Goal: Task Accomplishment & Management: Manage account settings

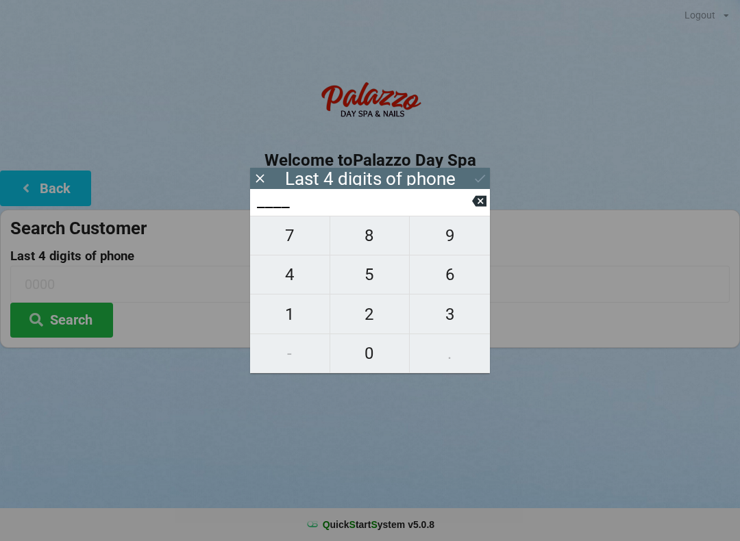
click at [372, 275] on span "5" at bounding box center [369, 274] width 79 height 29
type input "5___"
click at [373, 280] on span "5" at bounding box center [369, 274] width 79 height 29
type input "55__"
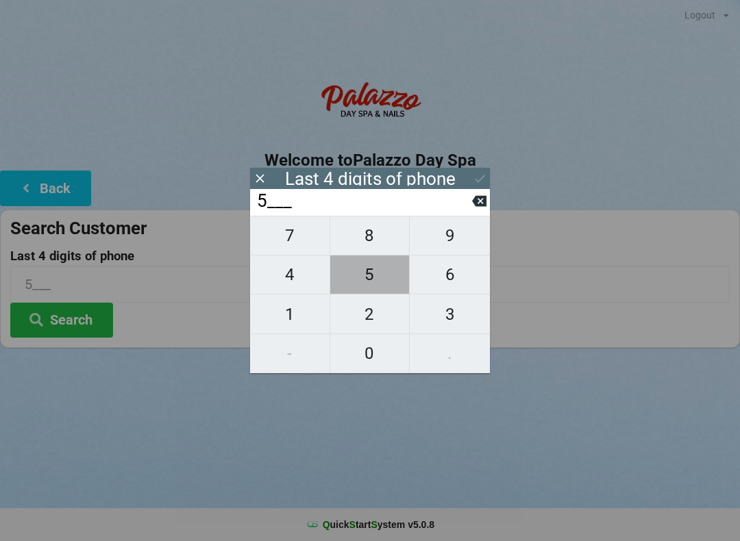
type input "55__"
click at [372, 287] on span "5" at bounding box center [369, 274] width 79 height 29
type input "555_"
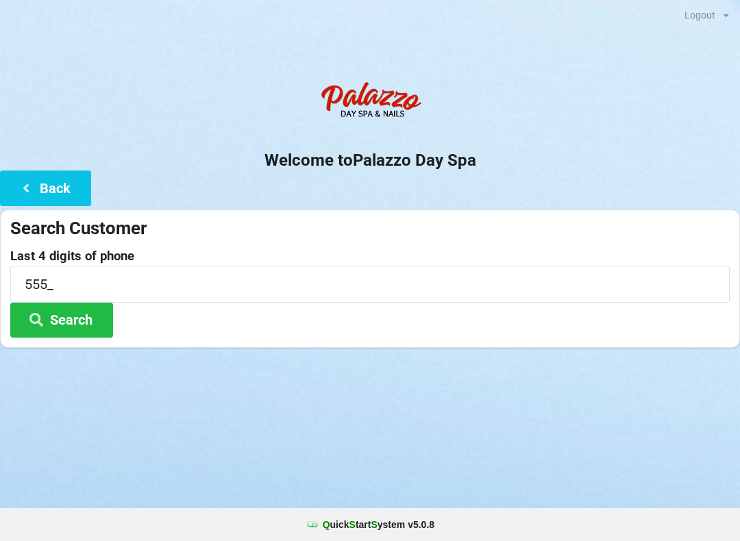
click at [73, 312] on button "Search" at bounding box center [61, 320] width 103 height 35
click at [113, 233] on div "Search Customer" at bounding box center [369, 228] width 719 height 23
click at [76, 188] on button "Back" at bounding box center [45, 188] width 91 height 35
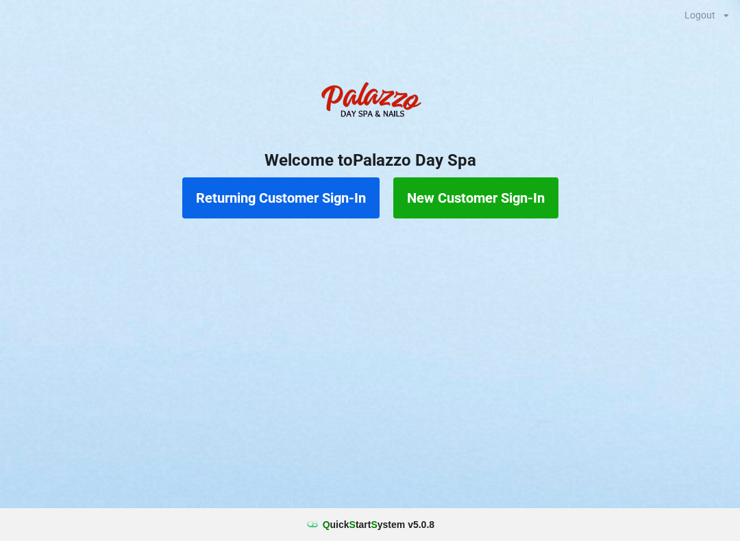
click at [316, 196] on button "Returning Customer Sign-In" at bounding box center [280, 197] width 197 height 41
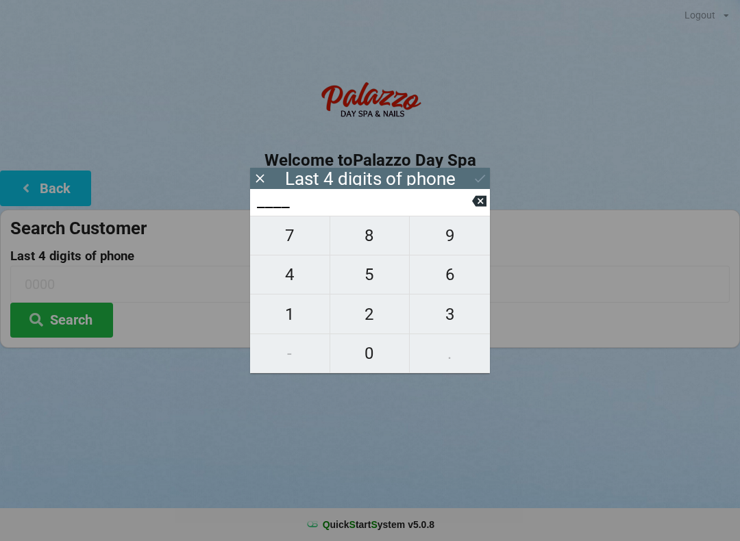
click at [369, 279] on span "5" at bounding box center [369, 274] width 79 height 29
type input "5___"
click at [373, 275] on span "5" at bounding box center [369, 274] width 79 height 29
type input "55__"
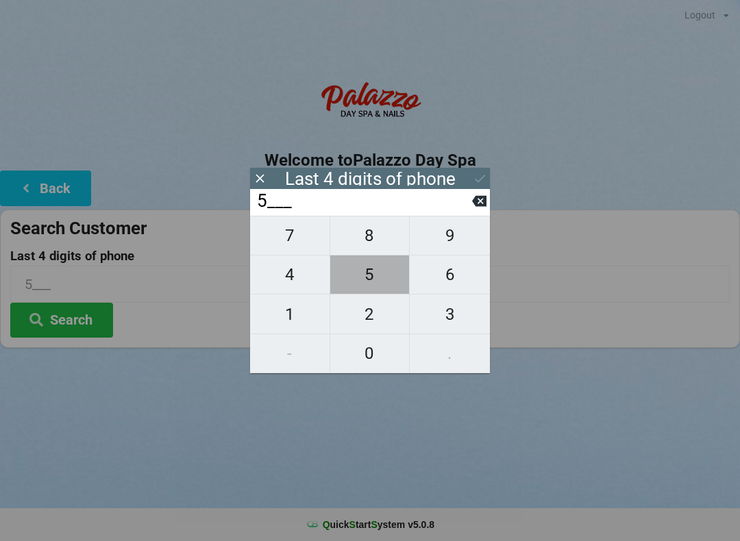
type input "55__"
click at [373, 275] on span "5" at bounding box center [369, 274] width 79 height 29
type input "555_"
click at [282, 314] on span "1" at bounding box center [289, 314] width 79 height 29
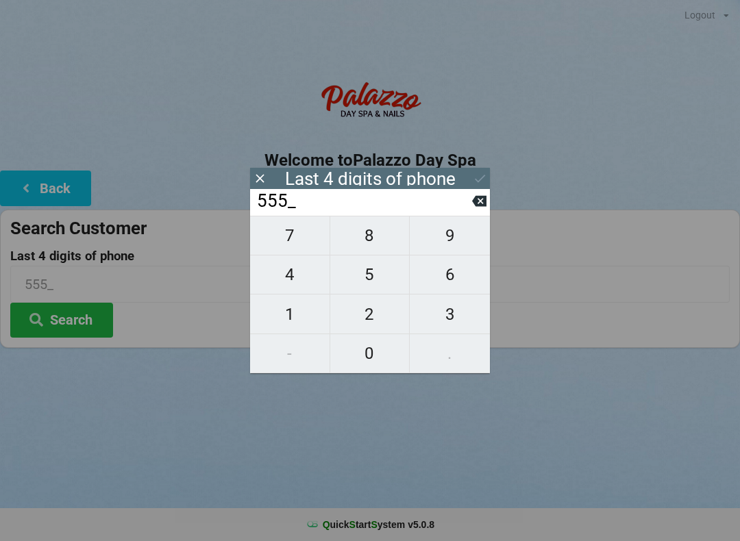
type input "5551"
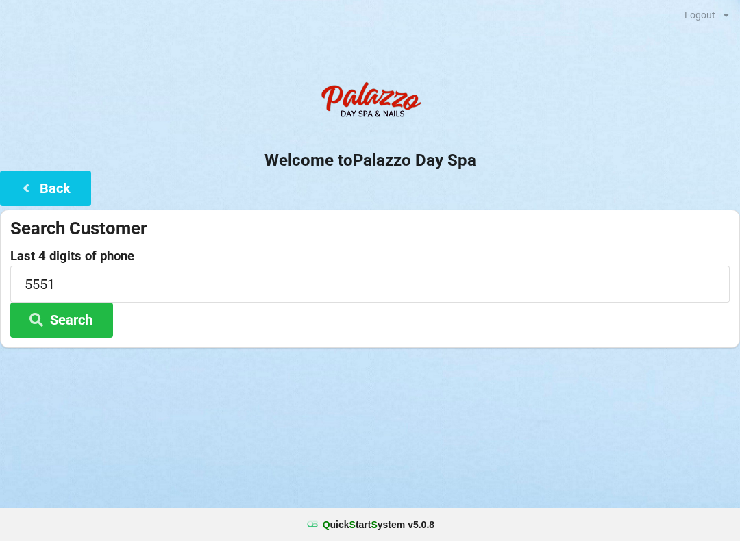
click at [84, 312] on button "Search" at bounding box center [61, 320] width 103 height 35
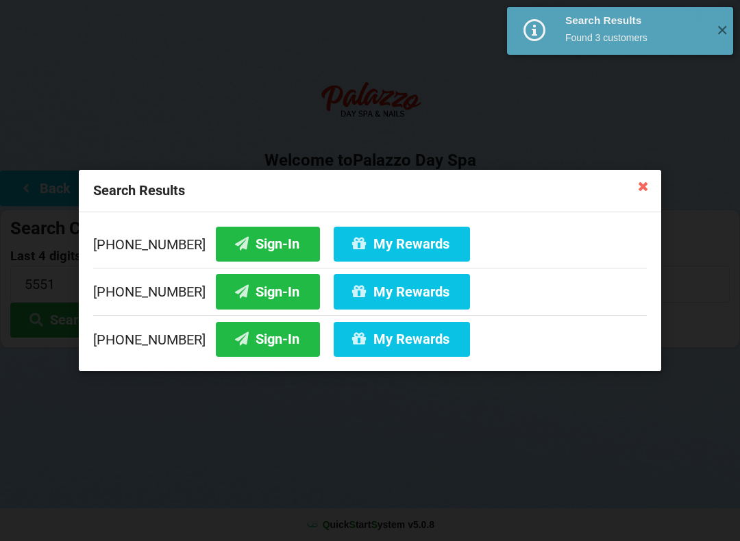
click at [248, 234] on button "Sign-In" at bounding box center [268, 244] width 104 height 35
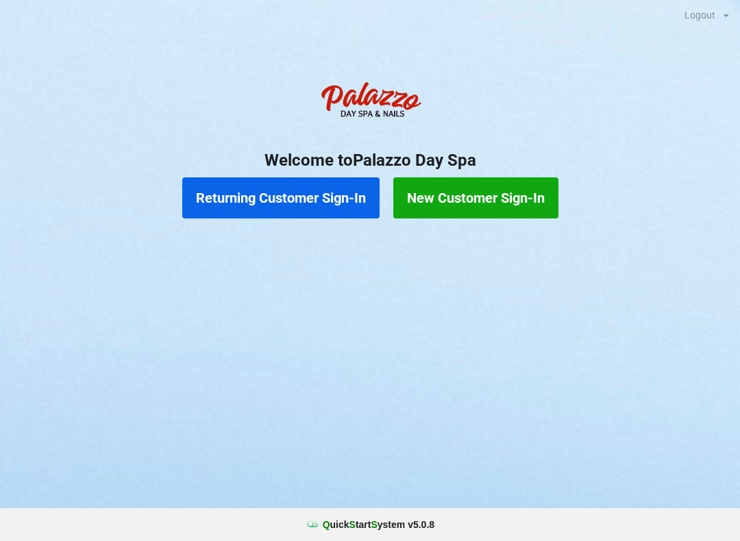
click at [345, 193] on button "Returning Customer Sign-In" at bounding box center [280, 197] width 197 height 41
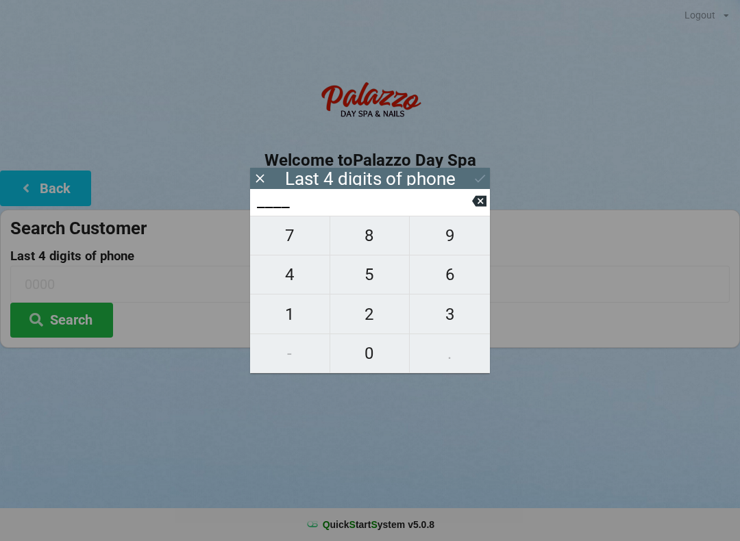
click at [466, 238] on span "9" at bounding box center [450, 235] width 80 height 29
type input "9___"
click at [373, 245] on span "8" at bounding box center [369, 235] width 79 height 29
type input "98__"
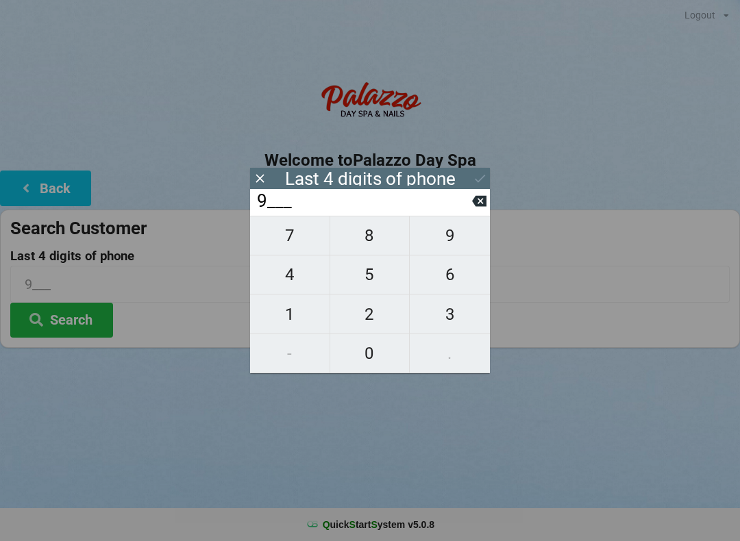
type input "98__"
click at [290, 278] on span "4" at bounding box center [289, 274] width 79 height 29
type input "984_"
click at [456, 280] on span "6" at bounding box center [450, 274] width 80 height 29
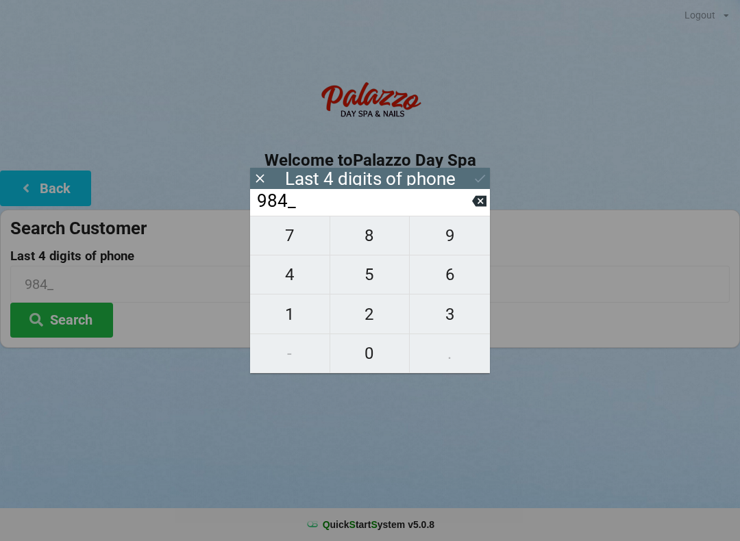
type input "9846"
click at [484, 205] on icon at bounding box center [479, 201] width 14 height 11
click at [450, 279] on span "6" at bounding box center [450, 274] width 80 height 29
type input "9846"
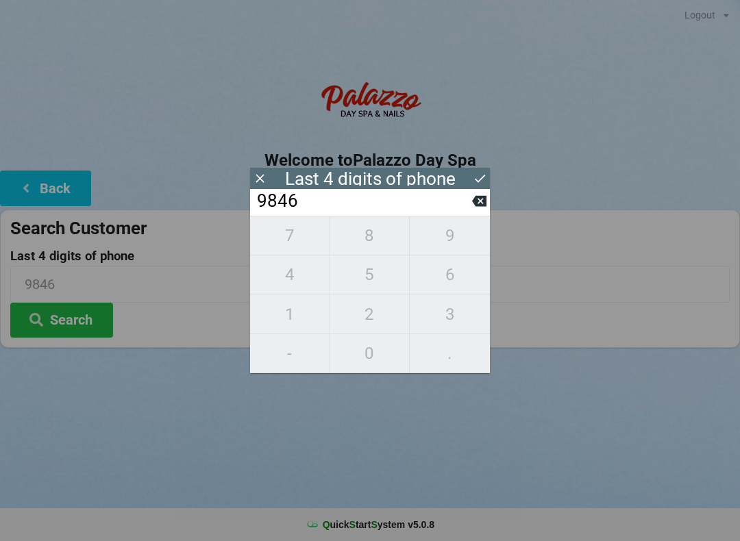
click at [70, 304] on button "Search" at bounding box center [61, 320] width 103 height 35
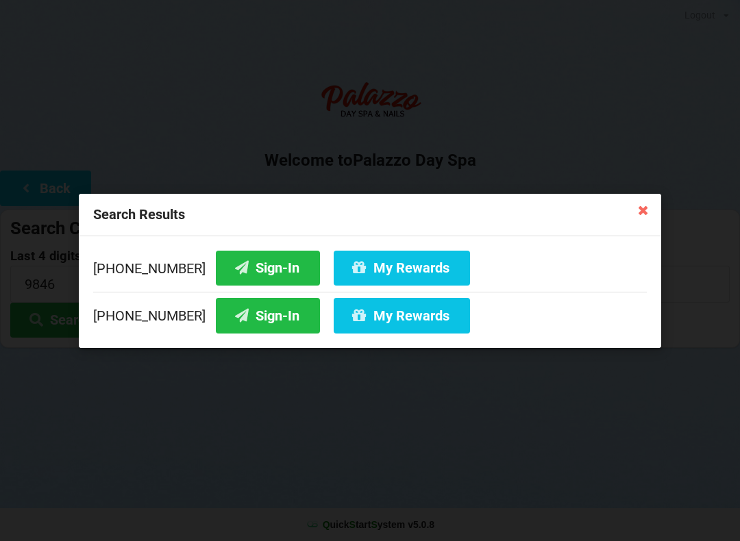
click at [264, 269] on button "Sign-In" at bounding box center [268, 267] width 104 height 35
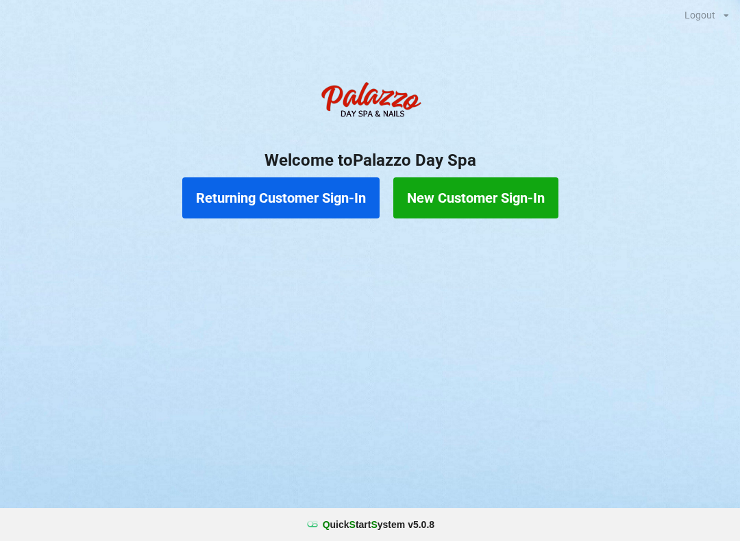
click at [492, 188] on button "New Customer Sign-In" at bounding box center [475, 197] width 165 height 41
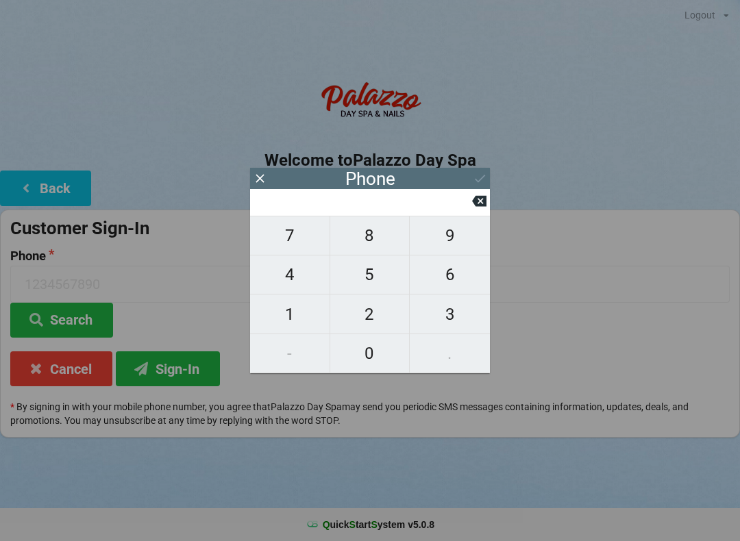
click at [436, 304] on span "3" at bounding box center [450, 314] width 80 height 29
type input "3"
click at [371, 315] on span "2" at bounding box center [369, 314] width 79 height 29
type input "32"
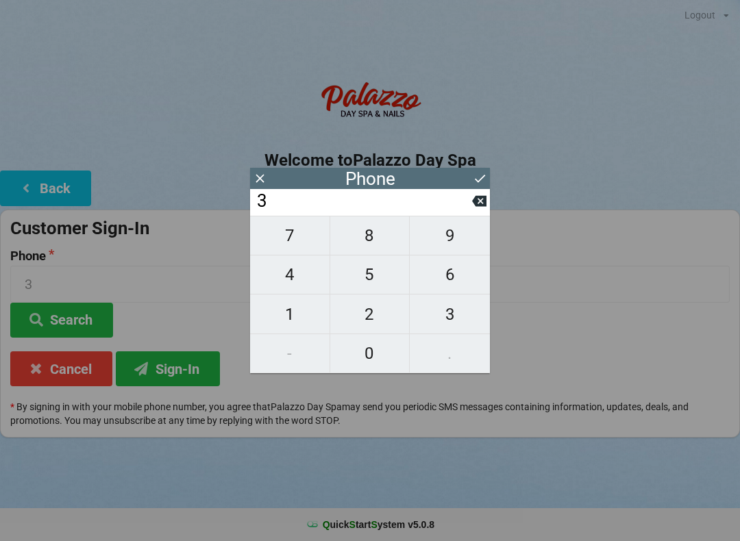
type input "32"
click at [436, 238] on span "9" at bounding box center [450, 235] width 80 height 29
type input "329"
click at [292, 311] on span "1" at bounding box center [289, 314] width 79 height 29
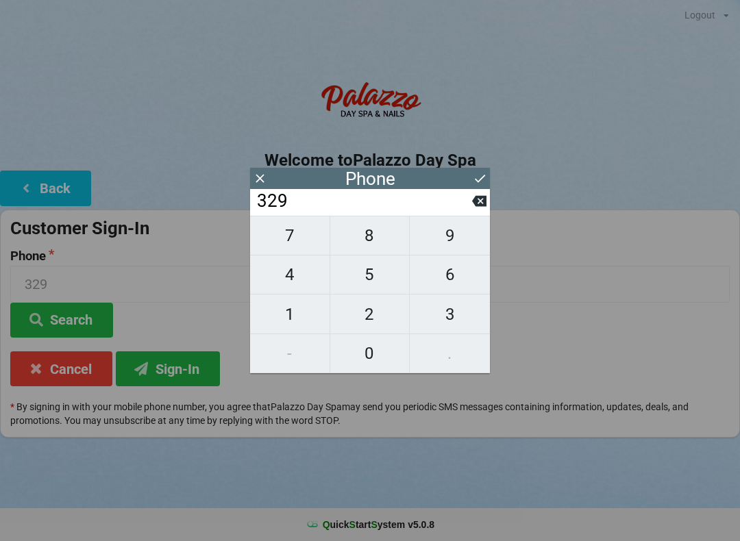
type input "3291"
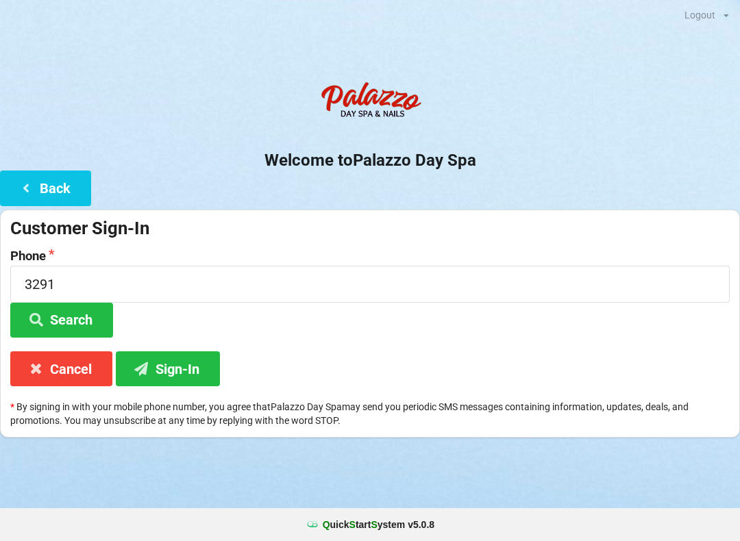
click at [307, 344] on div "Customer Sign-In Phone 3291 Search Cancel Sign-In * By signing in with your mob…" at bounding box center [370, 324] width 740 height 229
click at [192, 382] on button "Sign-In" at bounding box center [168, 368] width 104 height 35
click at [85, 316] on button "Search" at bounding box center [61, 320] width 103 height 35
click at [66, 322] on button "Search" at bounding box center [61, 320] width 103 height 35
click at [60, 316] on button "Search" at bounding box center [61, 320] width 103 height 35
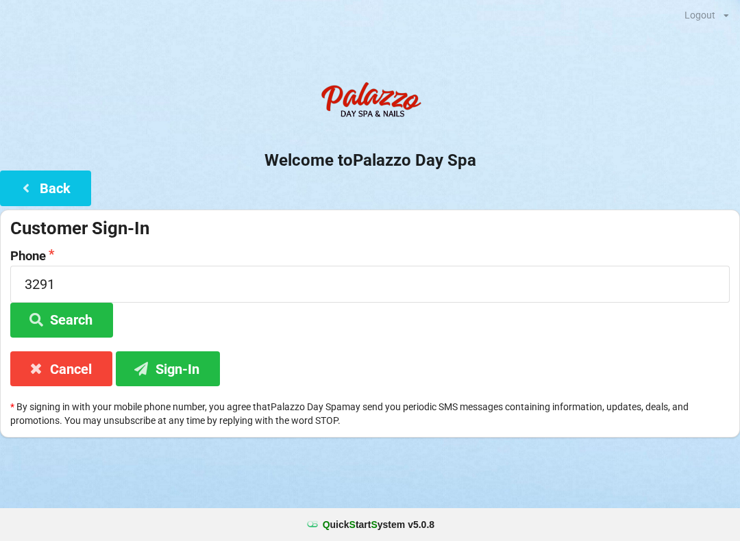
click at [101, 277] on input "3291" at bounding box center [369, 284] width 719 height 36
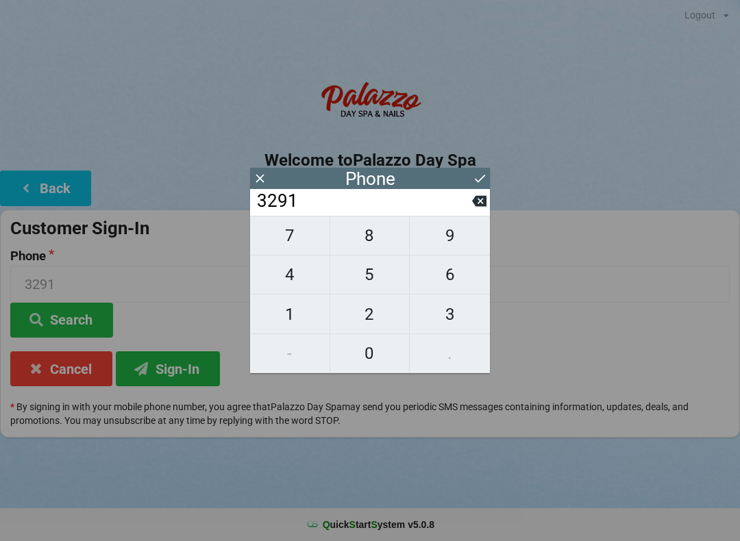
click at [473, 201] on icon at bounding box center [479, 201] width 14 height 14
click at [464, 208] on input "329" at bounding box center [363, 201] width 216 height 22
click at [478, 208] on icon at bounding box center [479, 201] width 14 height 14
click at [466, 203] on input "32" at bounding box center [363, 201] width 216 height 22
click at [460, 201] on input "32" at bounding box center [363, 201] width 216 height 22
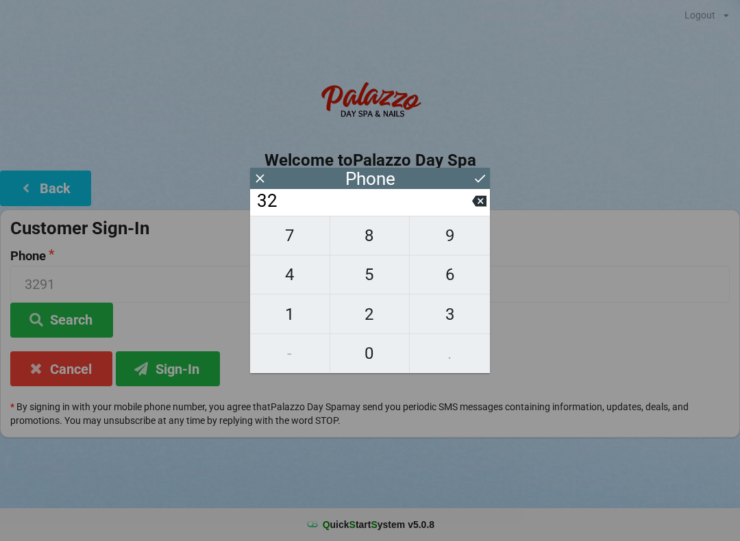
click at [466, 201] on input "32" at bounding box center [363, 201] width 216 height 22
click at [464, 202] on input "32" at bounding box center [363, 201] width 216 height 22
click at [474, 208] on icon at bounding box center [479, 201] width 14 height 14
type input "3"
click at [475, 207] on icon at bounding box center [479, 201] width 14 height 11
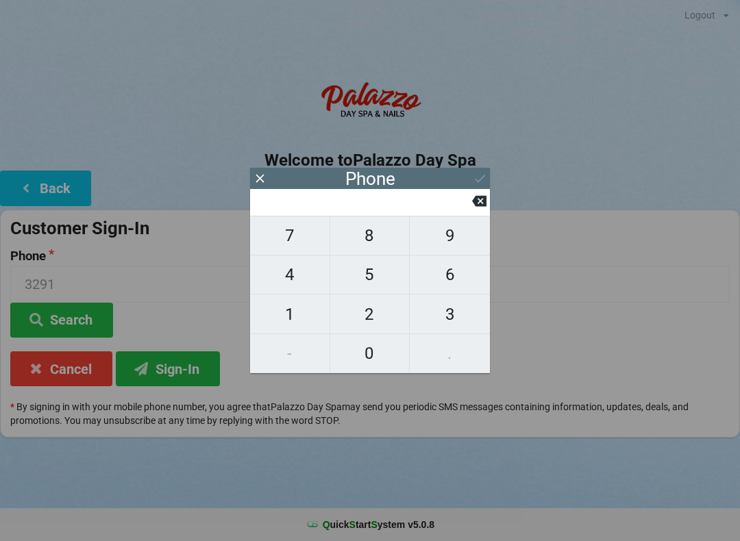
click at [444, 319] on span "3" at bounding box center [450, 314] width 80 height 29
type input "3"
click at [360, 321] on span "2" at bounding box center [369, 314] width 79 height 29
type input "32"
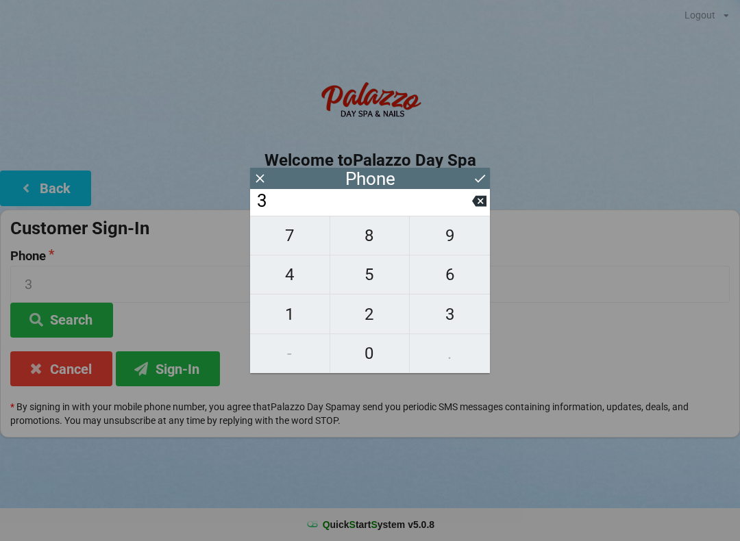
type input "32"
click at [446, 236] on span "9" at bounding box center [450, 235] width 80 height 29
type input "329"
click at [297, 309] on span "1" at bounding box center [289, 314] width 79 height 29
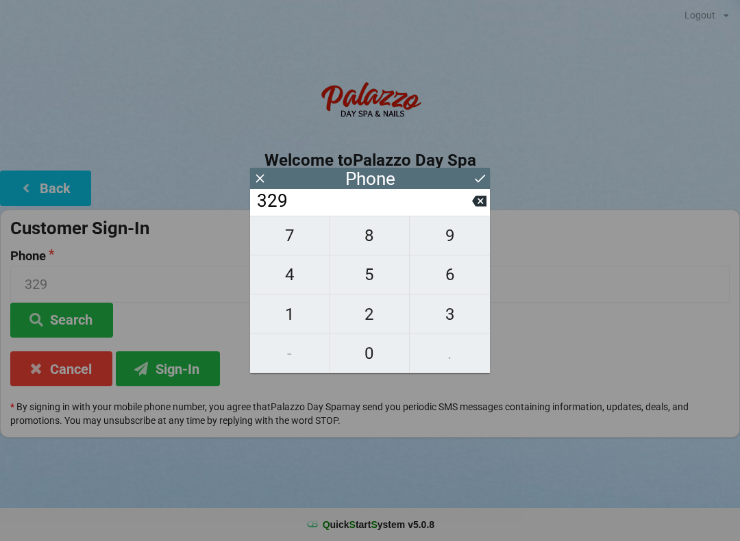
type input "3291"
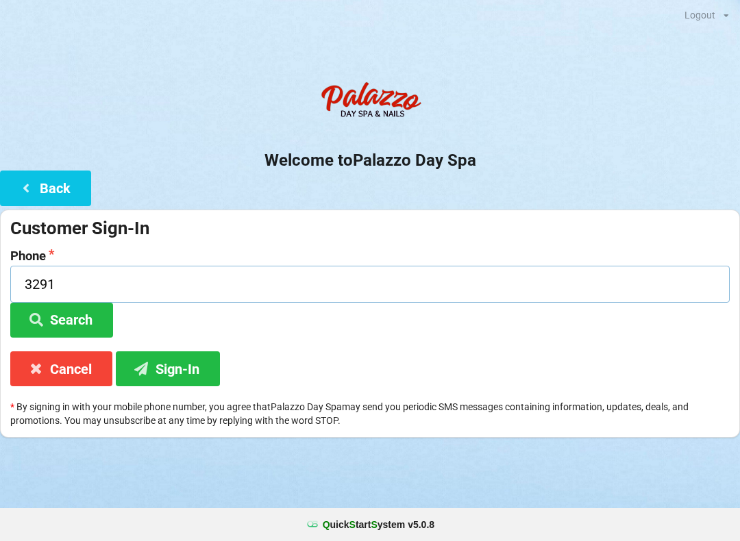
click at [549, 292] on input "3291" at bounding box center [369, 284] width 719 height 36
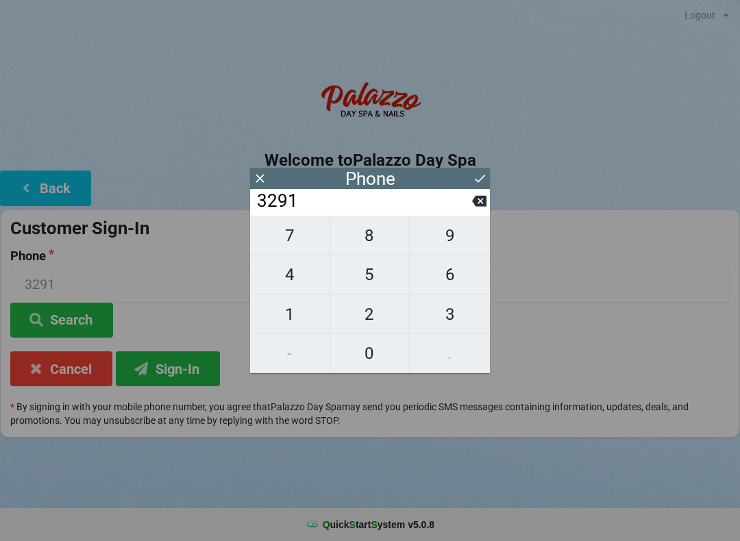
click at [93, 305] on button "Search" at bounding box center [61, 320] width 103 height 35
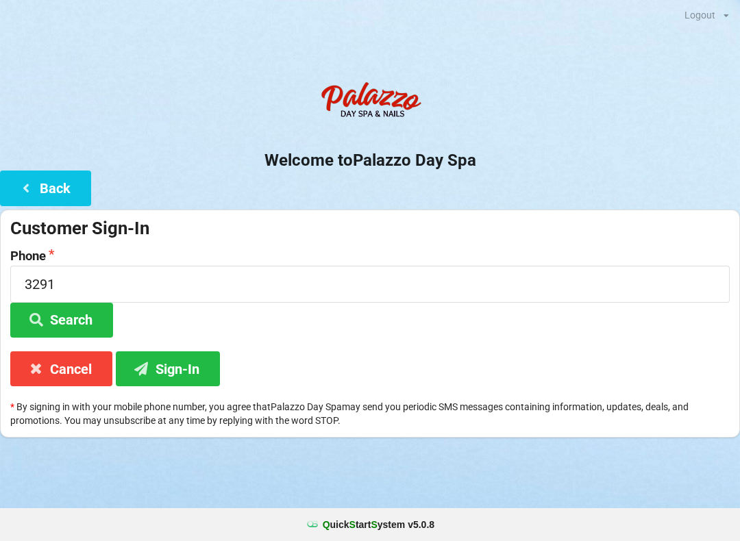
click at [93, 327] on button "Search" at bounding box center [61, 320] width 103 height 35
click at [58, 319] on button "Search" at bounding box center [61, 320] width 103 height 35
click at [42, 323] on icon at bounding box center [36, 319] width 16 height 12
click at [29, 191] on icon at bounding box center [26, 188] width 16 height 12
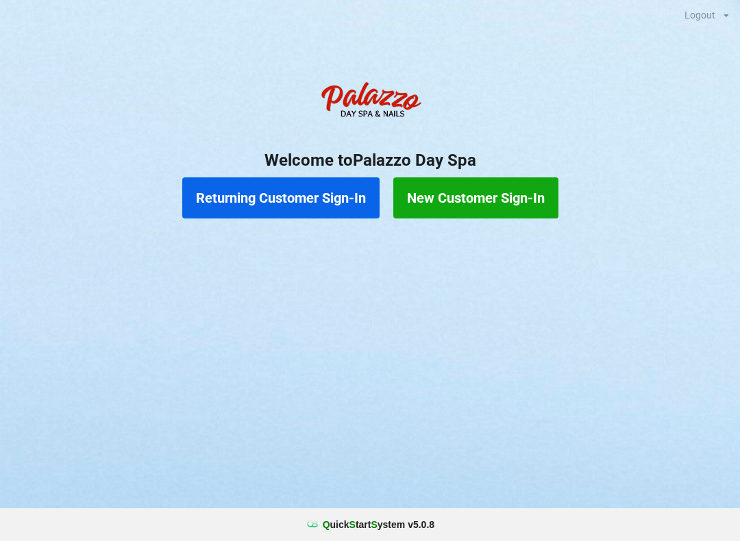
click at [294, 204] on button "Returning Customer Sign-In" at bounding box center [280, 197] width 197 height 41
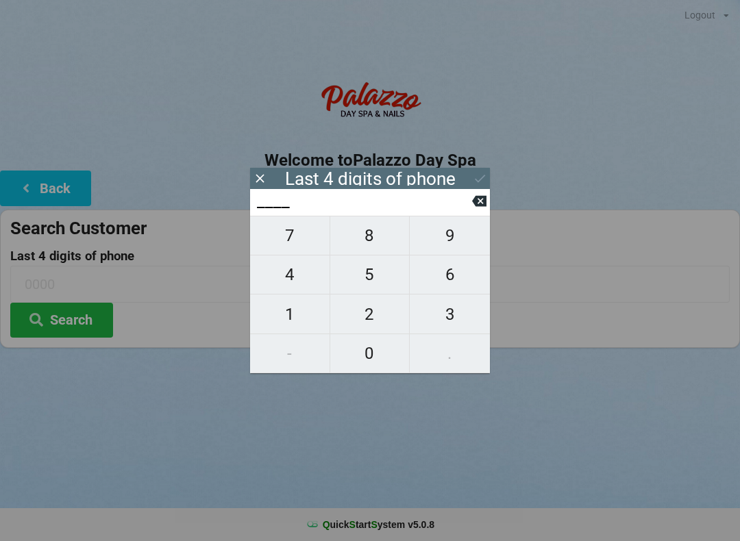
click at [435, 313] on span "3" at bounding box center [450, 314] width 80 height 29
type input "3___"
click at [360, 323] on span "2" at bounding box center [369, 314] width 79 height 29
type input "32__"
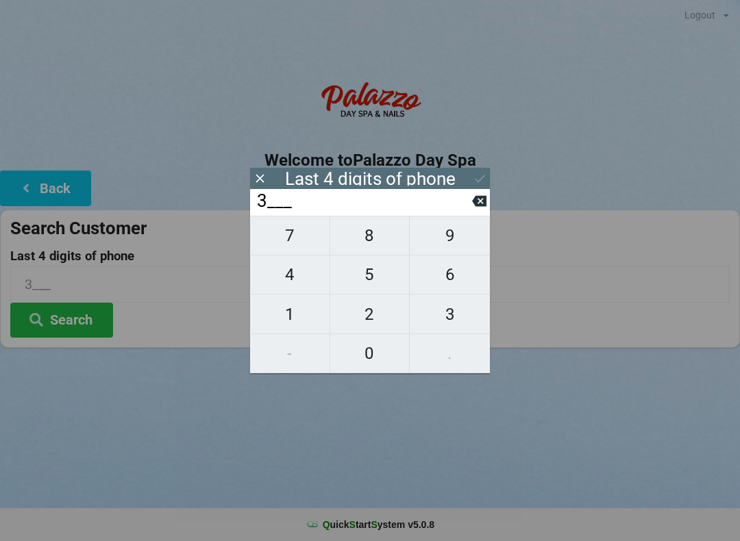
type input "32__"
click at [438, 242] on span "9" at bounding box center [450, 235] width 80 height 29
type input "329_"
click at [292, 319] on span "1" at bounding box center [289, 314] width 79 height 29
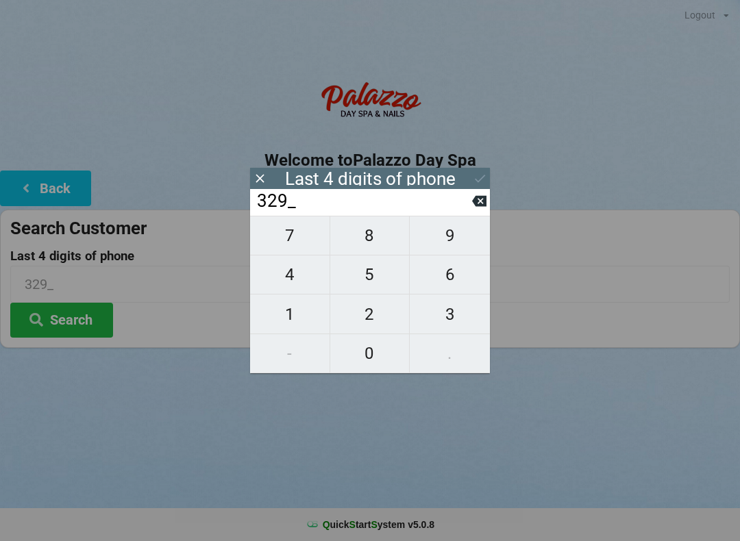
type input "3291"
click at [225, 398] on div "Logout Logout Sign-In Welcome to Palazzo Day Spa Back Search Customer Last 4 di…" at bounding box center [370, 270] width 740 height 541
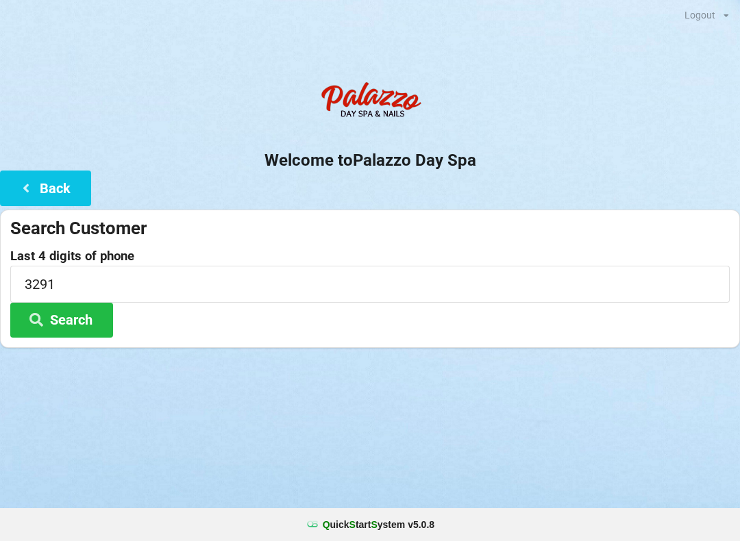
click at [63, 321] on button "Search" at bounding box center [61, 320] width 103 height 35
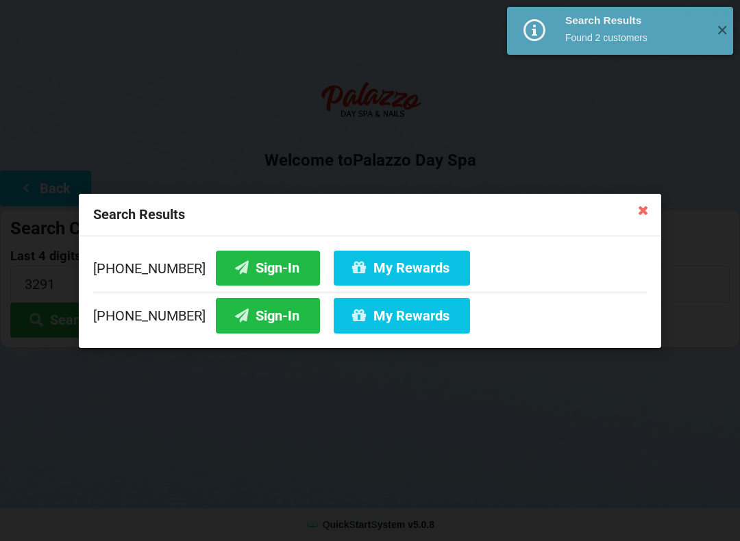
click at [246, 316] on button "Sign-In" at bounding box center [268, 315] width 104 height 35
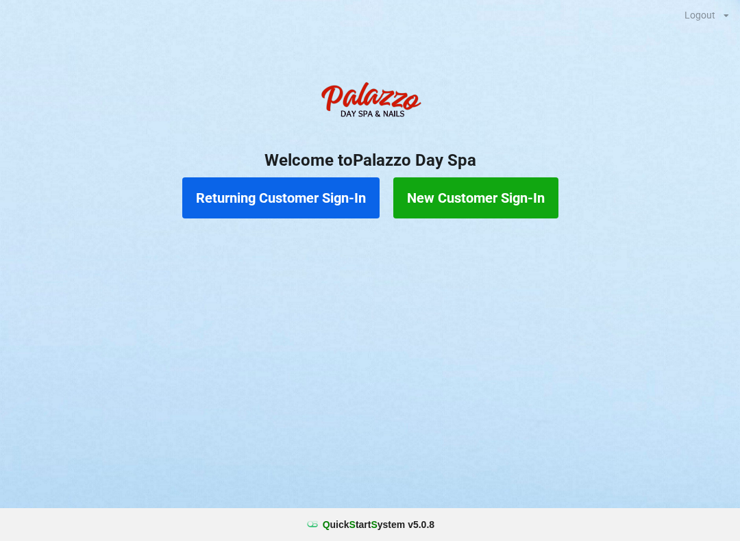
click at [299, 195] on button "Returning Customer Sign-In" at bounding box center [280, 197] width 197 height 41
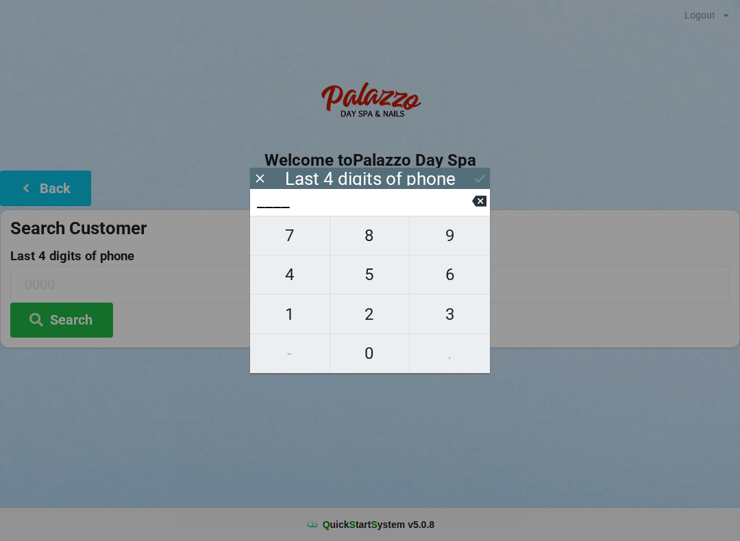
click at [449, 312] on span "3" at bounding box center [450, 314] width 80 height 29
type input "3___"
click at [449, 240] on span "9" at bounding box center [450, 235] width 80 height 29
type input "39__"
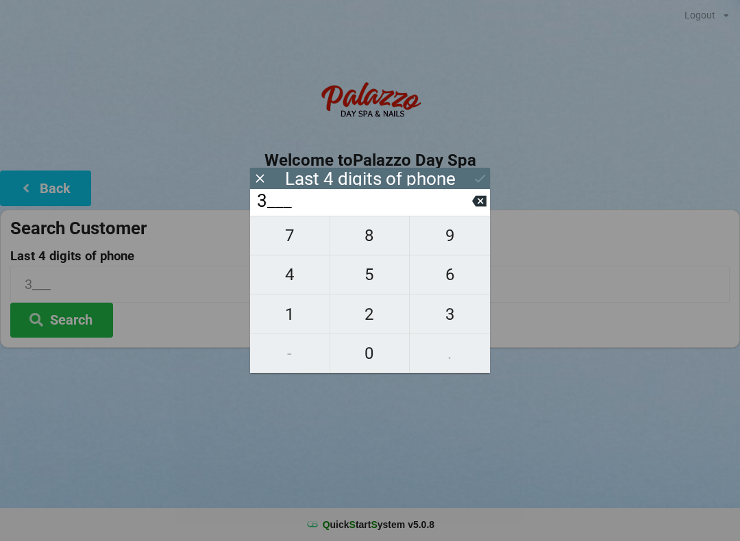
type input "39__"
click at [372, 308] on span "2" at bounding box center [369, 314] width 79 height 29
type input "392_"
click at [441, 305] on span "3" at bounding box center [450, 314] width 80 height 29
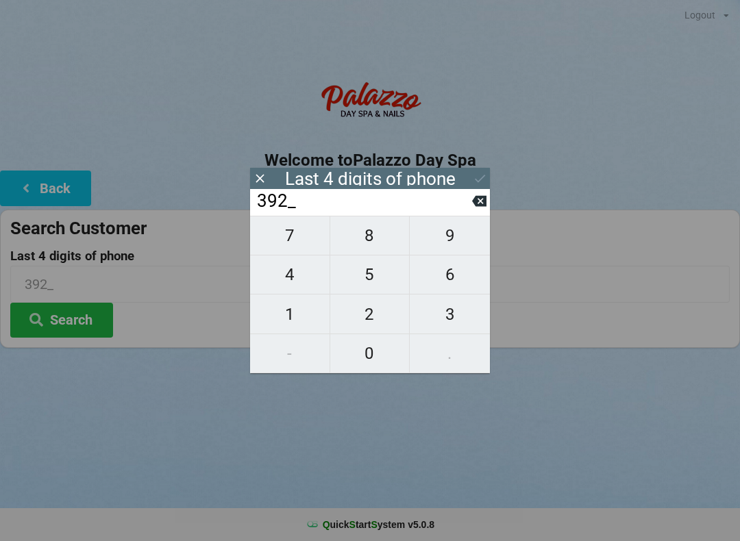
type input "3923"
click at [452, 174] on div "Last 4 digits of phone" at bounding box center [370, 179] width 171 height 14
click at [485, 168] on div "Last 4 digits of phone" at bounding box center [370, 178] width 240 height 21
click at [62, 307] on button "Search" at bounding box center [61, 320] width 103 height 35
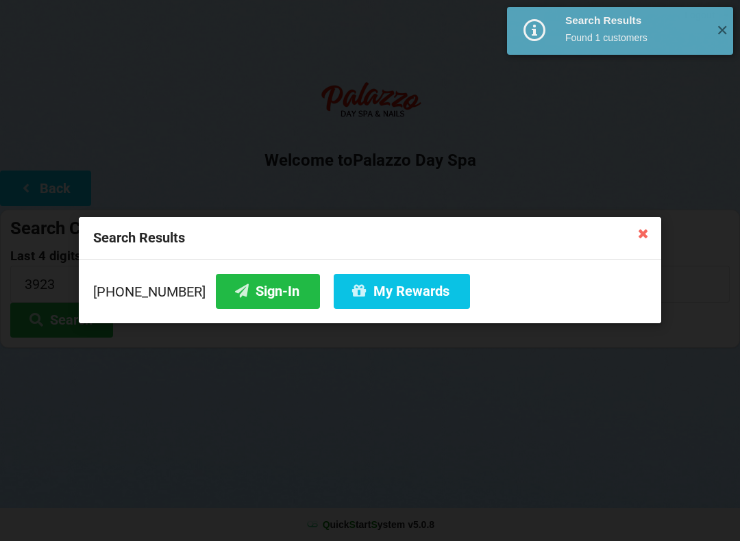
click at [255, 288] on button "Sign-In" at bounding box center [268, 291] width 104 height 35
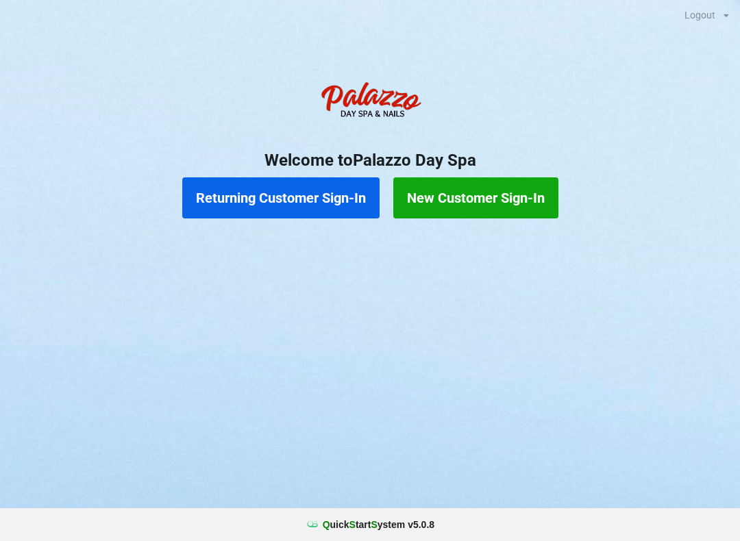
click at [309, 196] on button "Returning Customer Sign-In" at bounding box center [280, 197] width 197 height 41
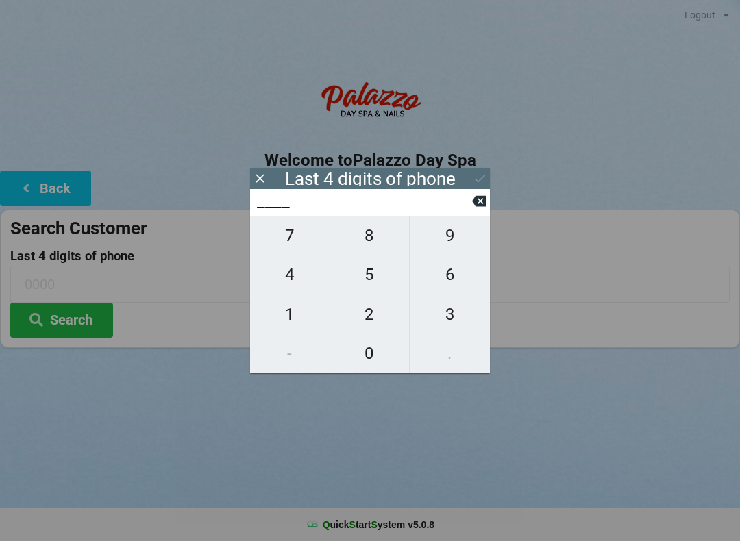
click at [300, 242] on span "7" at bounding box center [289, 235] width 79 height 29
type input "7___"
click at [302, 282] on span "4" at bounding box center [289, 274] width 79 height 29
type input "74__"
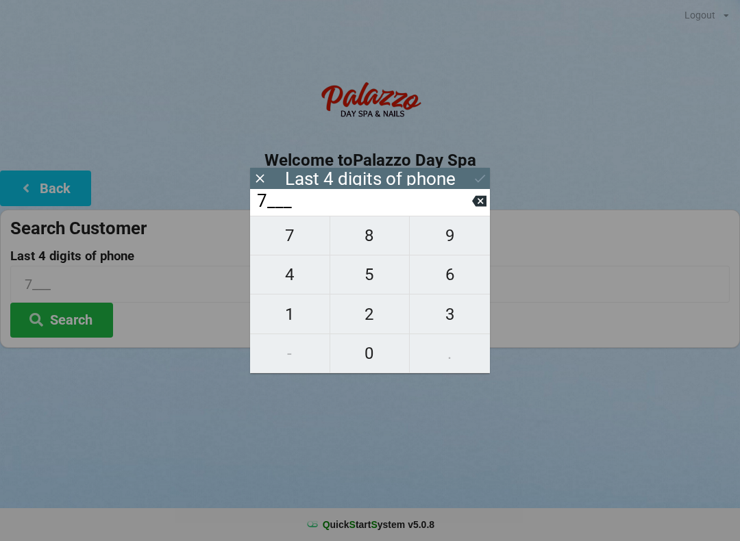
type input "74__"
click at [458, 275] on span "6" at bounding box center [450, 274] width 80 height 29
type input "746_"
click at [311, 312] on span "1" at bounding box center [289, 314] width 79 height 29
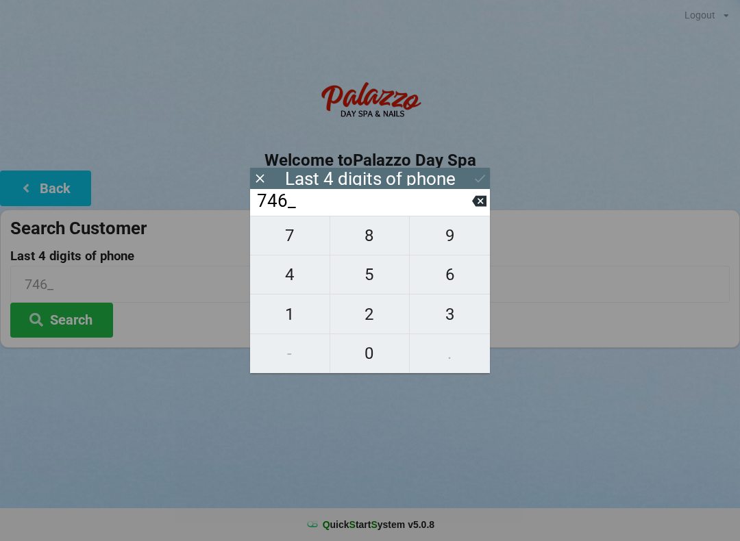
type input "7461"
click at [474, 172] on icon at bounding box center [480, 178] width 14 height 14
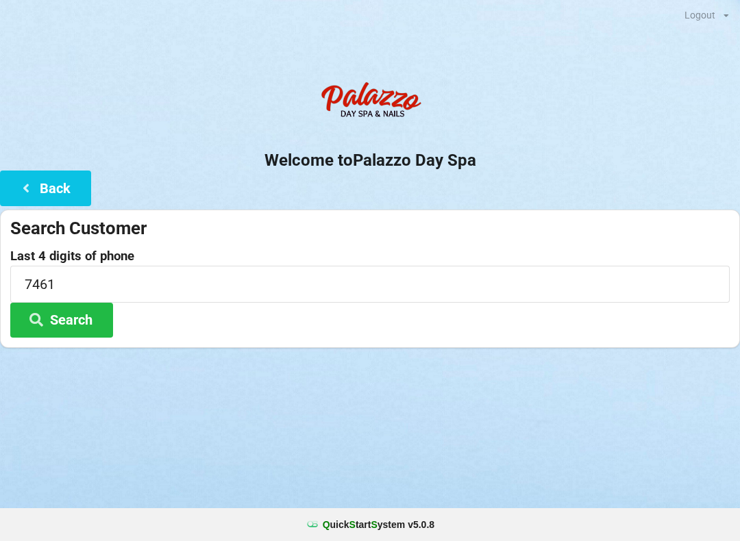
click at [78, 320] on button "Search" at bounding box center [61, 320] width 103 height 35
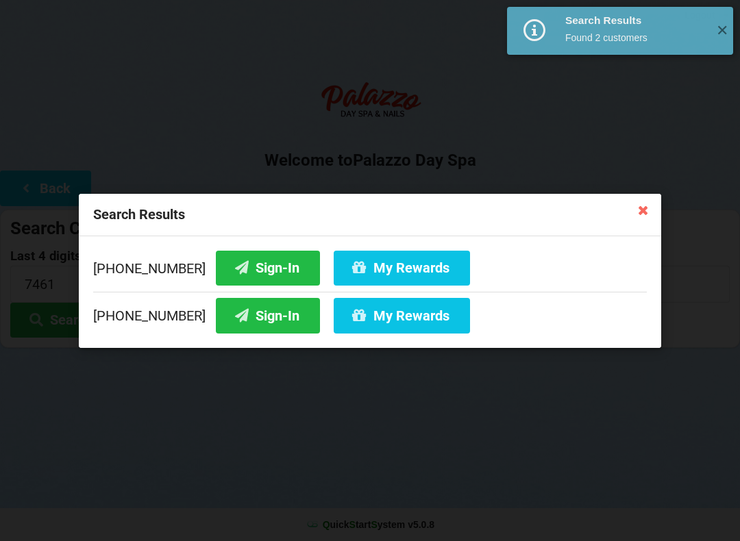
click at [263, 316] on button "Sign-In" at bounding box center [268, 315] width 104 height 35
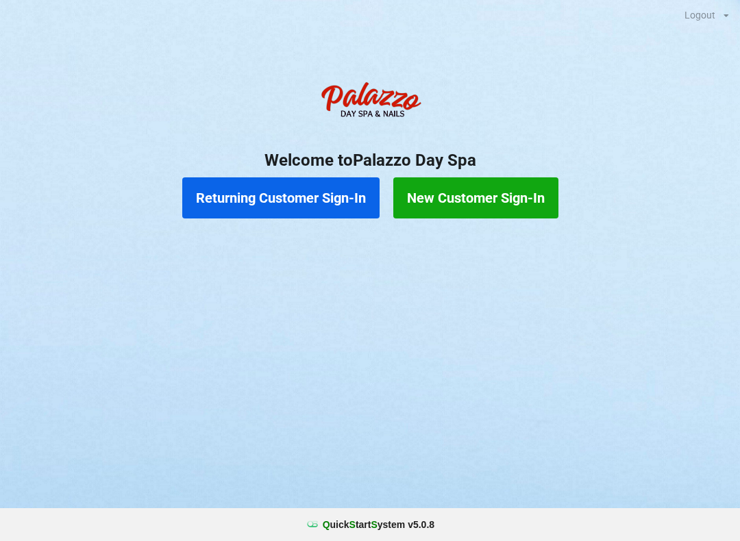
click at [275, 199] on button "Returning Customer Sign-In" at bounding box center [280, 197] width 197 height 41
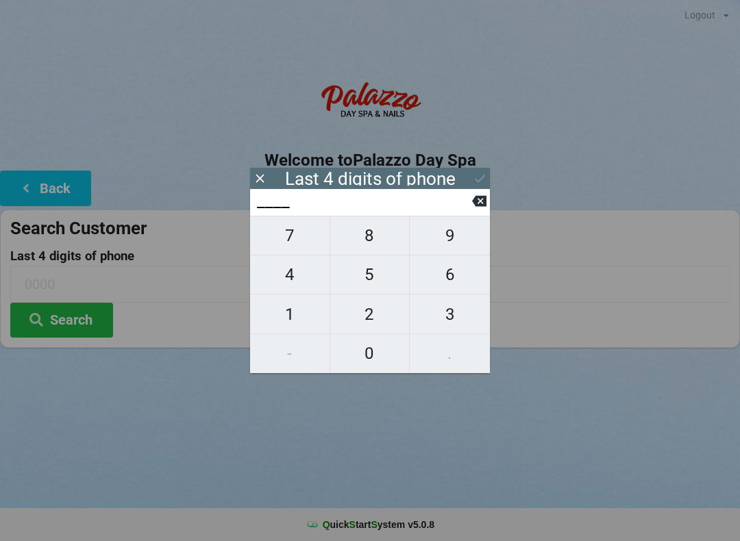
click at [289, 241] on span "7" at bounding box center [289, 235] width 79 height 29
type input "7___"
click at [449, 319] on span "3" at bounding box center [450, 314] width 80 height 29
type input "73__"
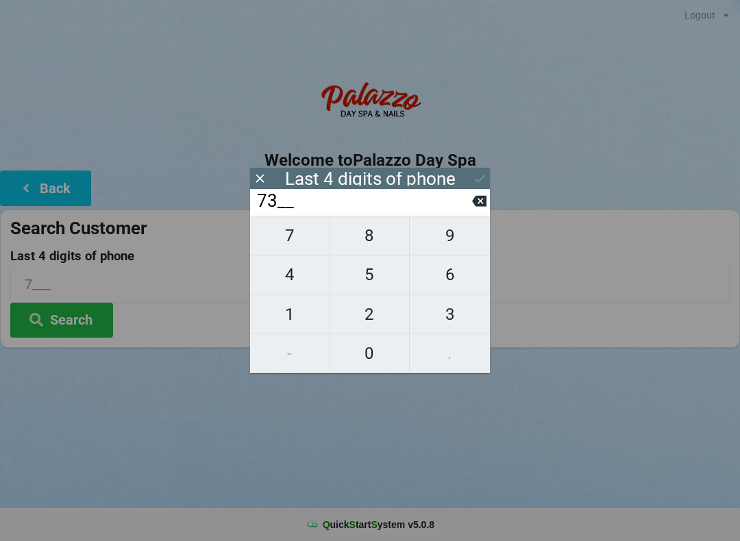
type input "73__"
click at [366, 234] on span "8" at bounding box center [369, 235] width 79 height 29
type input "738_"
click at [358, 351] on span "0" at bounding box center [369, 353] width 79 height 29
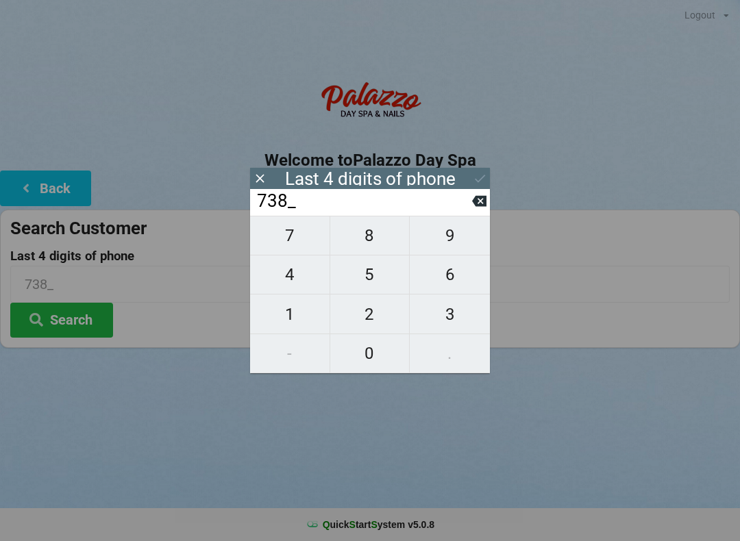
type input "7380"
click at [474, 174] on icon at bounding box center [480, 178] width 14 height 14
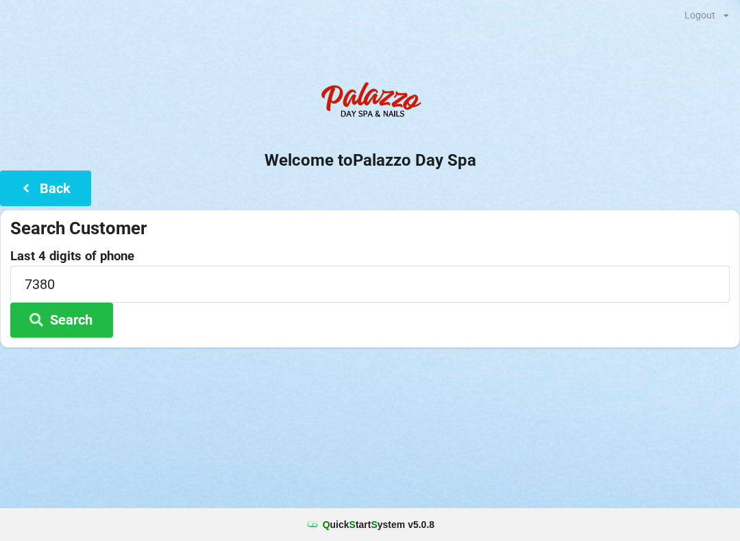
click at [62, 310] on button "Search" at bounding box center [61, 320] width 103 height 35
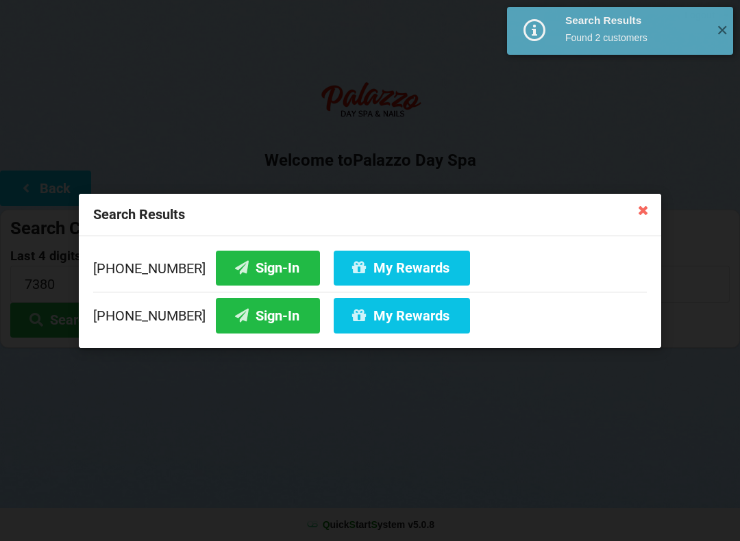
click at [244, 316] on button "Sign-In" at bounding box center [268, 315] width 104 height 35
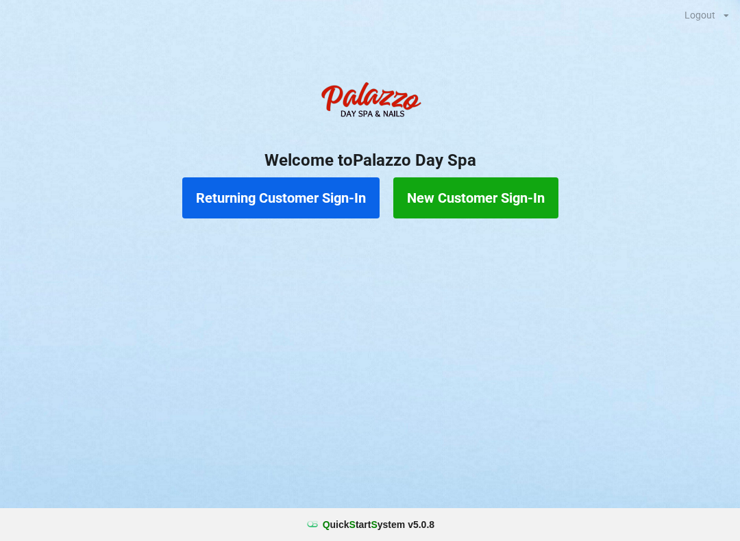
click at [335, 194] on button "Returning Customer Sign-In" at bounding box center [280, 197] width 197 height 41
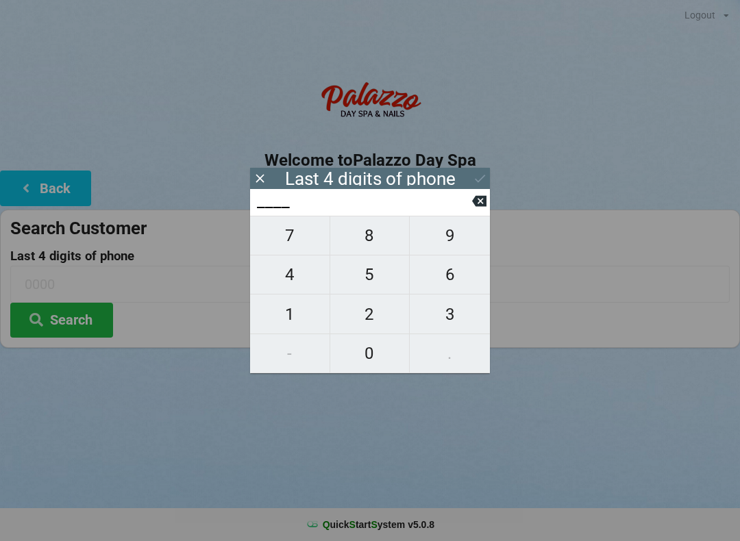
click at [377, 241] on span "8" at bounding box center [369, 235] width 79 height 29
type input "8___"
click at [370, 358] on span "0" at bounding box center [369, 353] width 79 height 29
type input "80__"
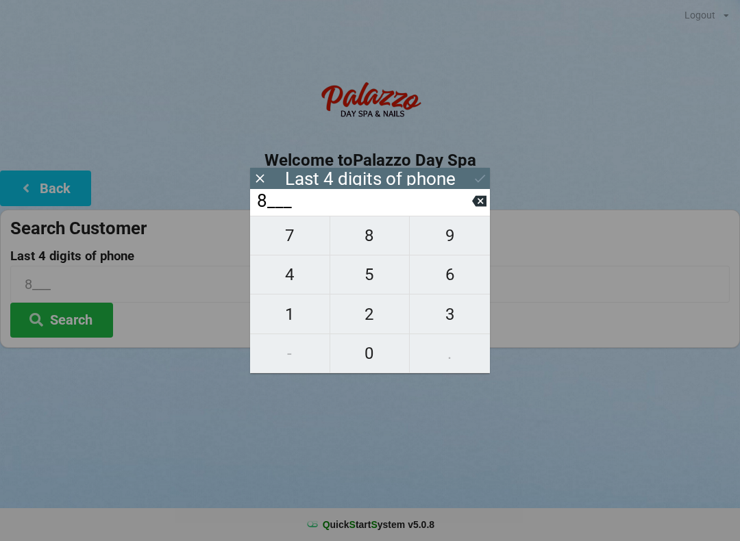
type input "80__"
click at [296, 289] on span "4" at bounding box center [289, 274] width 79 height 29
type input "804_"
click at [365, 288] on span "5" at bounding box center [369, 274] width 79 height 29
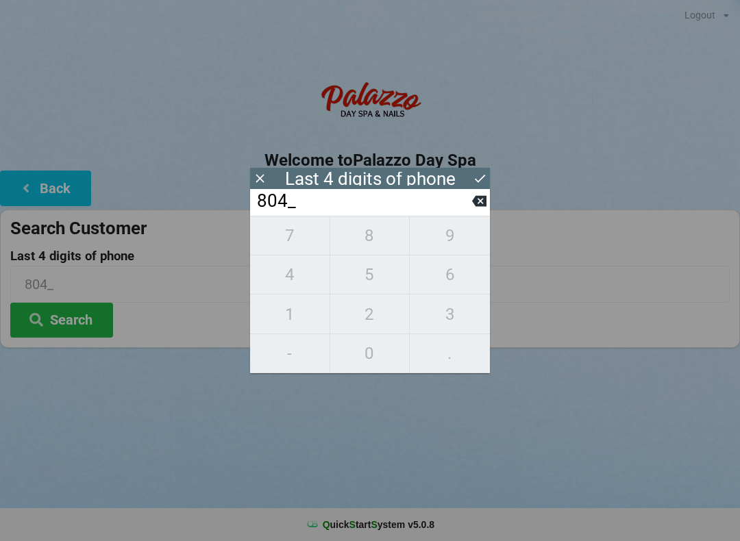
type input "8045"
click at [92, 321] on button "Search" at bounding box center [61, 320] width 103 height 35
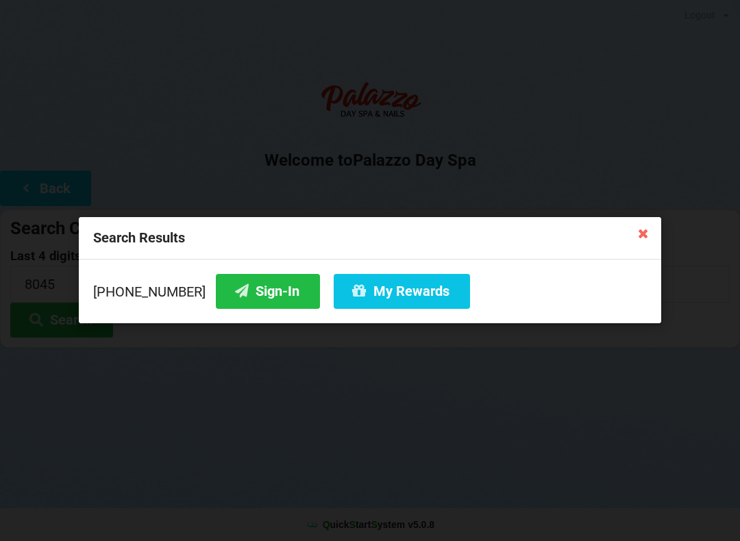
click at [382, 292] on button "My Rewards" at bounding box center [402, 291] width 136 height 35
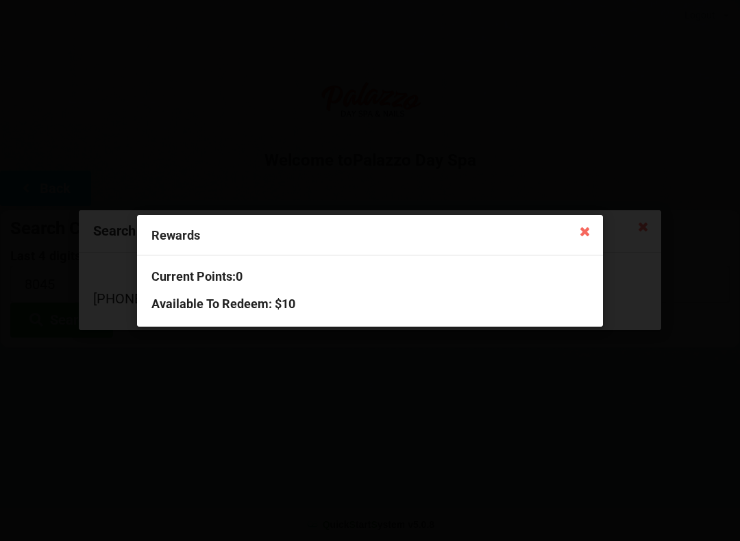
click at [572, 429] on div "Rewards Current Points: 0 Available To Redeem : $10" at bounding box center [370, 270] width 740 height 541
click at [585, 229] on icon at bounding box center [585, 231] width 22 height 22
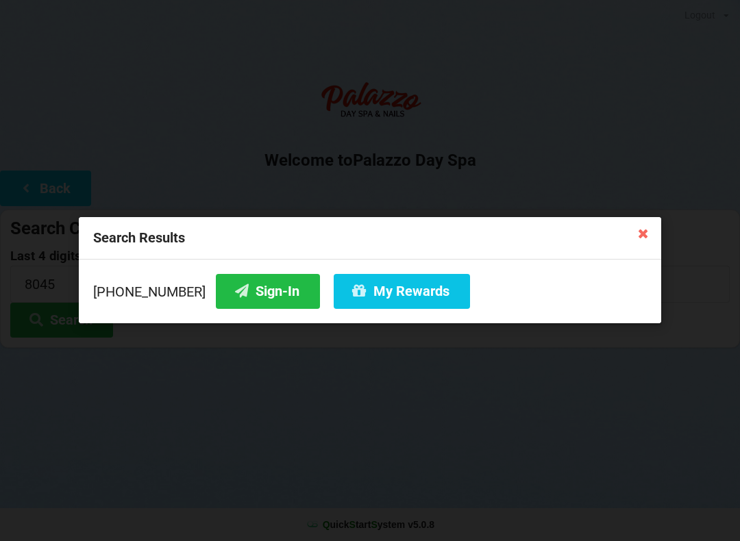
click at [639, 236] on icon at bounding box center [643, 233] width 22 height 22
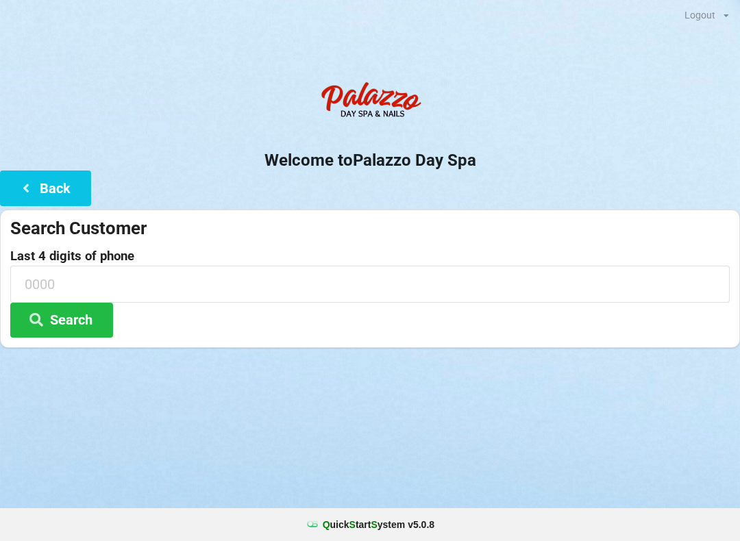
click at [82, 282] on input at bounding box center [369, 284] width 719 height 36
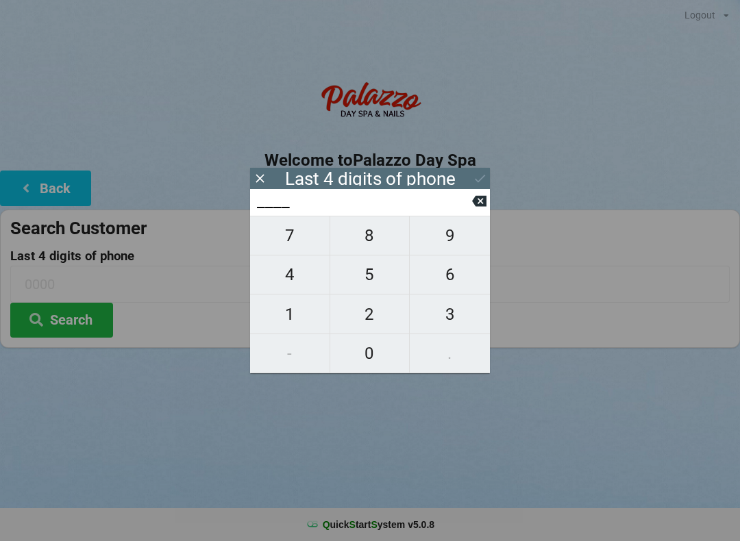
click at [447, 278] on span "6" at bounding box center [450, 274] width 80 height 29
type input "6___"
click at [361, 354] on span "0" at bounding box center [369, 353] width 79 height 29
type input "60__"
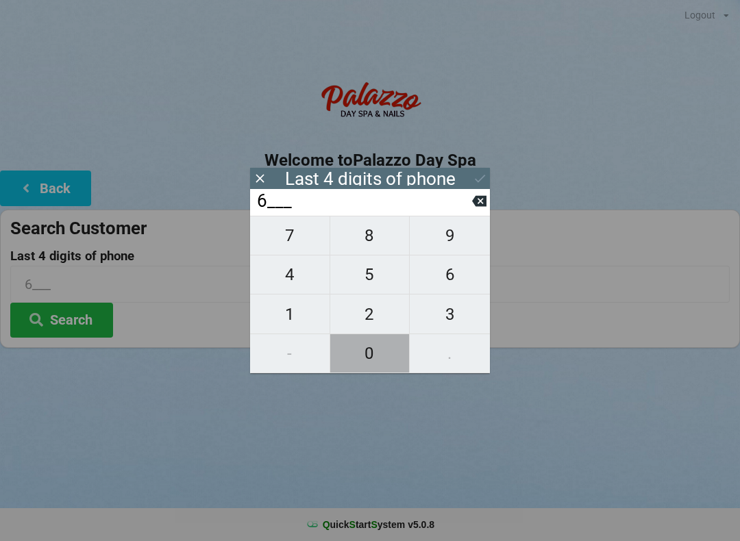
type input "60__"
click at [293, 313] on span "1" at bounding box center [289, 314] width 79 height 29
type input "601_"
click at [450, 318] on span "3" at bounding box center [450, 314] width 80 height 29
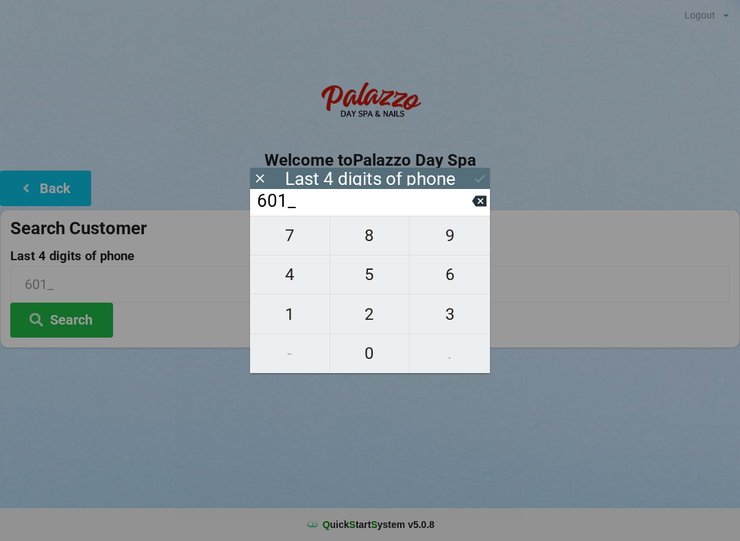
type input "6013"
click at [480, 203] on icon at bounding box center [479, 201] width 14 height 11
type input "601_"
click at [457, 236] on span "9" at bounding box center [450, 235] width 80 height 29
type input "6019"
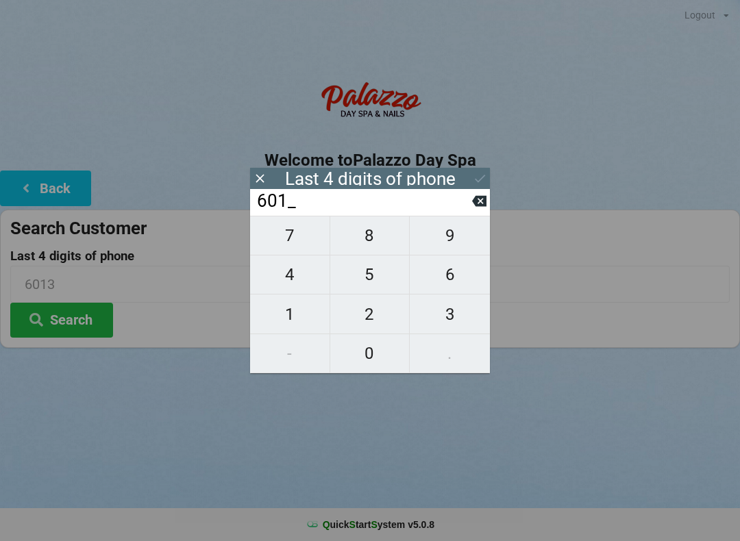
type input "6019"
click at [484, 178] on icon at bounding box center [480, 178] width 14 height 14
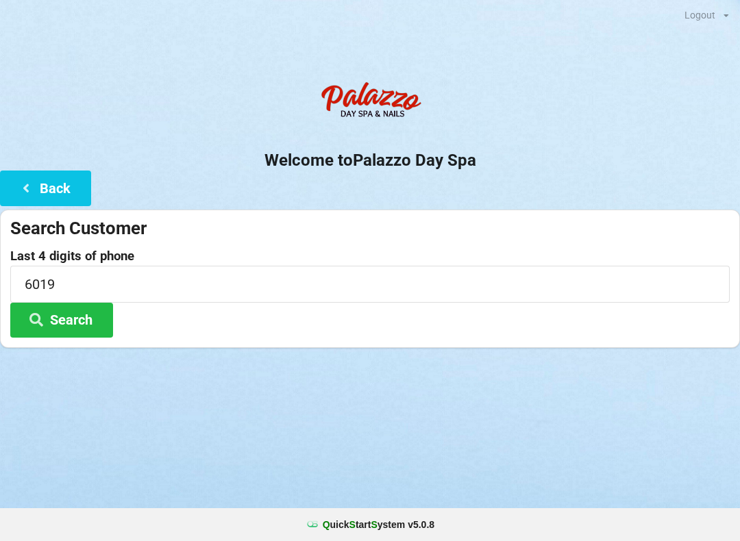
click at [90, 329] on button "Search" at bounding box center [61, 320] width 103 height 35
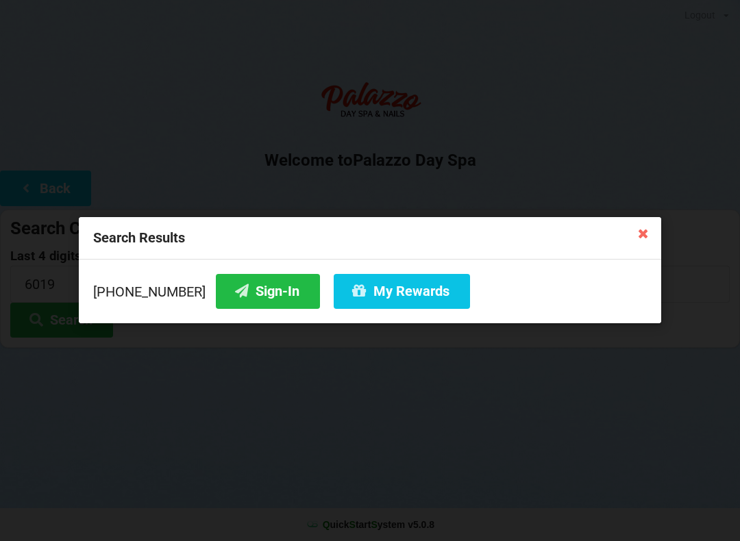
click at [633, 240] on icon at bounding box center [643, 233] width 22 height 22
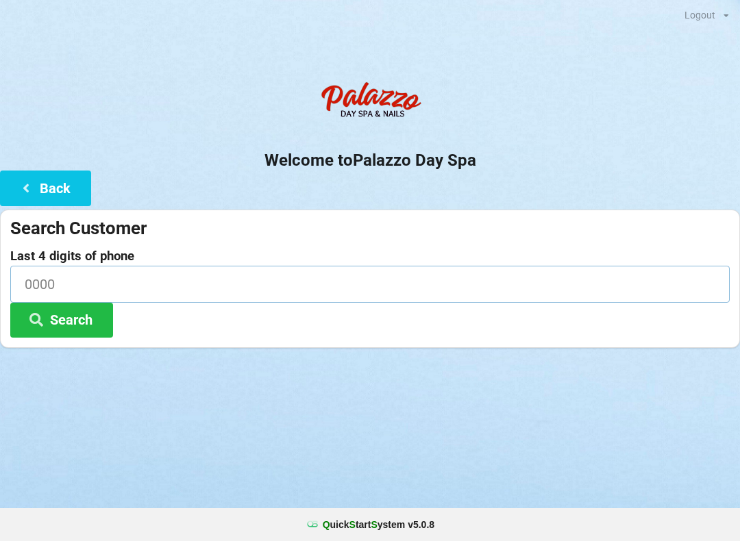
click at [62, 286] on input at bounding box center [369, 284] width 719 height 36
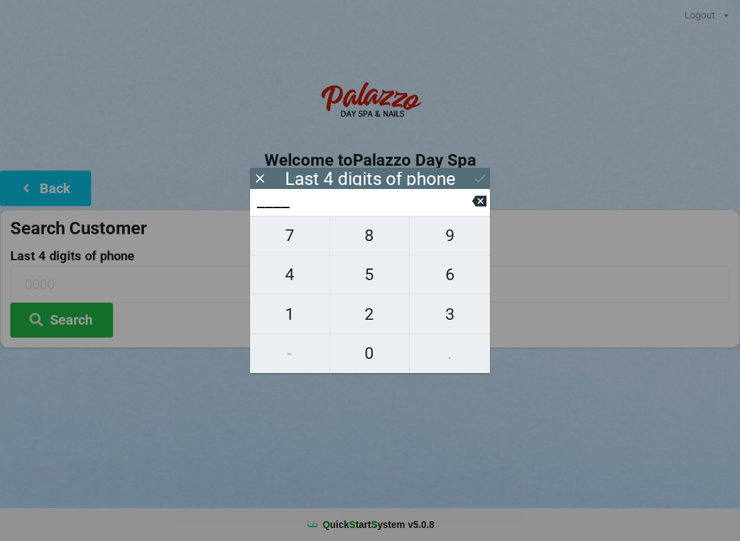
click at [455, 280] on span "6" at bounding box center [450, 274] width 80 height 29
type input "6___"
click at [366, 360] on span "0" at bounding box center [369, 353] width 79 height 29
type input "60__"
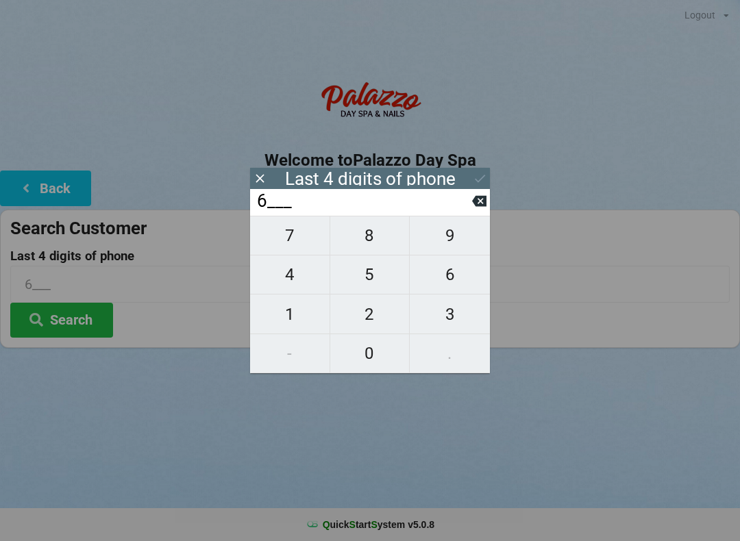
type input "60__"
click at [292, 314] on span "1" at bounding box center [289, 314] width 79 height 29
type input "601_"
click at [452, 245] on span "9" at bounding box center [450, 235] width 80 height 29
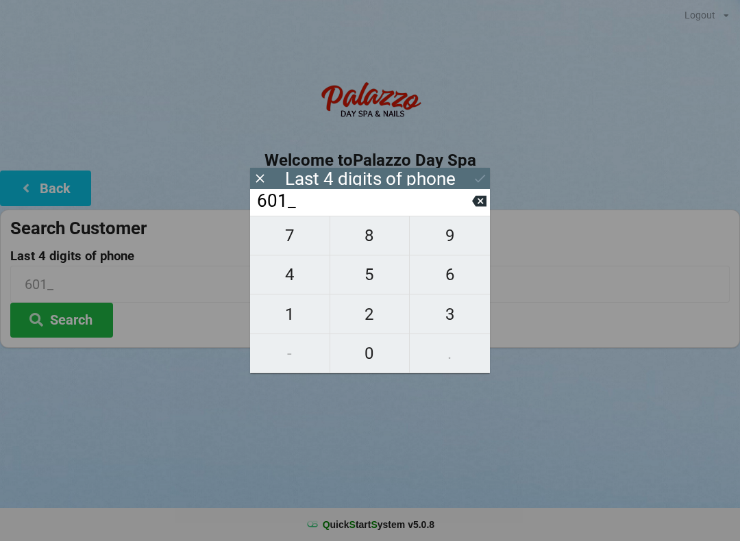
type input "6019"
click at [477, 181] on icon at bounding box center [480, 179] width 10 height 8
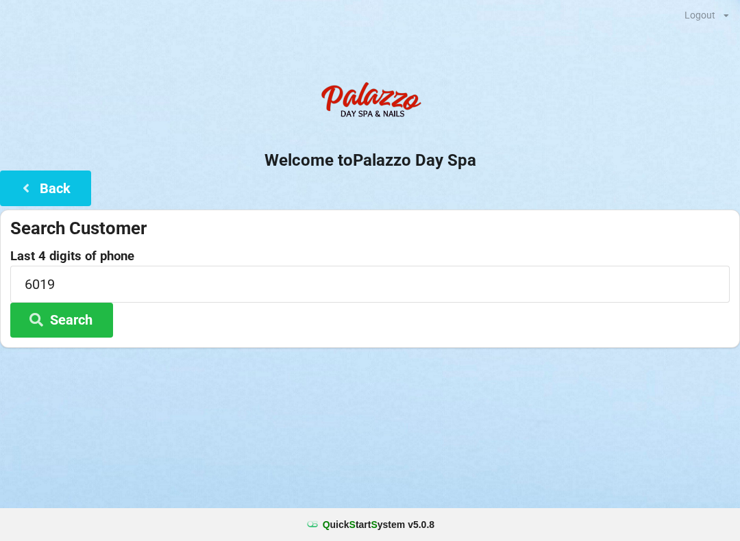
click at [68, 330] on button "Search" at bounding box center [61, 320] width 103 height 35
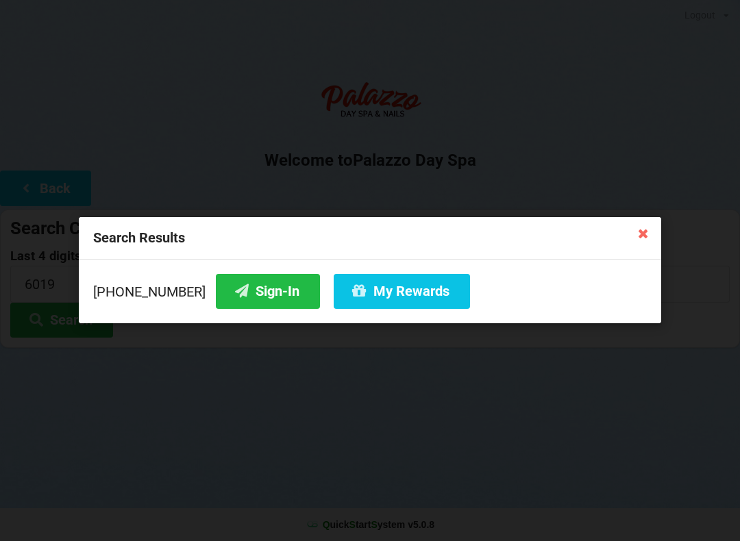
click at [645, 232] on icon at bounding box center [643, 233] width 22 height 22
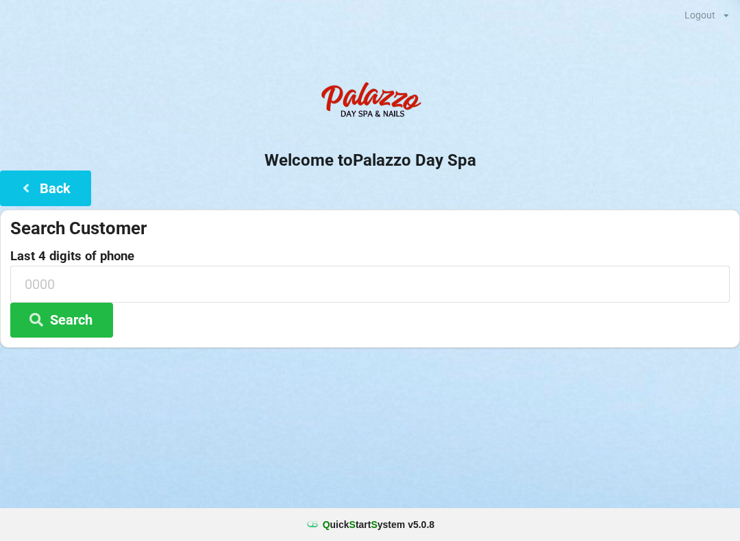
click at [52, 188] on button "Back" at bounding box center [45, 188] width 91 height 35
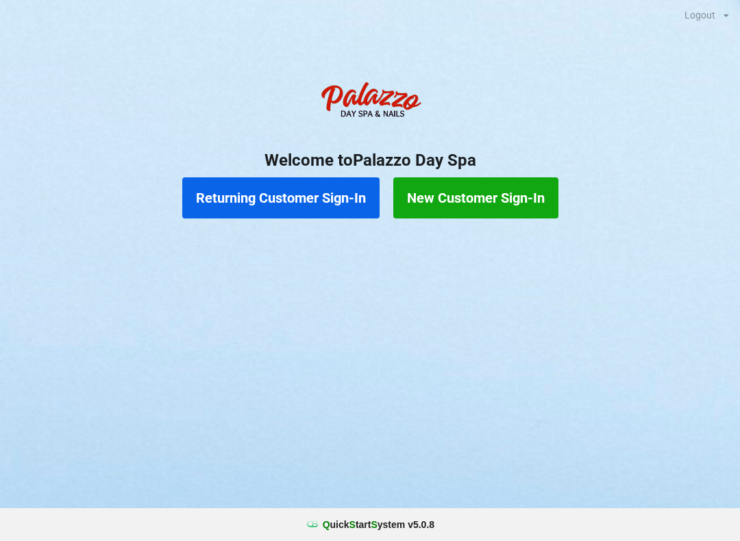
click at [501, 209] on button "New Customer Sign-In" at bounding box center [475, 197] width 165 height 41
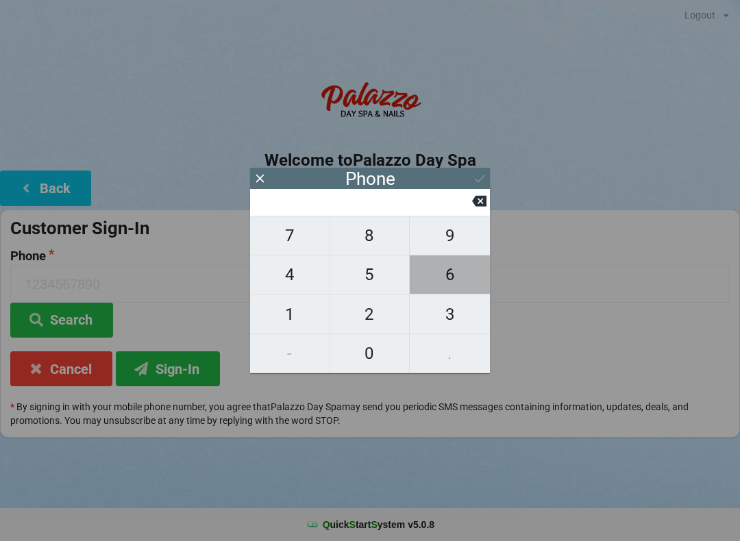
click at [452, 282] on span "6" at bounding box center [450, 274] width 80 height 29
type input "6"
click at [363, 360] on span "0" at bounding box center [369, 353] width 79 height 29
type input "60"
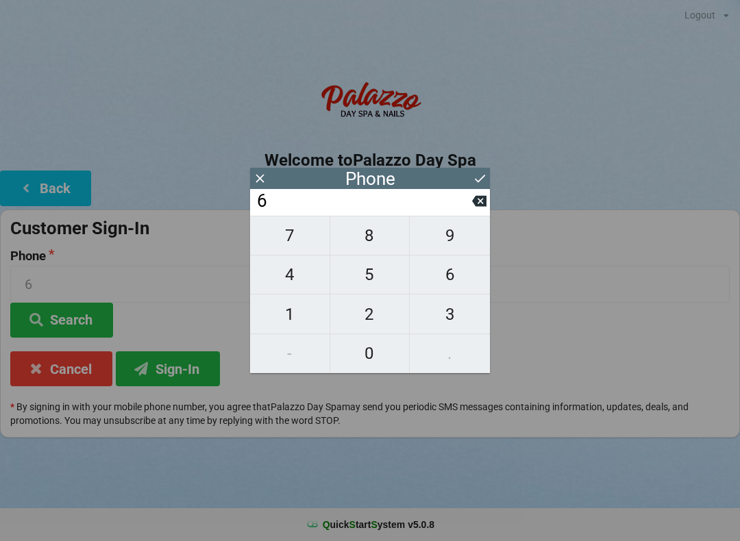
type input "60"
click at [291, 323] on span "1" at bounding box center [289, 314] width 79 height 29
type input "601"
click at [456, 240] on span "9" at bounding box center [450, 235] width 80 height 29
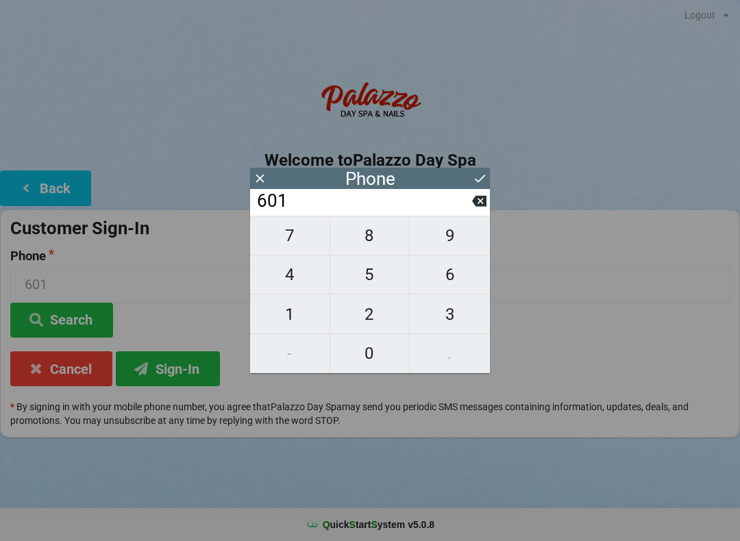
type input "6019"
click at [480, 181] on icon at bounding box center [480, 178] width 14 height 14
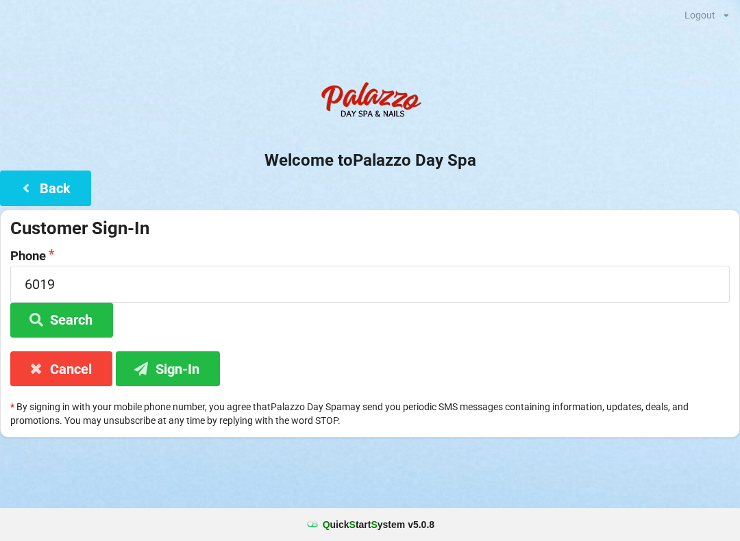
click at [196, 372] on button "Sign-In" at bounding box center [168, 368] width 104 height 35
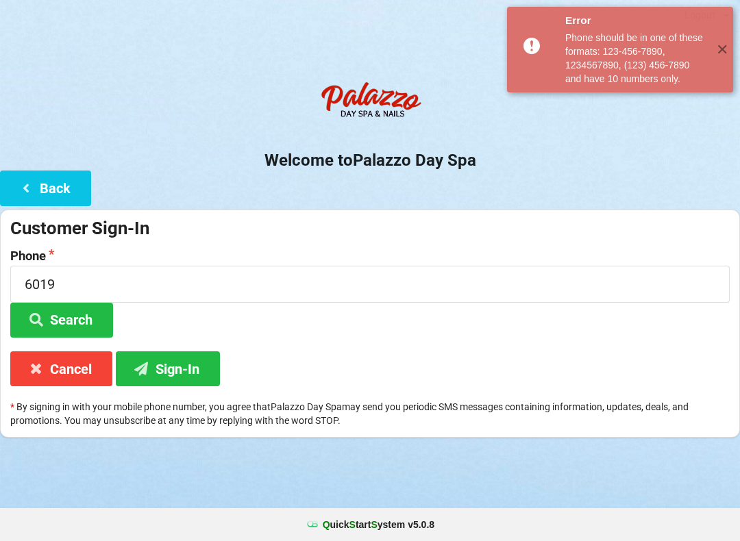
click at [51, 177] on button "Back" at bounding box center [45, 188] width 91 height 35
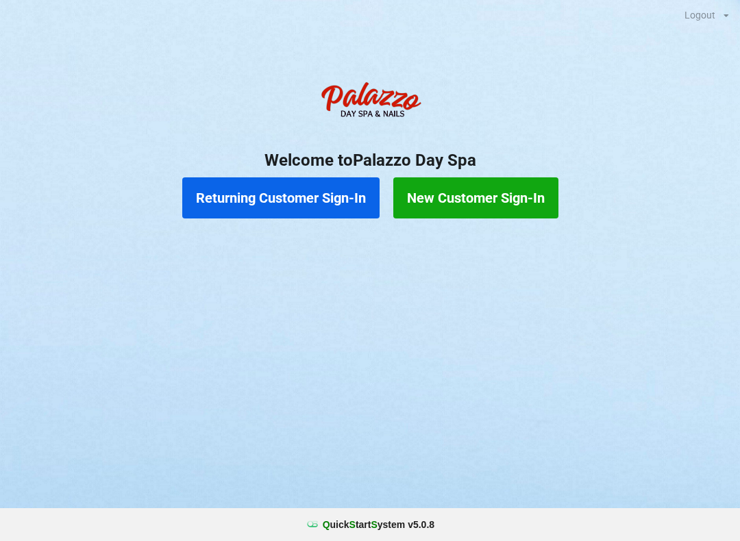
click at [523, 202] on button "New Customer Sign-In" at bounding box center [475, 197] width 165 height 41
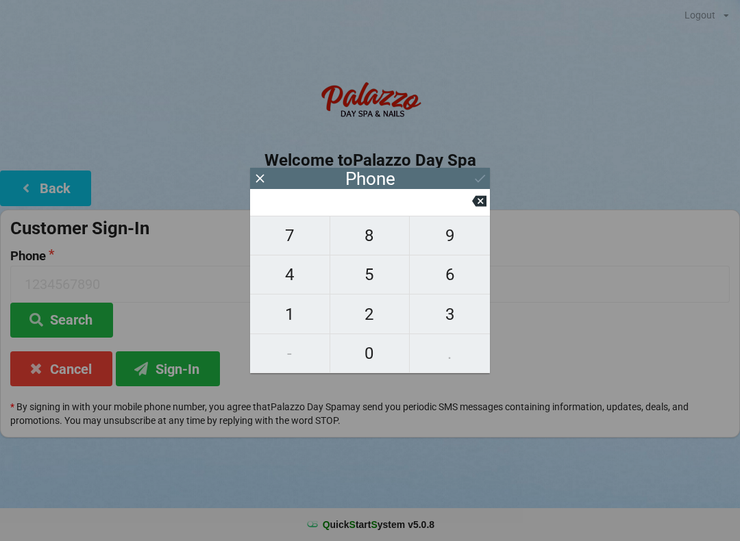
click at [448, 279] on span "6" at bounding box center [450, 274] width 80 height 29
type input "6"
click at [366, 354] on span "0" at bounding box center [369, 353] width 79 height 29
type input "60"
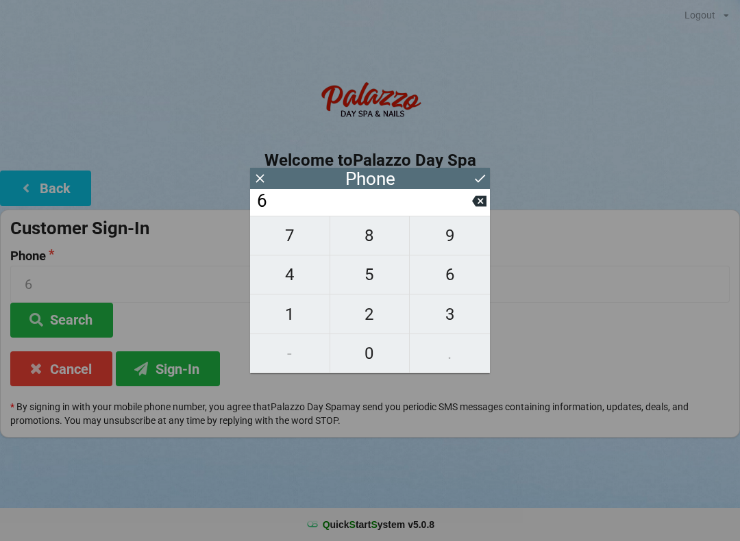
type input "60"
click at [287, 240] on span "7" at bounding box center [289, 235] width 79 height 29
type input "607"
click at [485, 201] on icon at bounding box center [479, 201] width 14 height 11
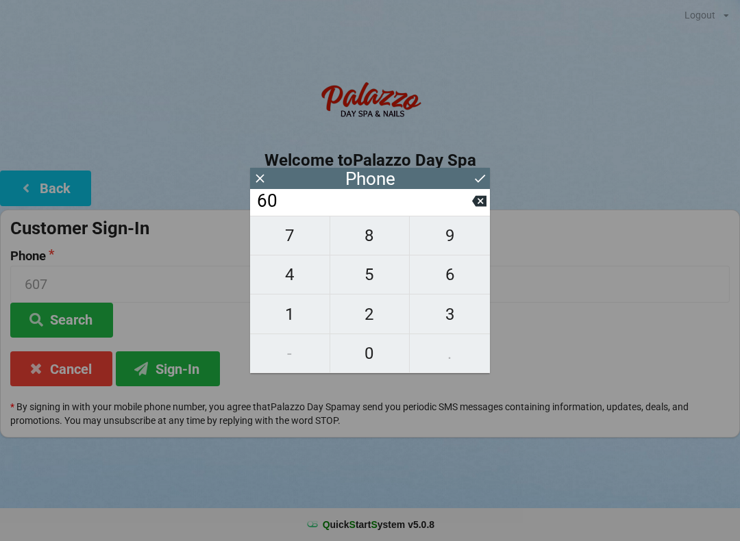
click at [287, 323] on span "1" at bounding box center [289, 314] width 79 height 29
type input "601"
click at [453, 240] on span "9" at bounding box center [450, 235] width 80 height 29
type input "6019"
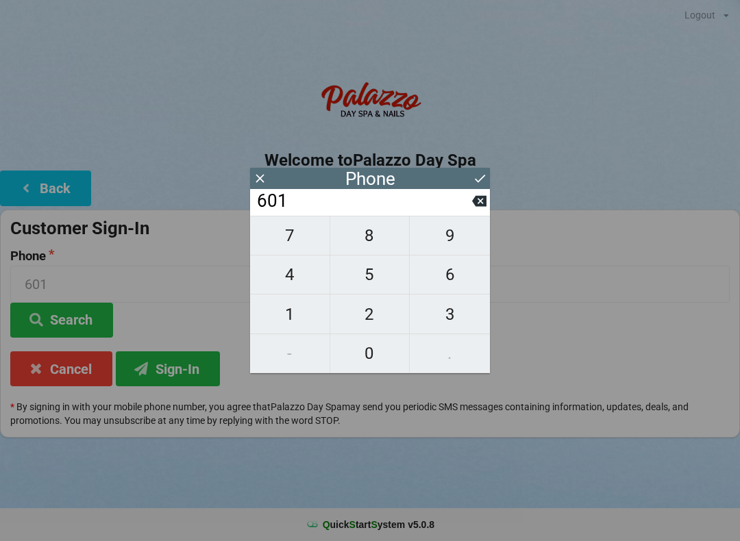
type input "6019"
click at [482, 187] on button at bounding box center [480, 178] width 14 height 18
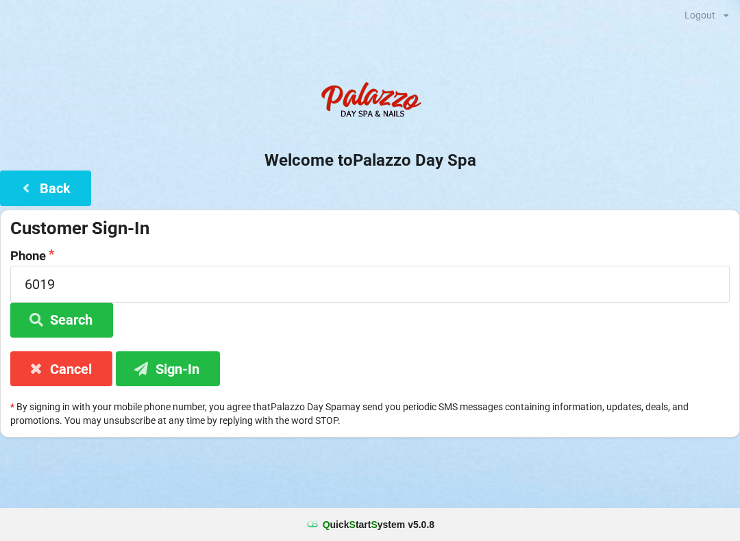
click at [76, 373] on button "Cancel" at bounding box center [61, 368] width 102 height 35
click at [75, 369] on button "Cancel" at bounding box center [61, 368] width 102 height 35
click at [110, 281] on input at bounding box center [369, 284] width 719 height 36
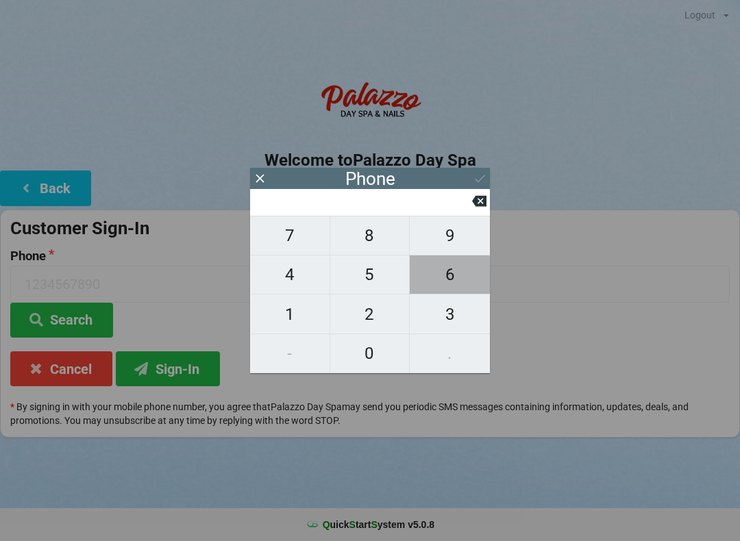
click at [440, 288] on span "6" at bounding box center [450, 274] width 80 height 29
type input "6"
click at [360, 360] on span "0" at bounding box center [369, 353] width 79 height 29
type input "60"
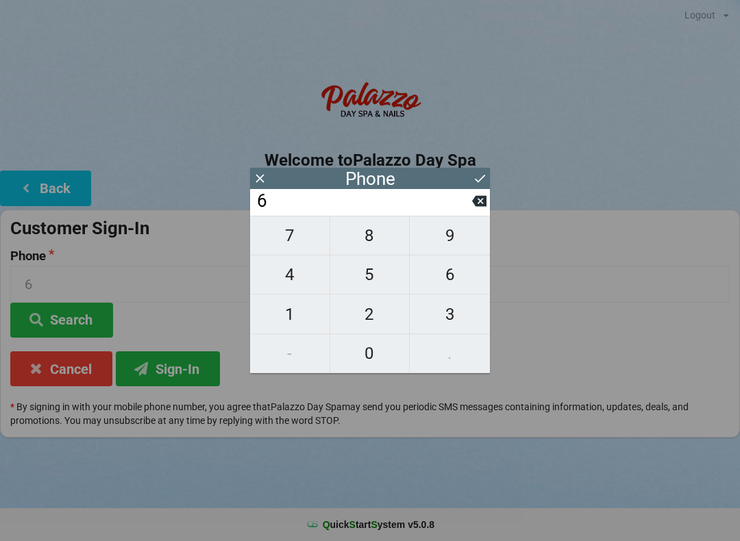
type input "60"
click at [276, 323] on span "1" at bounding box center [289, 314] width 79 height 29
type input "601"
click at [442, 249] on span "9" at bounding box center [450, 235] width 80 height 29
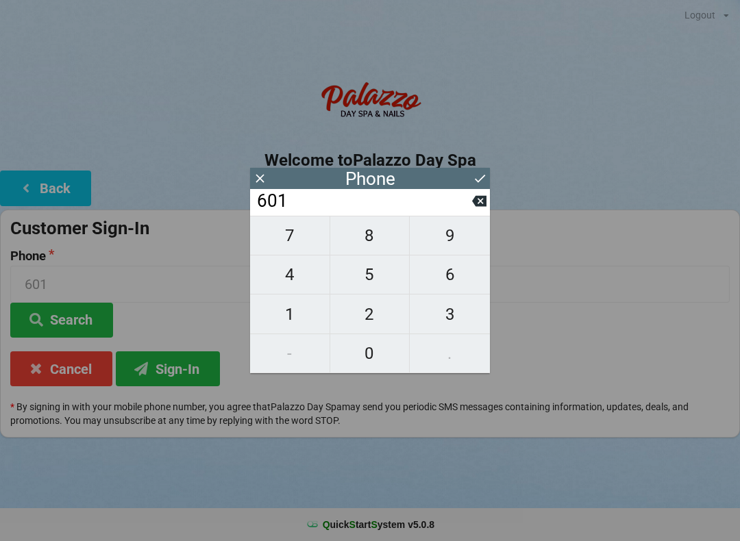
type input "6019"
click at [480, 183] on icon at bounding box center [480, 178] width 14 height 14
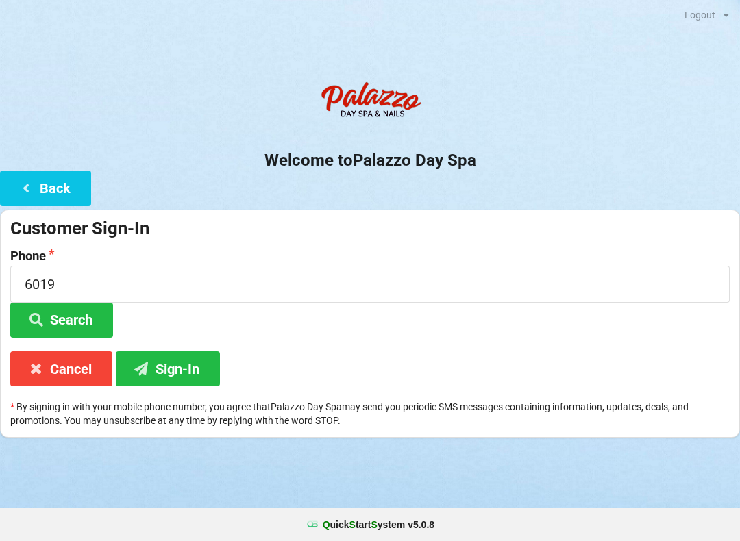
click at [188, 370] on button "Sign-In" at bounding box center [168, 368] width 104 height 35
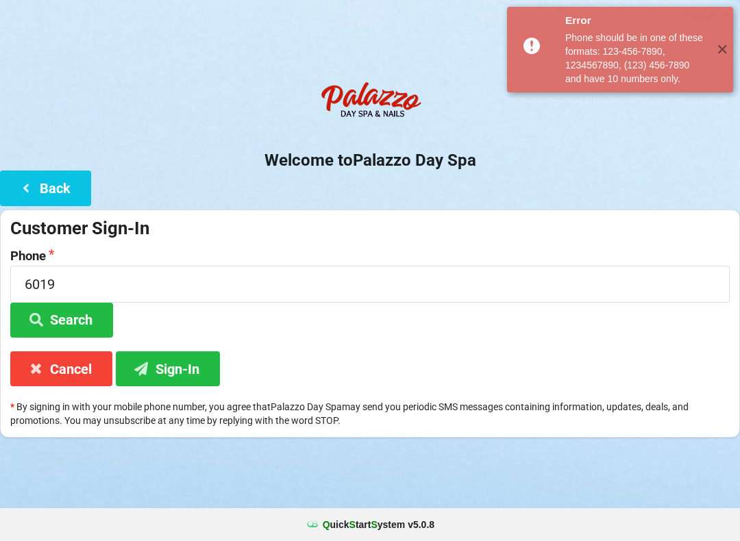
click at [86, 323] on button "Search" at bounding box center [61, 320] width 103 height 35
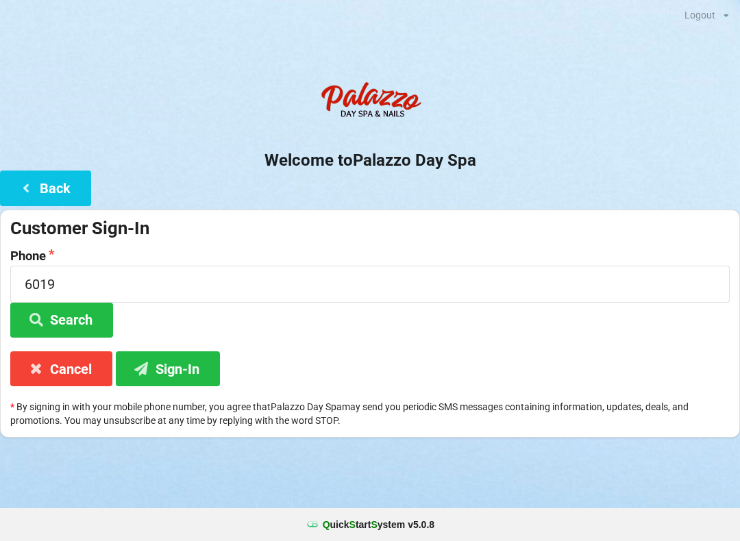
click at [73, 329] on button "Search" at bounding box center [61, 320] width 103 height 35
click at [21, 192] on icon at bounding box center [26, 188] width 16 height 12
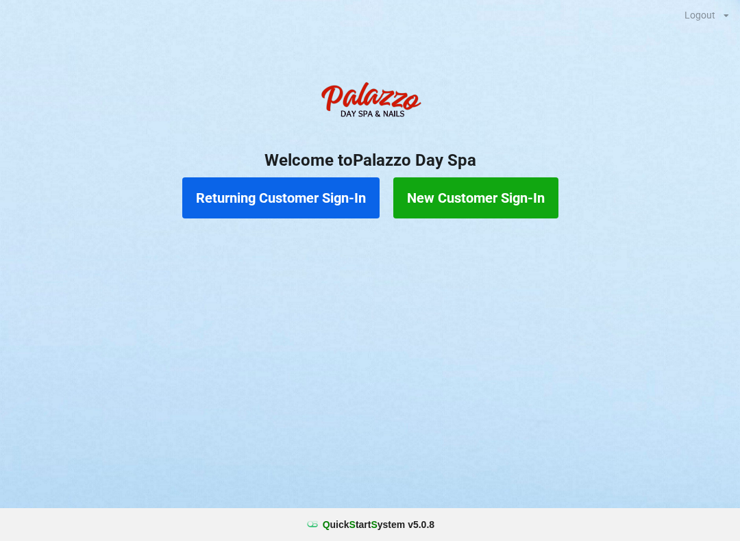
click at [473, 202] on button "New Customer Sign-In" at bounding box center [475, 197] width 165 height 41
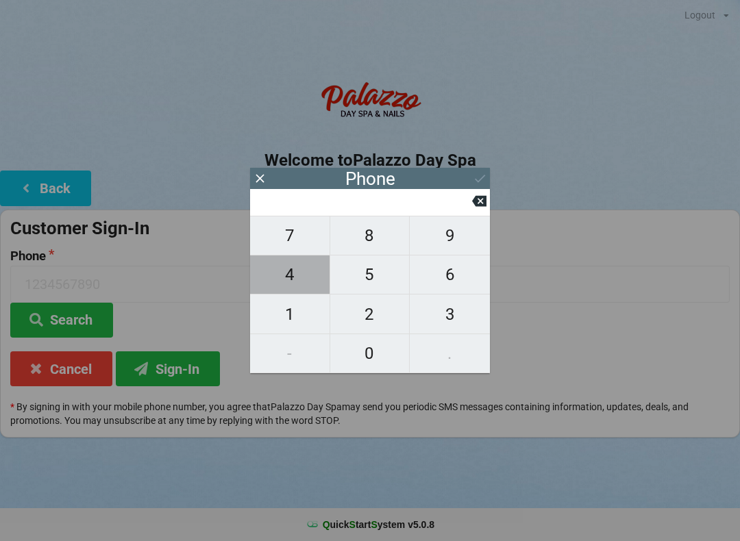
click at [289, 276] on span "4" at bounding box center [289, 274] width 79 height 29
type input "4"
click at [358, 354] on span "0" at bounding box center [369, 353] width 79 height 29
type input "40"
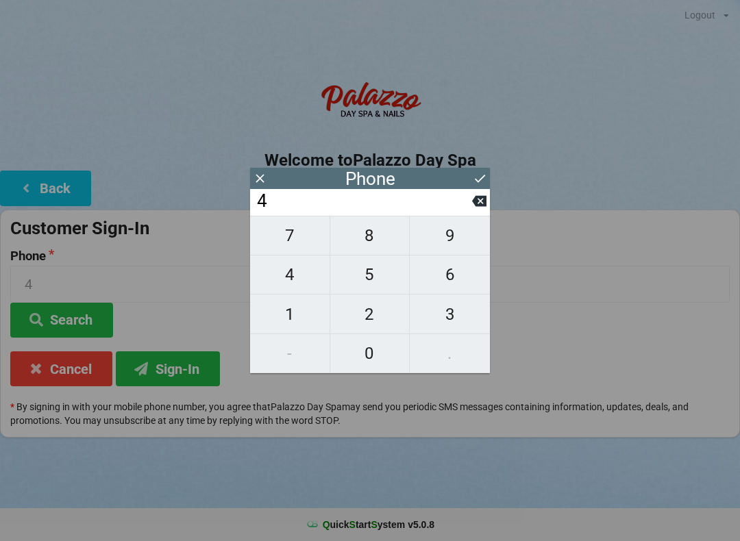
type input "40"
click at [275, 247] on span "7" at bounding box center [289, 235] width 79 height 29
type input "407"
click at [284, 277] on span "4" at bounding box center [289, 274] width 79 height 29
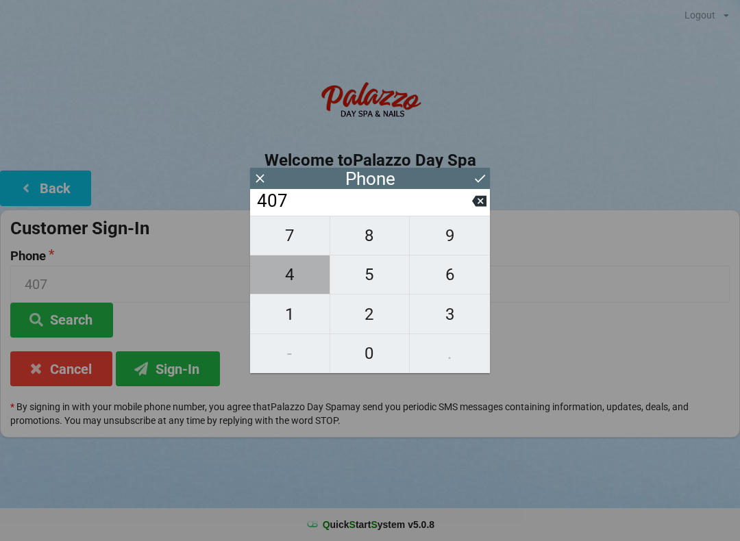
type input "4074"
click at [453, 240] on span "9" at bounding box center [450, 235] width 80 height 29
type input "40749"
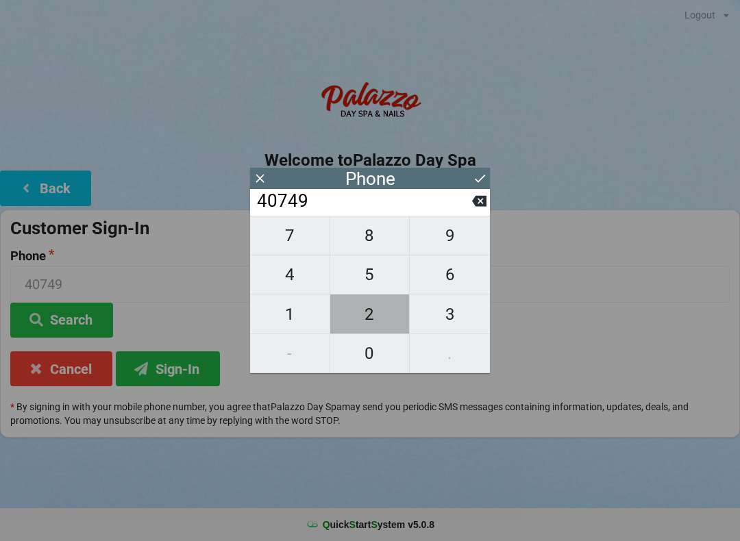
click at [361, 315] on span "2" at bounding box center [369, 314] width 79 height 29
type input "407492"
click at [452, 274] on span "6" at bounding box center [450, 274] width 80 height 29
type input "4074926"
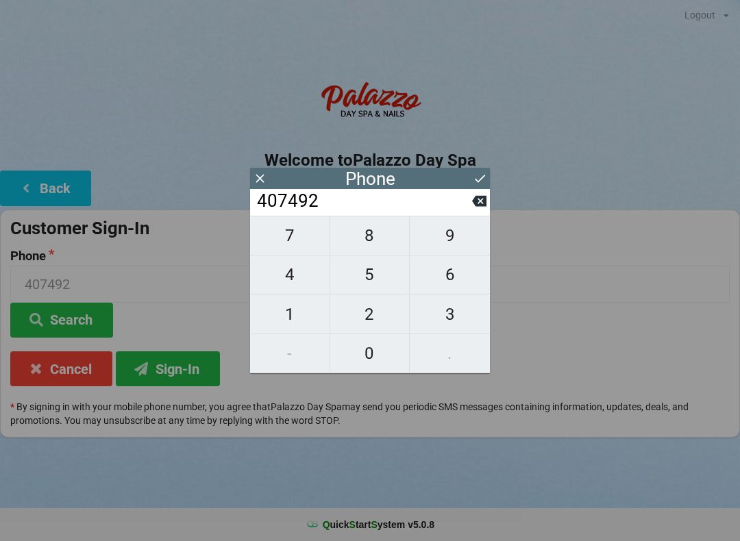
type input "4074926"
click at [354, 358] on span "0" at bounding box center [369, 353] width 79 height 29
type input "40749260"
click at [278, 314] on span "1" at bounding box center [289, 314] width 79 height 29
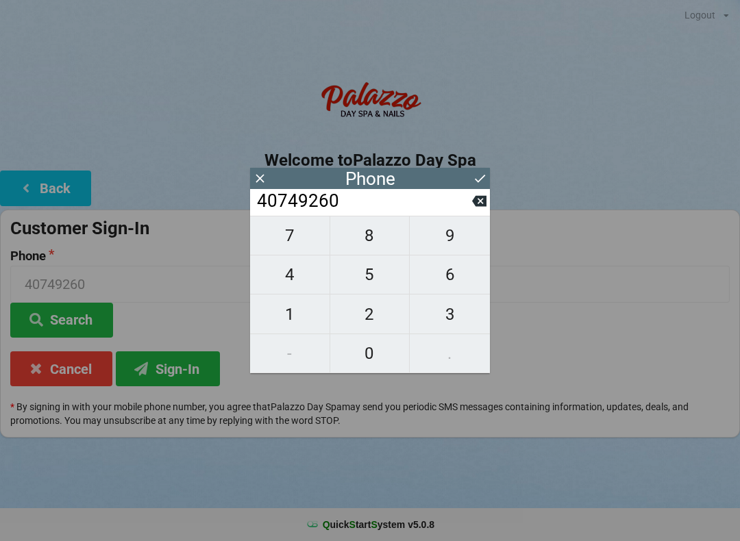
type input "407492601"
click at [440, 245] on span "9" at bounding box center [450, 235] width 80 height 29
type input "4074926019"
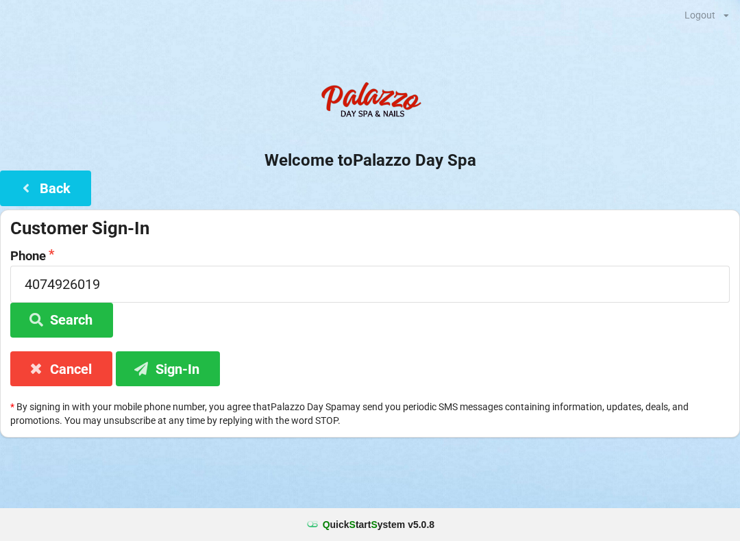
click at [168, 369] on button "Sign-In" at bounding box center [168, 368] width 104 height 35
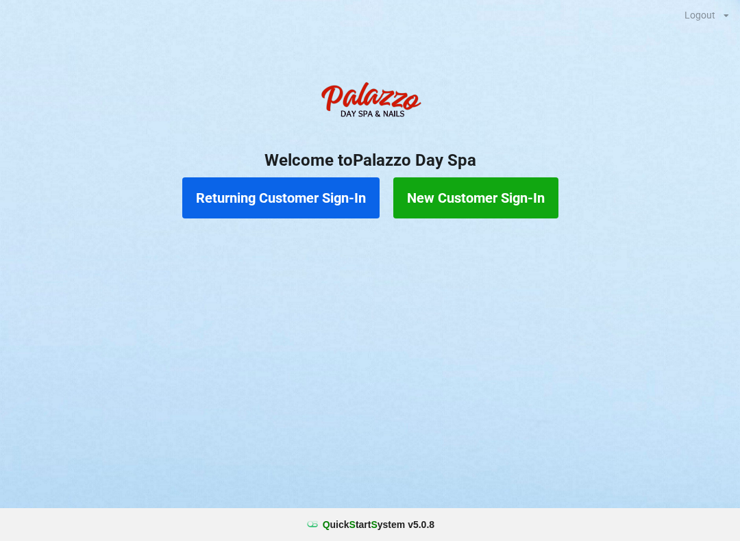
click at [262, 192] on button "Returning Customer Sign-In" at bounding box center [280, 197] width 197 height 41
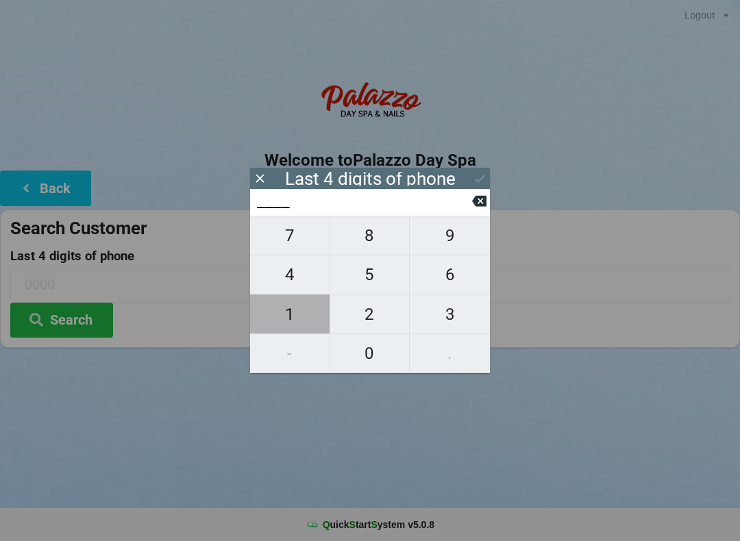
click at [290, 321] on span "1" at bounding box center [289, 314] width 79 height 29
type input "1___"
click at [374, 240] on span "8" at bounding box center [369, 235] width 79 height 29
type input "18__"
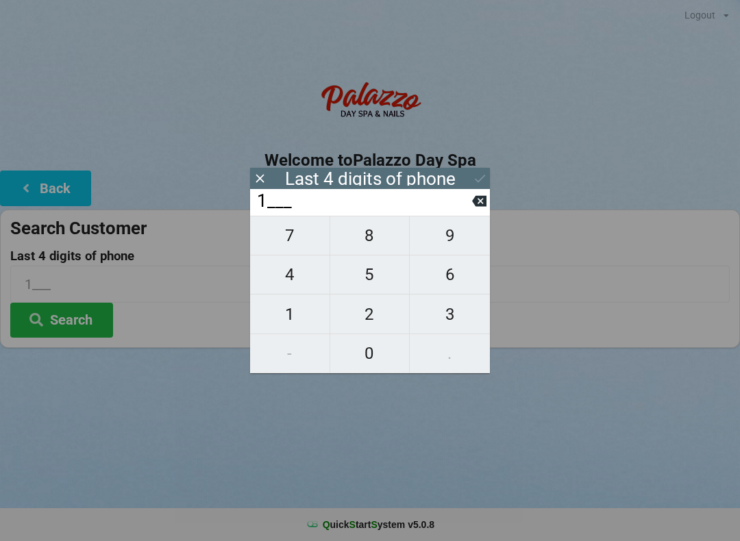
type input "18__"
click at [454, 243] on span "9" at bounding box center [450, 235] width 80 height 29
type input "189_"
click at [449, 322] on span "3" at bounding box center [450, 314] width 80 height 29
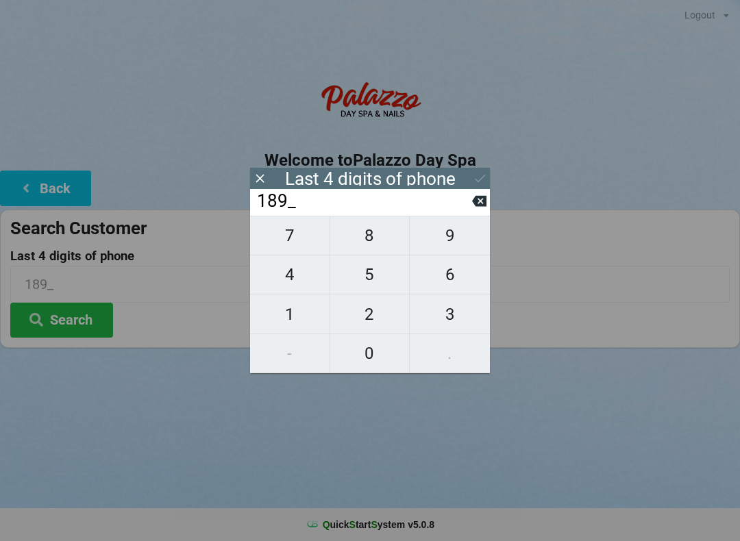
type input "1893"
click at [65, 323] on button "Search" at bounding box center [61, 320] width 103 height 35
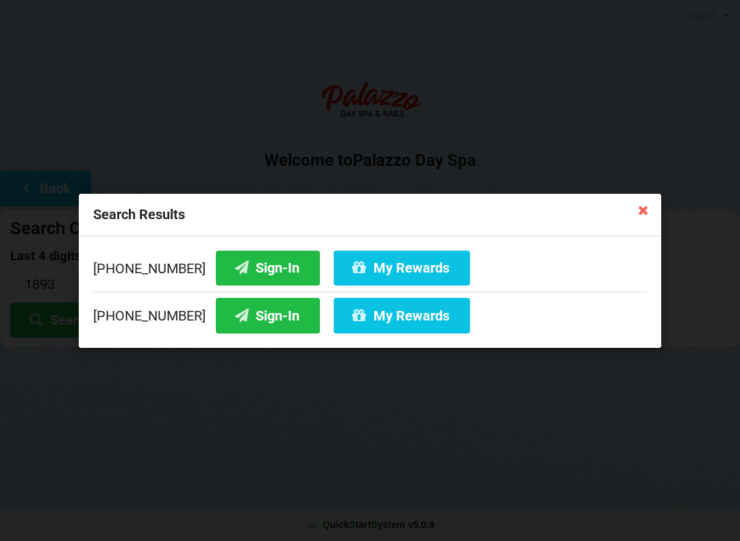
click at [242, 266] on button "Sign-In" at bounding box center [268, 267] width 104 height 35
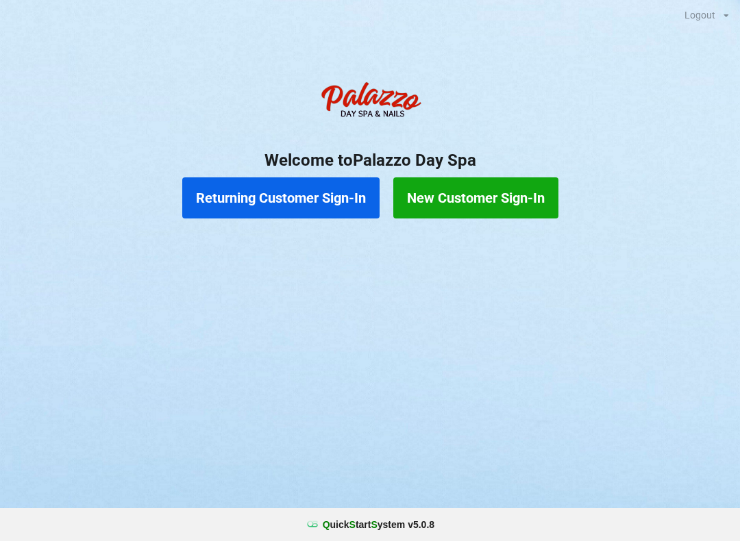
click at [305, 205] on button "Returning Customer Sign-In" at bounding box center [280, 197] width 197 height 41
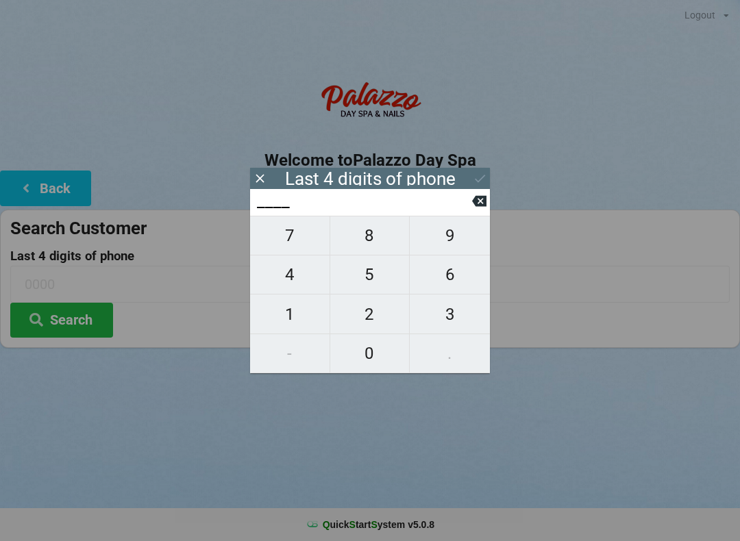
click at [297, 284] on span "4" at bounding box center [289, 274] width 79 height 29
type input "4___"
click at [375, 344] on span "0" at bounding box center [369, 353] width 79 height 29
type input "40__"
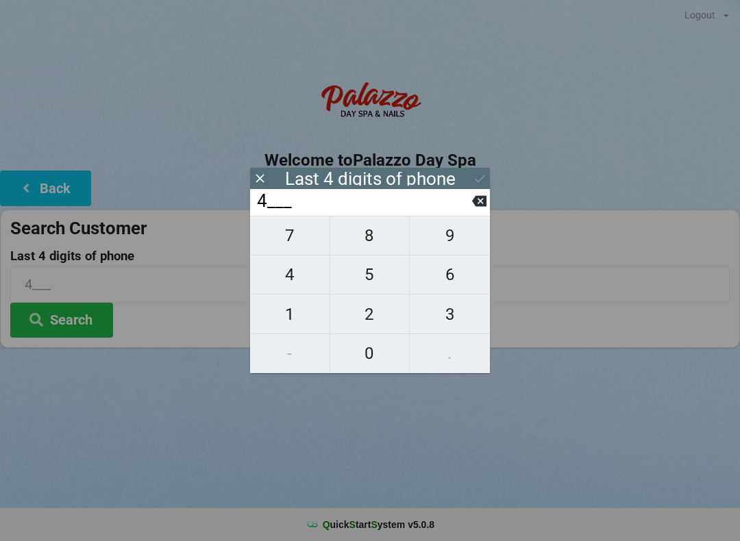
type input "40__"
click at [301, 241] on span "7" at bounding box center [289, 235] width 79 height 29
type input "407_"
click at [303, 242] on span "7" at bounding box center [289, 235] width 79 height 29
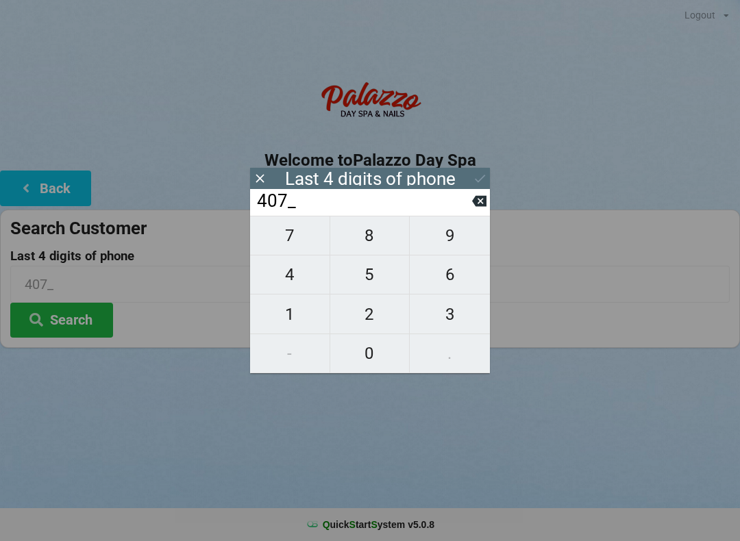
type input "4077"
click at [458, 282] on div "7 8 9 4 5 6 1 2 3 - 0 ." at bounding box center [370, 295] width 240 height 158
click at [345, 205] on input "4077" at bounding box center [363, 201] width 216 height 22
click at [273, 175] on div "Last 4 digits of phone" at bounding box center [370, 178] width 240 height 21
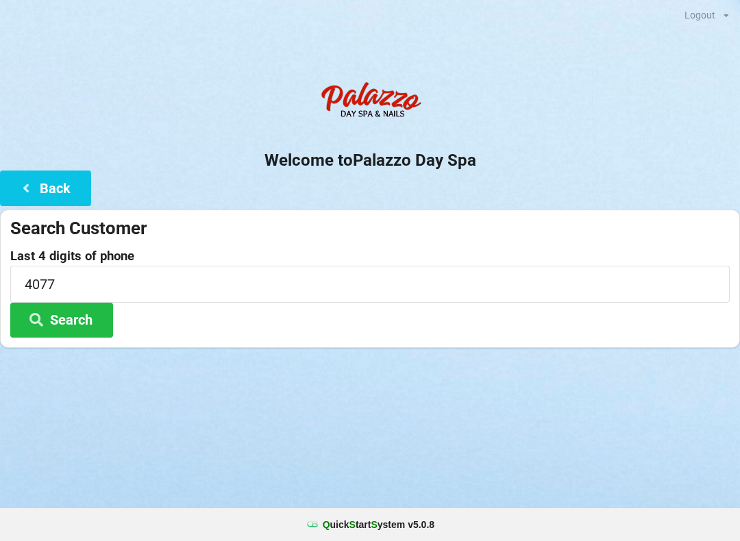
click at [493, 217] on div "Search Customer" at bounding box center [369, 228] width 719 height 23
click at [60, 186] on button "Back" at bounding box center [45, 188] width 91 height 35
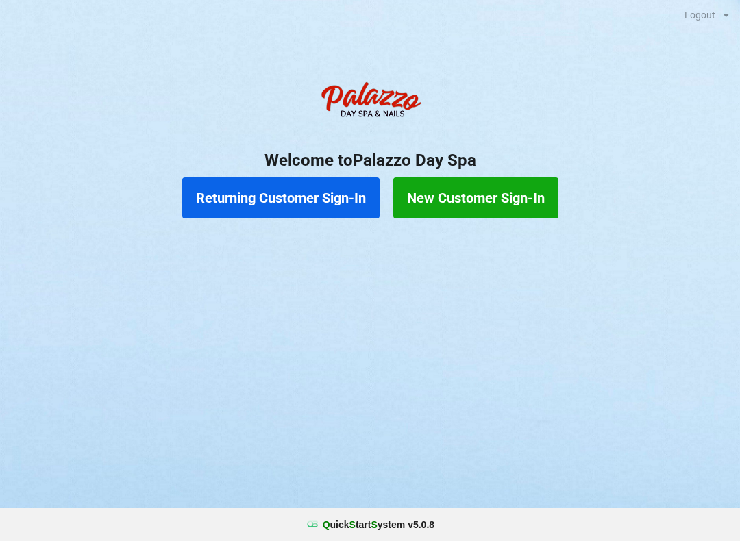
click at [288, 202] on button "Returning Customer Sign-In" at bounding box center [280, 197] width 197 height 41
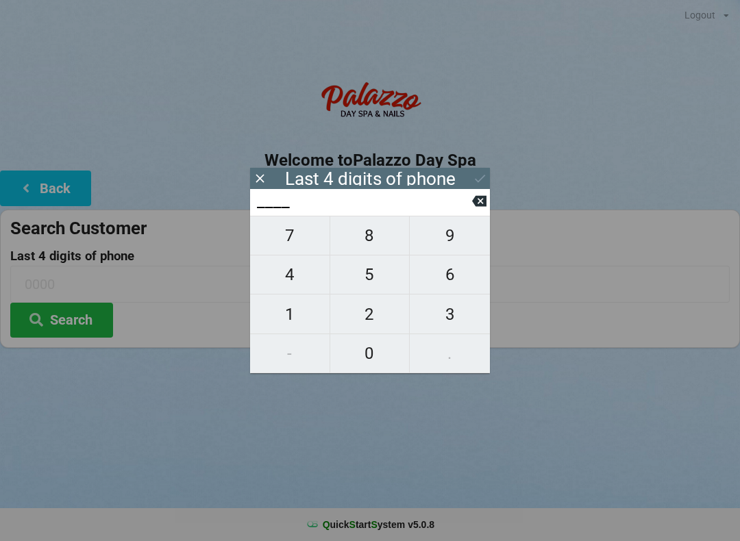
click at [309, 275] on span "4" at bounding box center [289, 274] width 79 height 29
type input "4___"
click at [58, 196] on button "Back" at bounding box center [45, 188] width 91 height 35
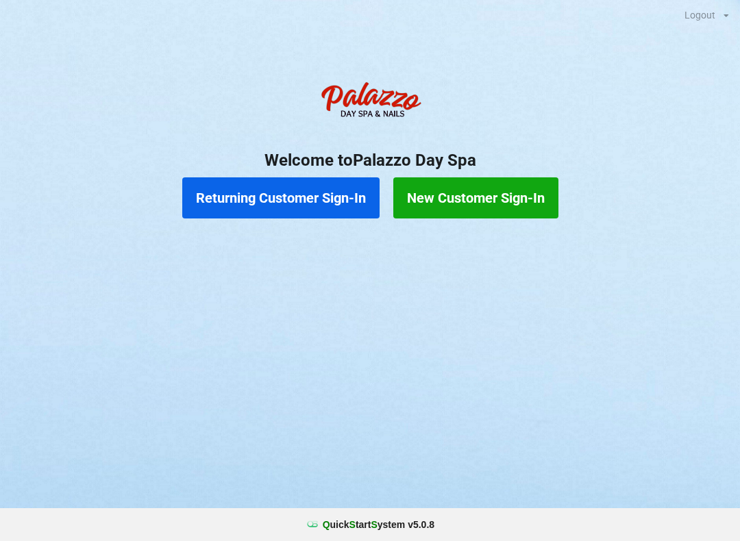
click at [282, 199] on button "Returning Customer Sign-In" at bounding box center [280, 197] width 197 height 41
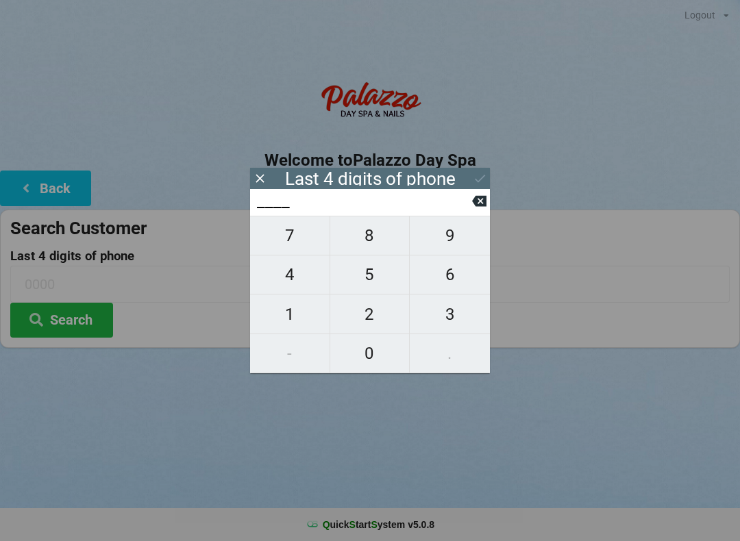
click at [379, 314] on span "2" at bounding box center [369, 314] width 79 height 29
type input "2___"
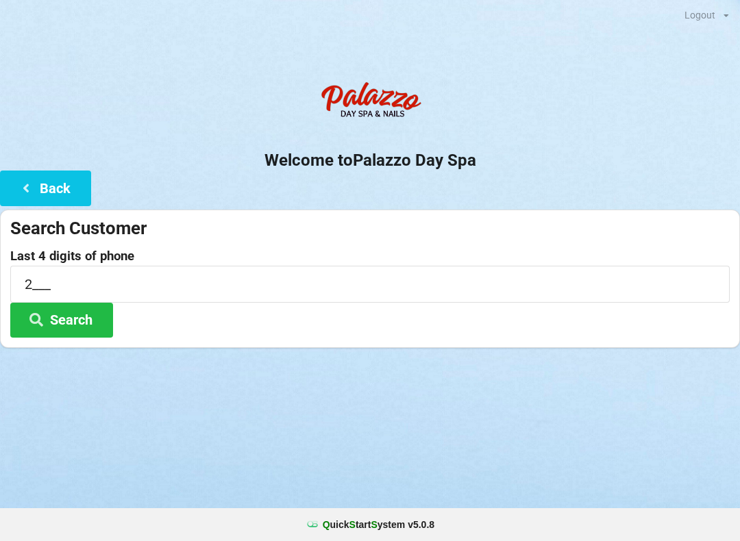
click at [59, 194] on button "Back" at bounding box center [45, 188] width 91 height 35
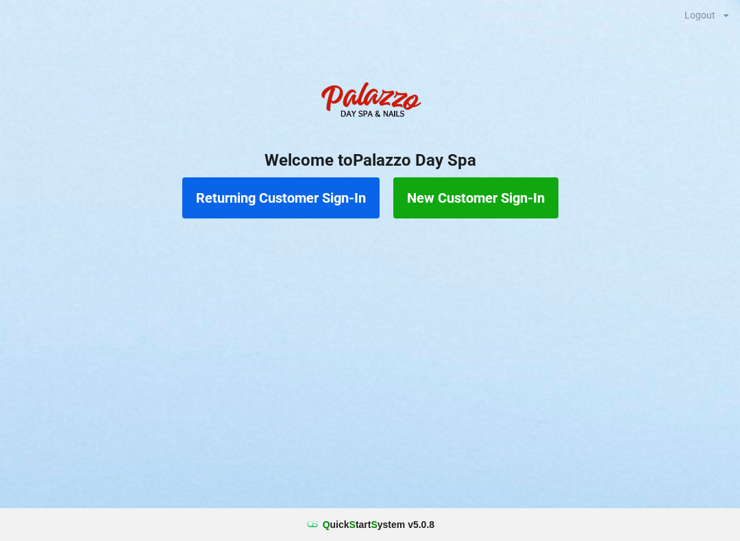
click at [298, 211] on button "Returning Customer Sign-In" at bounding box center [280, 197] width 197 height 41
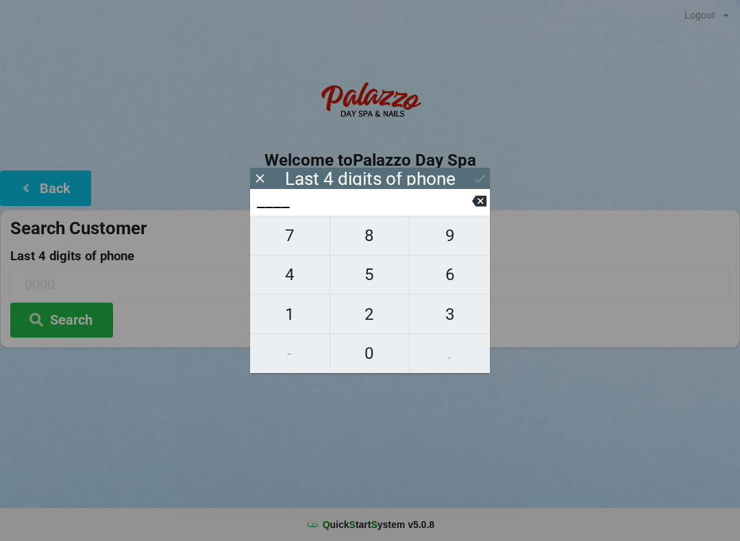
click at [484, 208] on icon at bounding box center [479, 201] width 14 height 14
click at [381, 310] on span "2" at bounding box center [369, 314] width 79 height 29
type input "2___"
click at [463, 238] on span "9" at bounding box center [450, 235] width 80 height 29
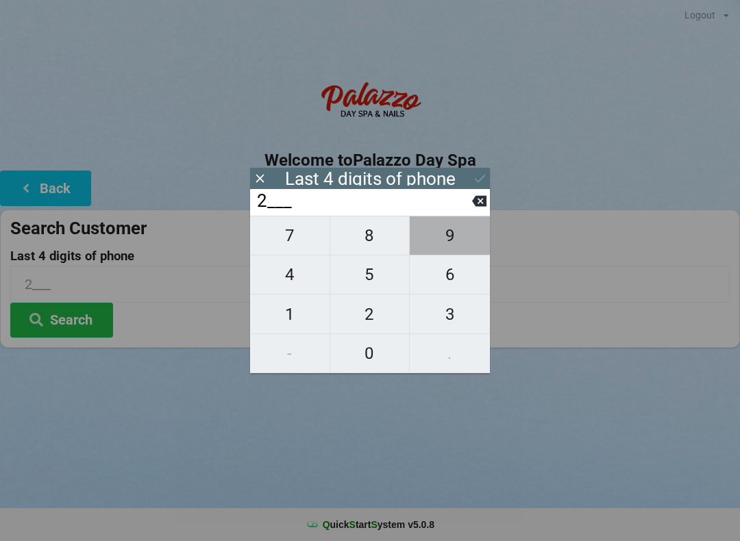
type input "29__"
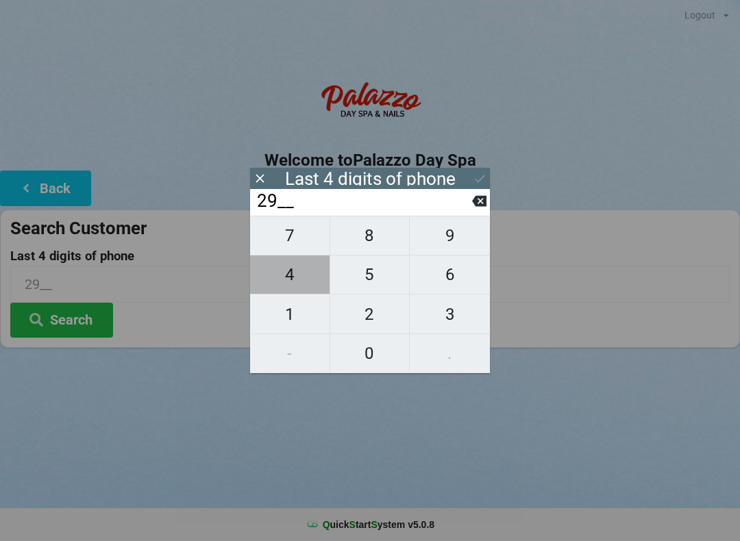
click at [310, 285] on span "4" at bounding box center [289, 274] width 79 height 29
type input "294_"
click at [300, 319] on span "1" at bounding box center [289, 314] width 79 height 29
type input "2941"
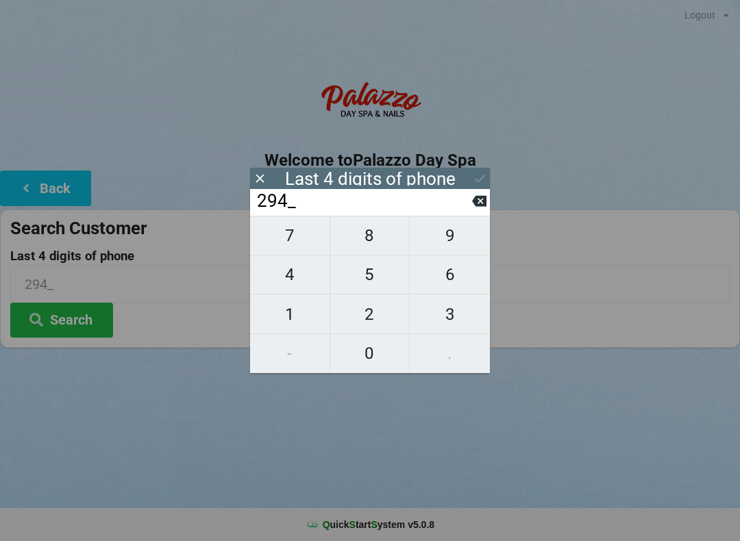
type input "2941"
click at [86, 323] on button "Search" at bounding box center [61, 320] width 103 height 35
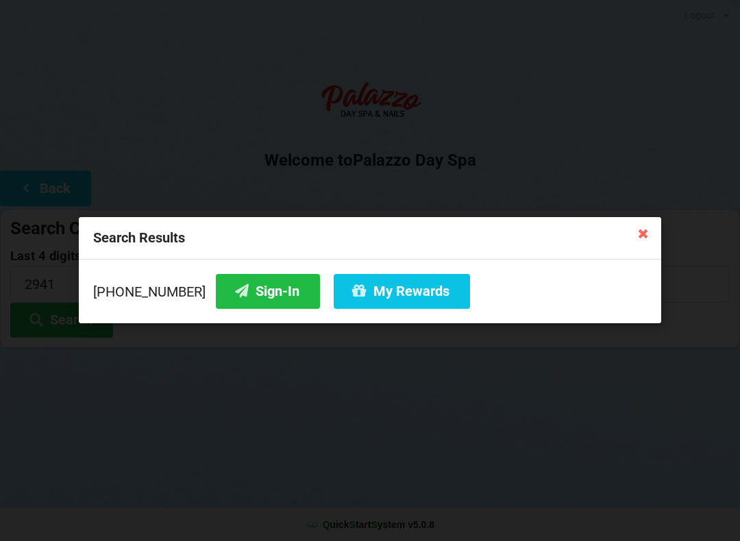
click at [269, 292] on button "Sign-In" at bounding box center [268, 291] width 104 height 35
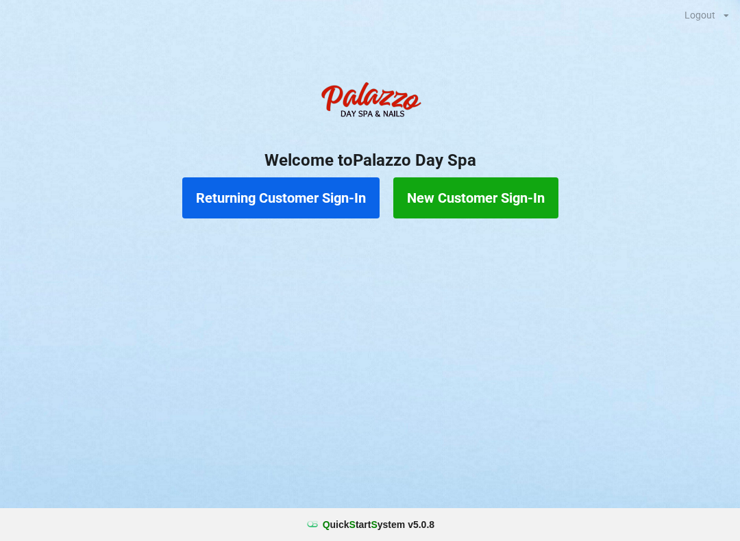
click at [269, 201] on button "Returning Customer Sign-In" at bounding box center [280, 197] width 197 height 41
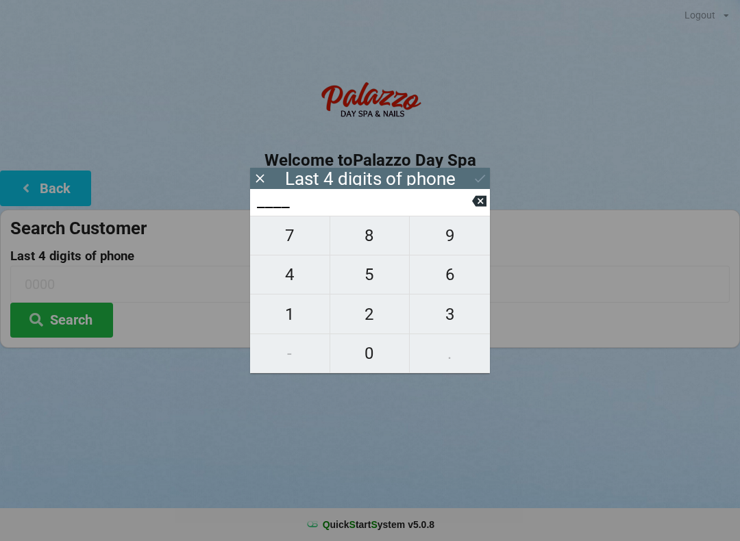
click at [290, 282] on span "4" at bounding box center [289, 274] width 79 height 29
type input "4___"
click at [360, 365] on span "0" at bounding box center [369, 353] width 79 height 29
type input "40__"
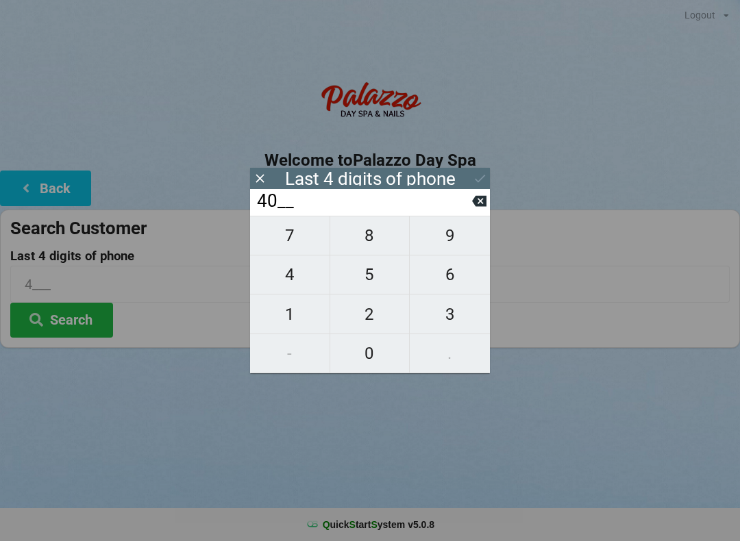
type input "40__"
click at [287, 326] on span "1" at bounding box center [289, 314] width 79 height 29
type input "401_"
click at [353, 247] on span "8" at bounding box center [369, 235] width 79 height 29
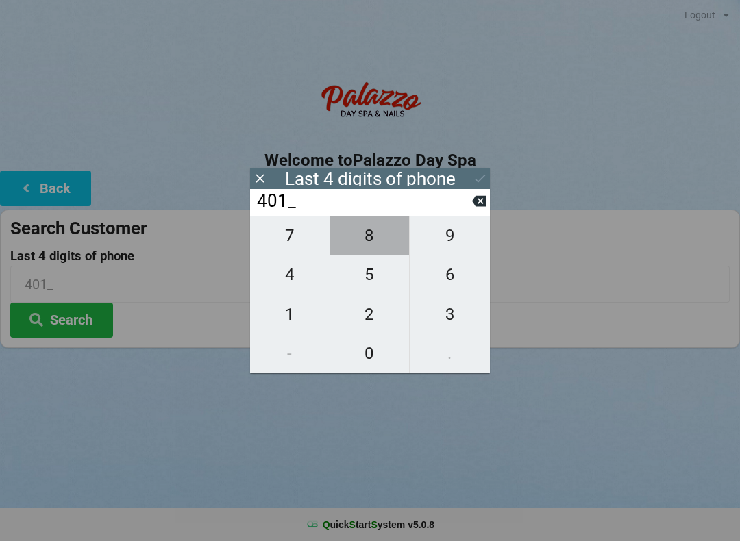
type input "4018"
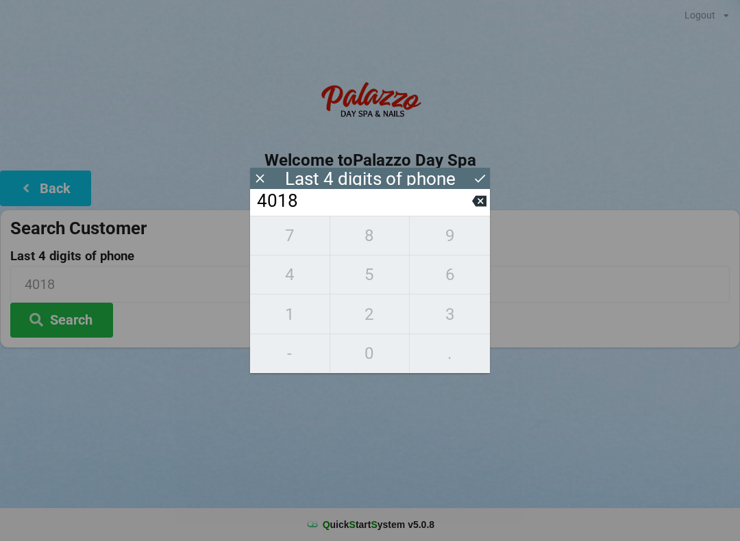
click at [369, 358] on div "7 8 9 4 5 6 1 2 3 - 0 ." at bounding box center [370, 295] width 240 height 158
click at [374, 246] on div "7 8 9 4 5 6 1 2 3 - 0 ." at bounding box center [370, 295] width 240 height 158
click at [471, 212] on input "4018" at bounding box center [363, 201] width 216 height 22
click at [467, 201] on input "4018" at bounding box center [363, 201] width 216 height 22
click at [473, 205] on icon at bounding box center [479, 201] width 14 height 11
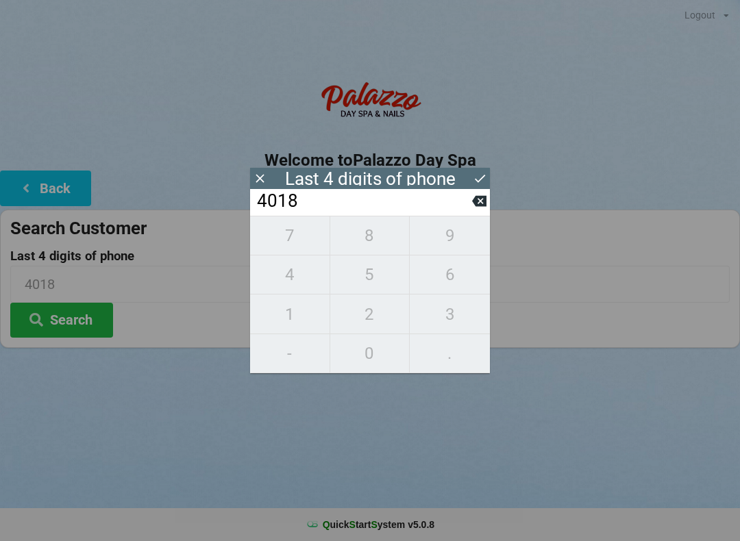
type input "401_"
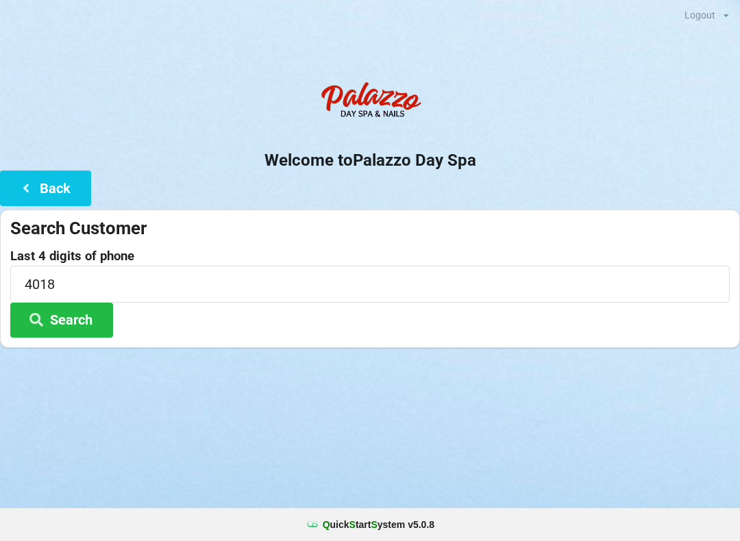
click at [492, 204] on div "Welcome to Palazzo Day Spa Back Search Customer Last 4 digits of phone 4018 Sea…" at bounding box center [370, 211] width 740 height 273
click at [473, 210] on div "Search Customer Last 4 digits of phone 4018 Search" at bounding box center [370, 279] width 740 height 138
click at [47, 186] on button "Back" at bounding box center [45, 188] width 91 height 35
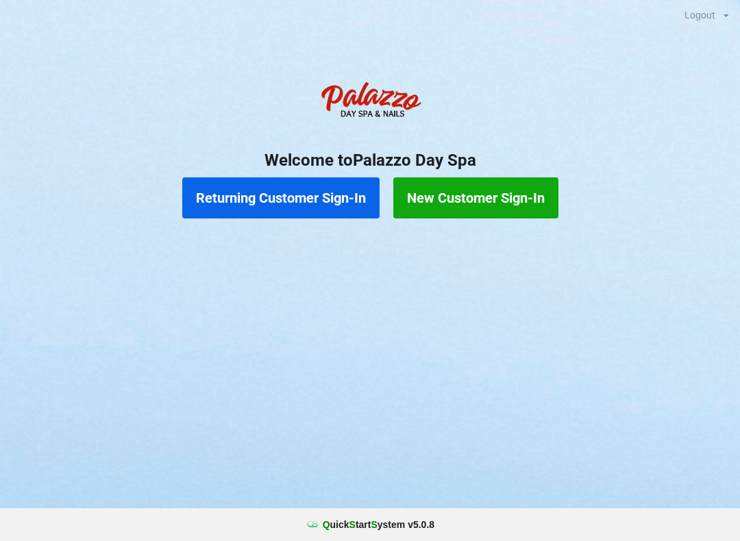
click at [282, 198] on button "Returning Customer Sign-In" at bounding box center [280, 197] width 197 height 41
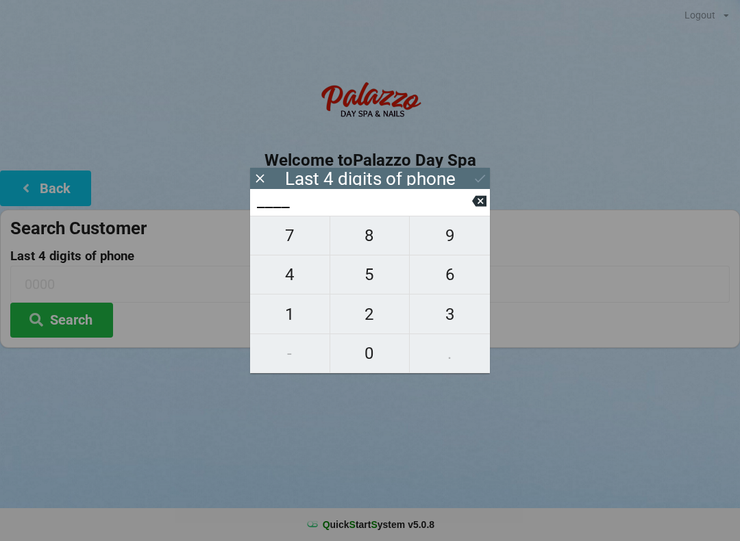
click at [288, 279] on span "4" at bounding box center [289, 274] width 79 height 29
type input "4___"
click at [353, 277] on span "5" at bounding box center [369, 274] width 79 height 29
type input "45__"
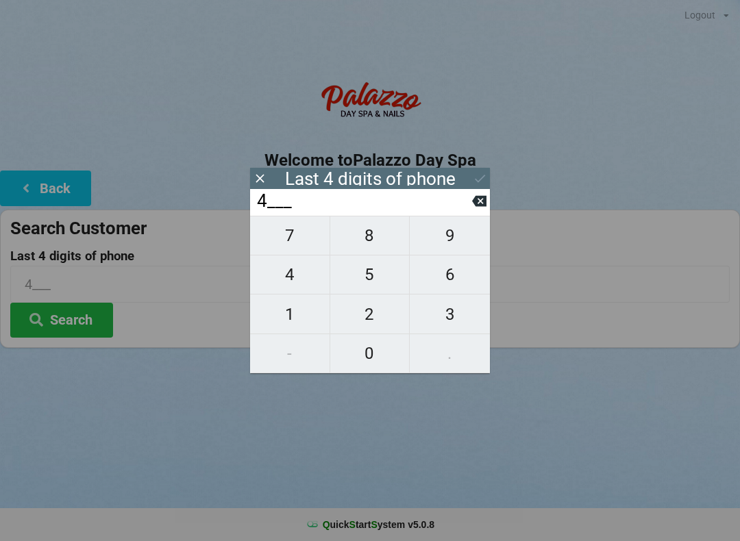
type input "45__"
click at [362, 277] on span "5" at bounding box center [369, 274] width 79 height 29
type input "455_"
click at [445, 244] on span "9" at bounding box center [450, 235] width 80 height 29
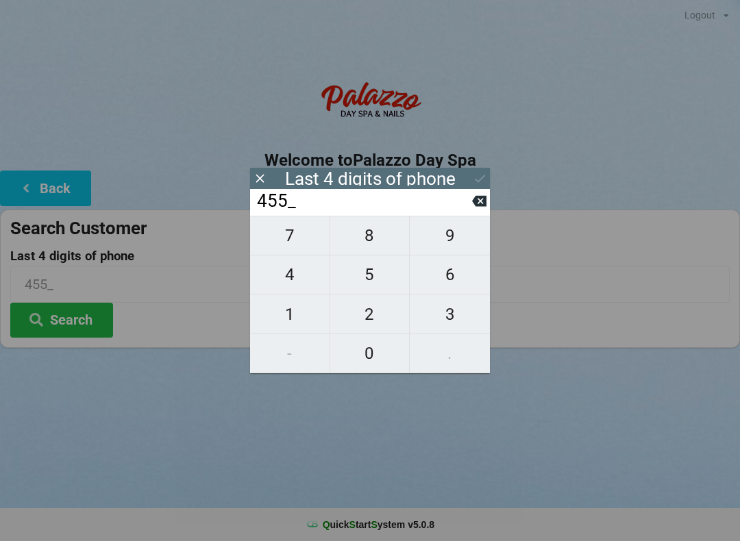
type input "4559"
click at [473, 205] on icon at bounding box center [479, 201] width 14 height 11
click at [474, 207] on icon at bounding box center [479, 201] width 14 height 11
click at [466, 205] on input "45__" at bounding box center [363, 201] width 216 height 22
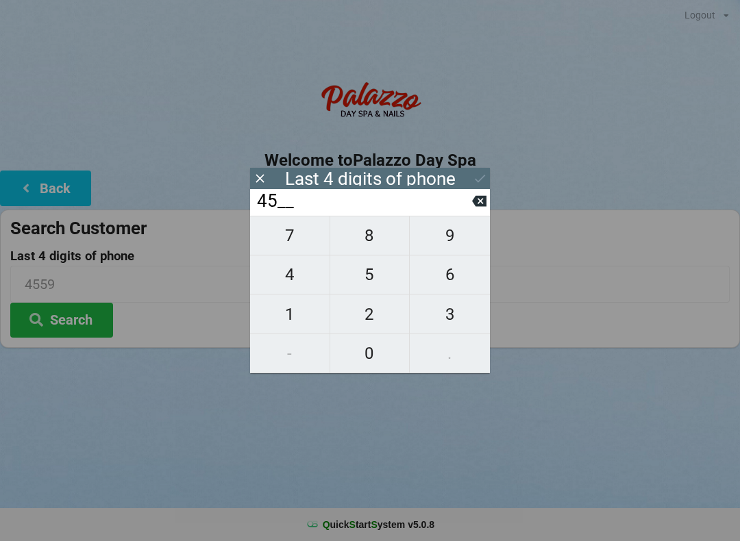
click at [472, 208] on icon at bounding box center [479, 201] width 14 height 14
click at [471, 204] on input "4___" at bounding box center [363, 201] width 216 height 22
click at [482, 210] on button at bounding box center [479, 201] width 14 height 18
type input "____"
click at [266, 182] on icon at bounding box center [260, 178] width 14 height 14
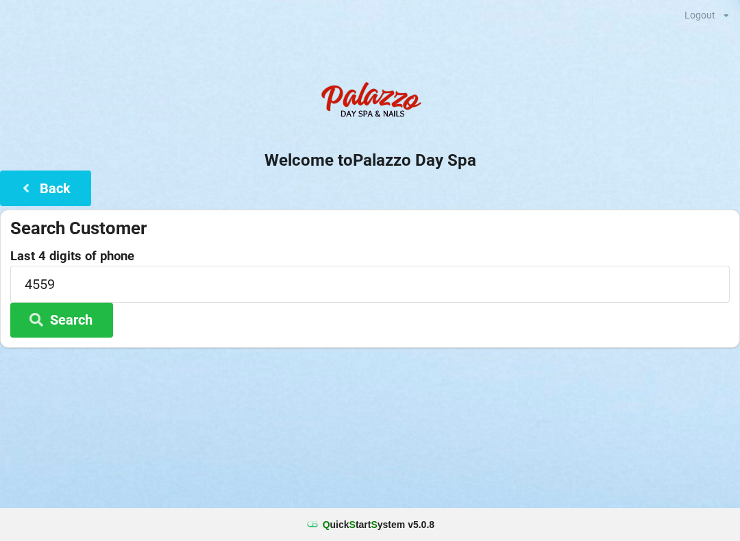
click at [268, 182] on div "Welcome to Palazzo Day Spa Back Search Customer Last 4 digits of phone 4559 Sea…" at bounding box center [370, 211] width 740 height 273
click at [52, 189] on button "Back" at bounding box center [45, 188] width 91 height 35
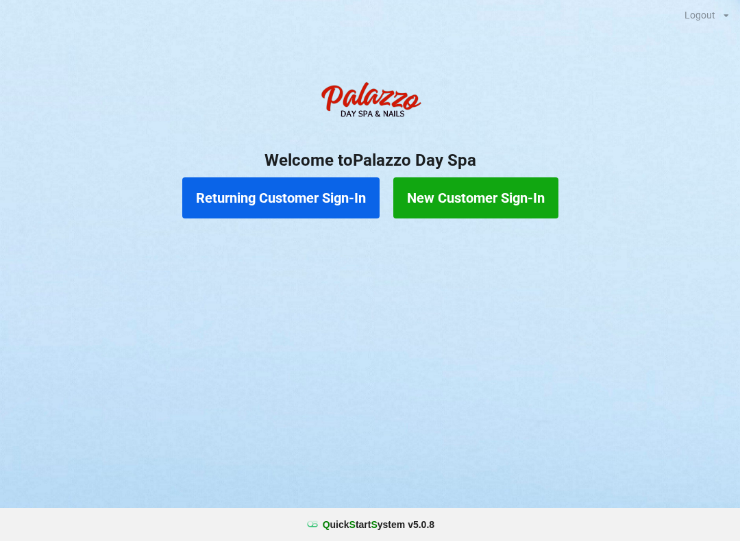
click at [450, 188] on button "New Customer Sign-In" at bounding box center [475, 197] width 165 height 41
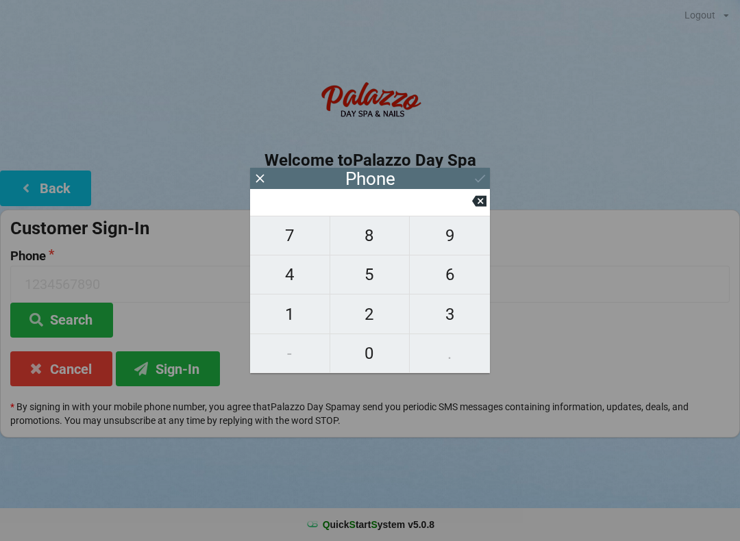
click at [299, 283] on span "4" at bounding box center [289, 274] width 79 height 29
type input "4"
click at [364, 334] on button "2" at bounding box center [370, 314] width 80 height 39
type input "42"
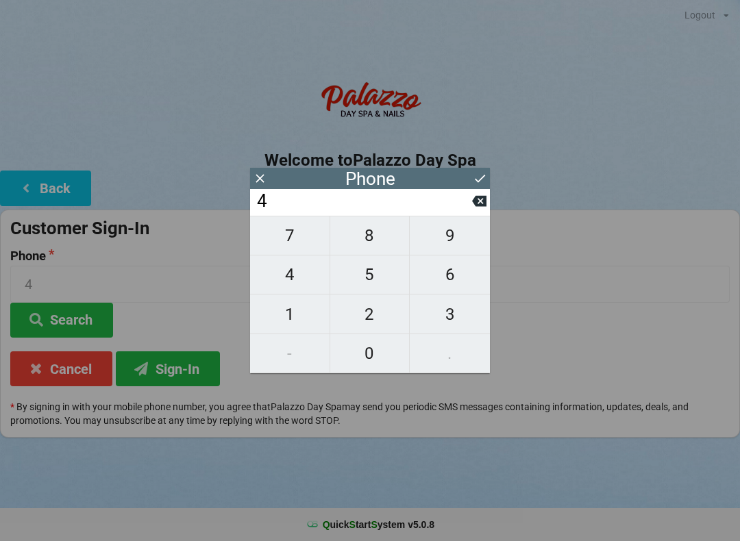
type input "42"
click at [285, 320] on span "1" at bounding box center [289, 314] width 79 height 29
type input "421"
click at [475, 207] on icon at bounding box center [479, 201] width 14 height 11
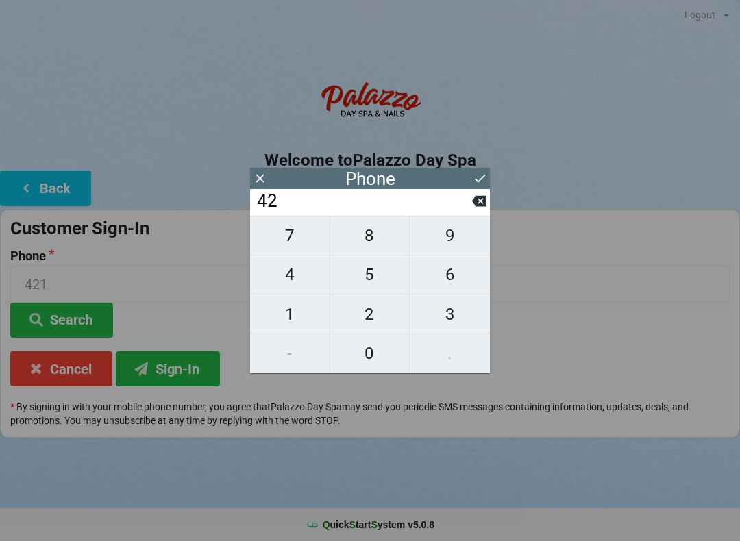
click at [475, 206] on icon at bounding box center [479, 201] width 14 height 11
click at [466, 205] on input "4" at bounding box center [363, 201] width 216 height 22
click at [367, 338] on button "0" at bounding box center [370, 353] width 80 height 39
type input "40"
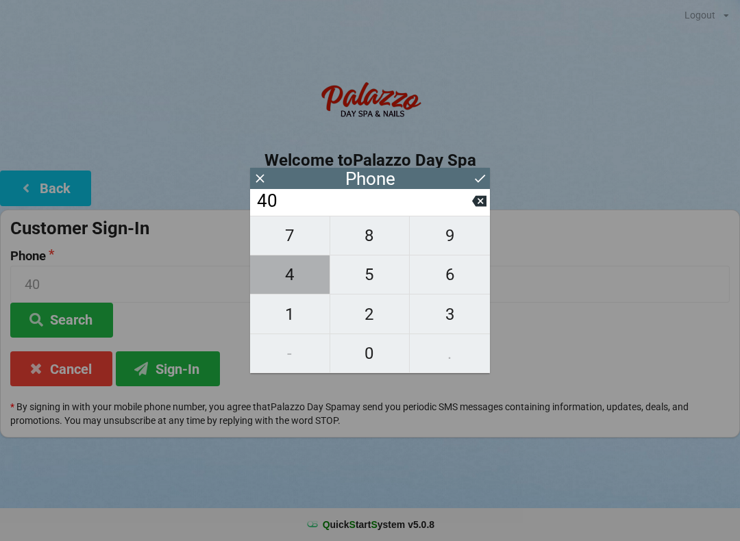
click at [290, 284] on span "4" at bounding box center [289, 274] width 79 height 29
click at [366, 240] on span "8" at bounding box center [369, 235] width 79 height 29
click at [355, 355] on span "0" at bounding box center [369, 353] width 79 height 29
click at [363, 242] on span "8" at bounding box center [369, 235] width 79 height 29
click at [279, 278] on span "4" at bounding box center [289, 274] width 79 height 29
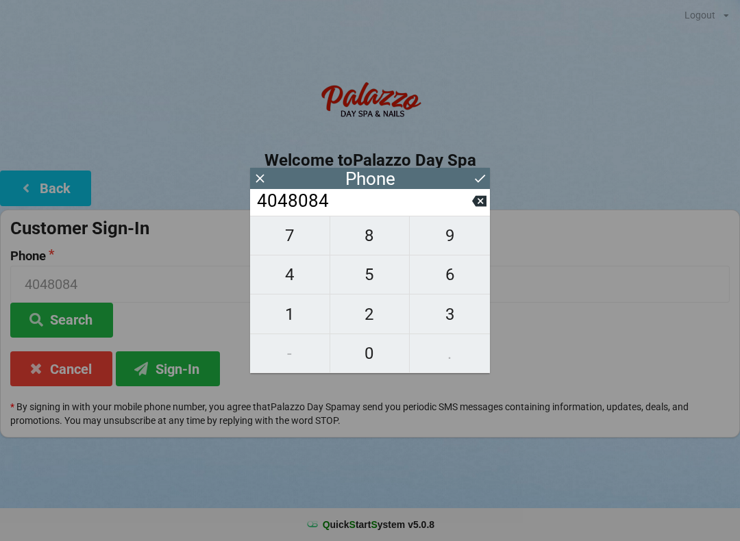
click at [347, 284] on span "5" at bounding box center [369, 274] width 79 height 29
click at [362, 280] on span "5" at bounding box center [369, 274] width 79 height 29
click at [432, 242] on span "9" at bounding box center [450, 235] width 80 height 29
click at [479, 175] on icon at bounding box center [480, 178] width 14 height 14
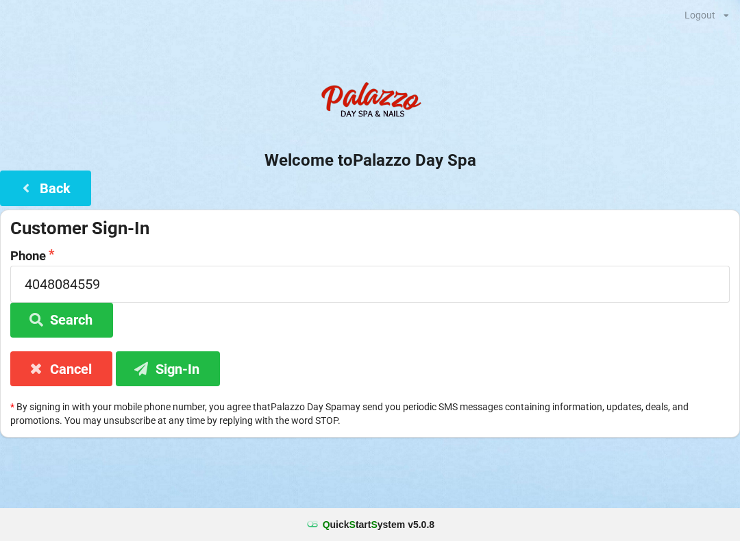
click at [81, 319] on button "Search" at bounding box center [61, 320] width 103 height 35
click at [169, 366] on button "Sign-In" at bounding box center [168, 368] width 104 height 35
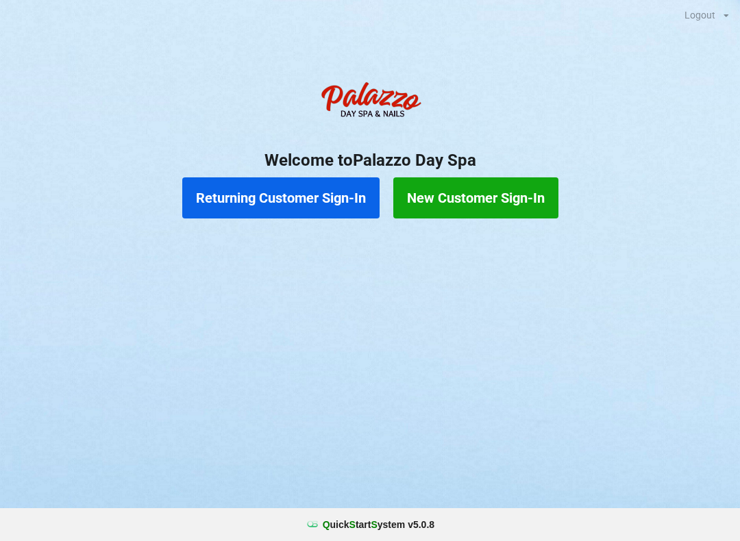
click at [330, 205] on button "Returning Customer Sign-In" at bounding box center [280, 197] width 197 height 41
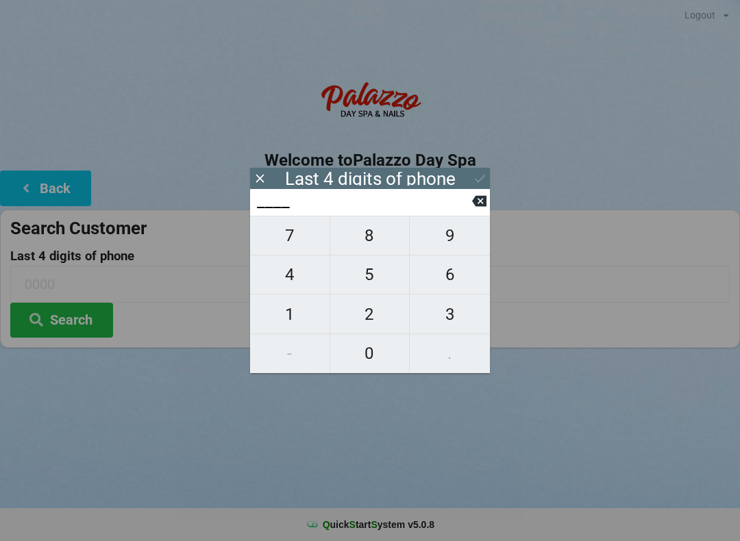
click at [375, 316] on span "2" at bounding box center [369, 314] width 79 height 29
click at [384, 362] on span "0" at bounding box center [369, 353] width 79 height 29
click at [377, 336] on button "0" at bounding box center [370, 353] width 80 height 39
click at [483, 207] on icon at bounding box center [479, 201] width 14 height 11
click at [373, 369] on button "0" at bounding box center [370, 353] width 80 height 39
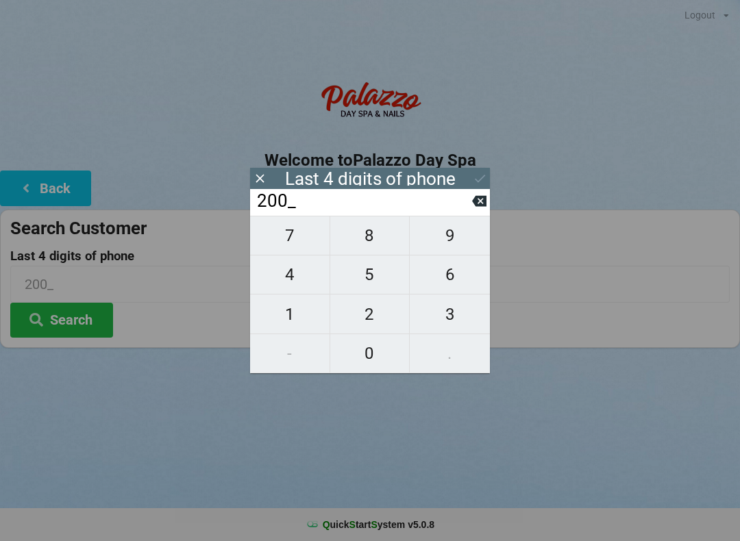
click at [377, 319] on span "2" at bounding box center [369, 314] width 79 height 29
click at [467, 180] on div "Last 4 digits of phone" at bounding box center [370, 178] width 240 height 21
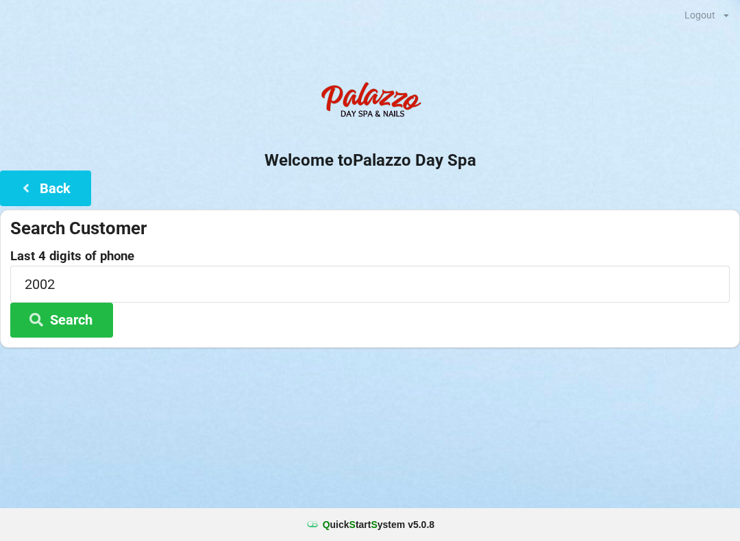
click at [384, 373] on div at bounding box center [370, 365] width 740 height 34
click at [95, 322] on button "Search" at bounding box center [61, 320] width 103 height 35
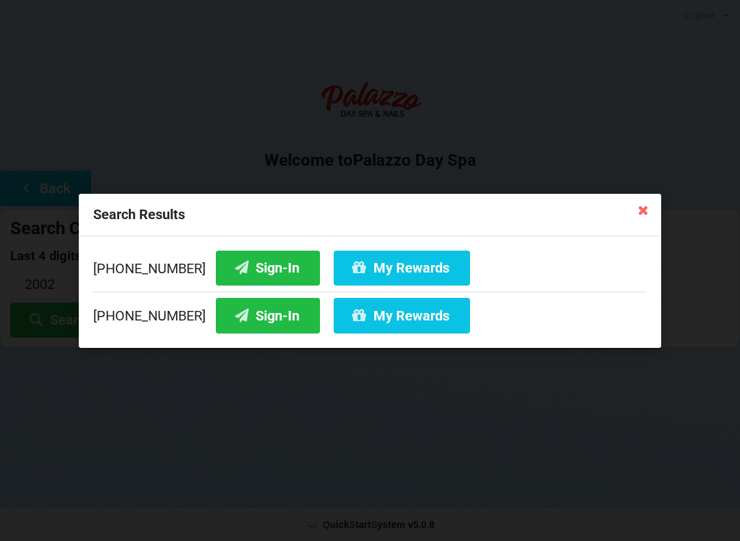
click at [261, 274] on button "Sign-In" at bounding box center [268, 267] width 104 height 35
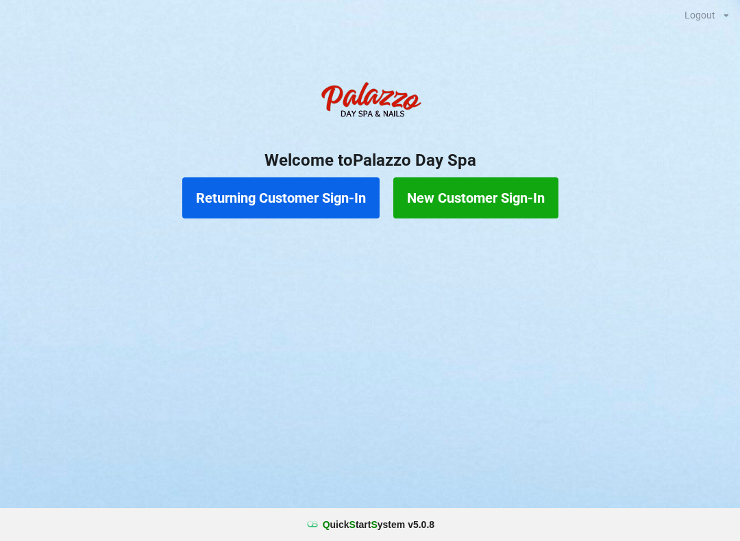
click at [504, 195] on button "New Customer Sign-In" at bounding box center [475, 197] width 165 height 41
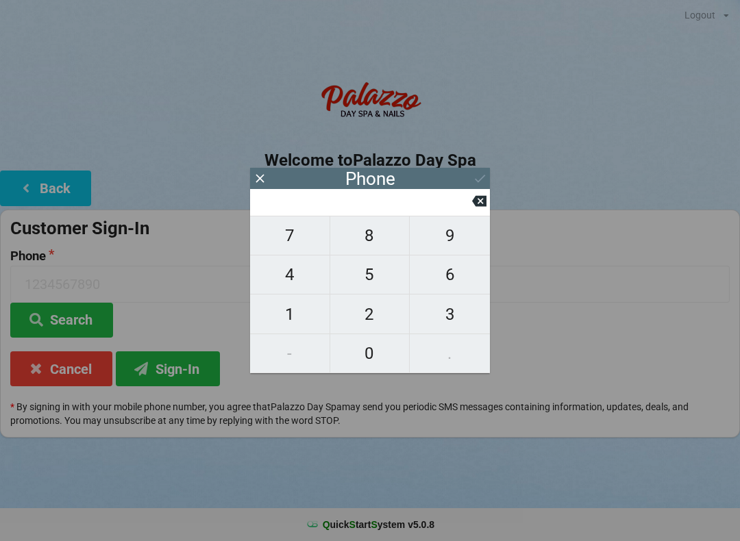
click at [286, 237] on span "7" at bounding box center [289, 235] width 79 height 29
click at [365, 232] on span "8" at bounding box center [369, 235] width 79 height 29
click at [466, 279] on span "6" at bounding box center [450, 274] width 80 height 29
click at [452, 236] on span "9" at bounding box center [450, 235] width 80 height 29
click at [297, 318] on span "1" at bounding box center [289, 314] width 79 height 29
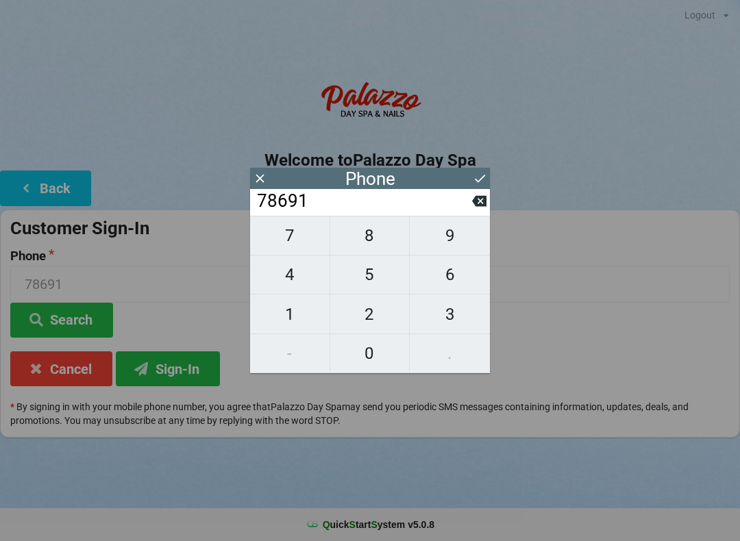
click at [462, 271] on span "6" at bounding box center [450, 274] width 80 height 29
click at [460, 242] on span "9" at bounding box center [450, 235] width 80 height 29
click at [299, 320] on span "1" at bounding box center [289, 314] width 79 height 29
click at [293, 280] on span "4" at bounding box center [289, 274] width 79 height 29
click at [292, 287] on span "4" at bounding box center [289, 274] width 79 height 29
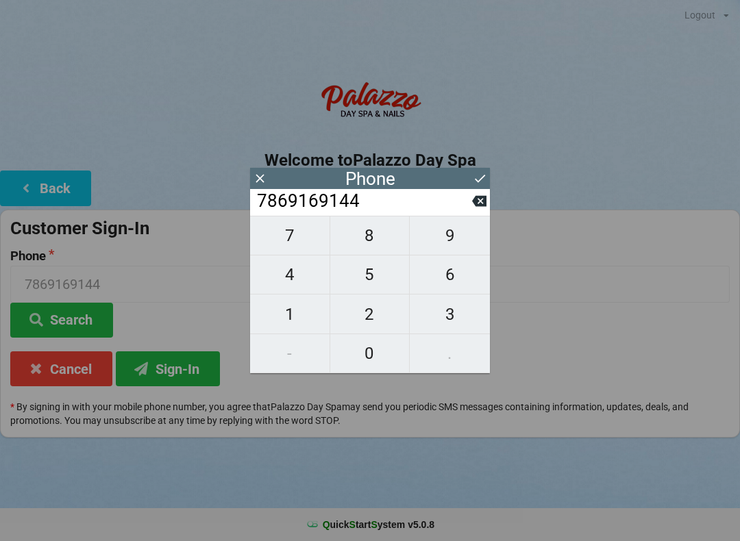
click at [452, 360] on div "7 8 9 4 5 6 1 2 3 - 0 ." at bounding box center [370, 295] width 240 height 158
click at [475, 182] on icon at bounding box center [480, 178] width 14 height 14
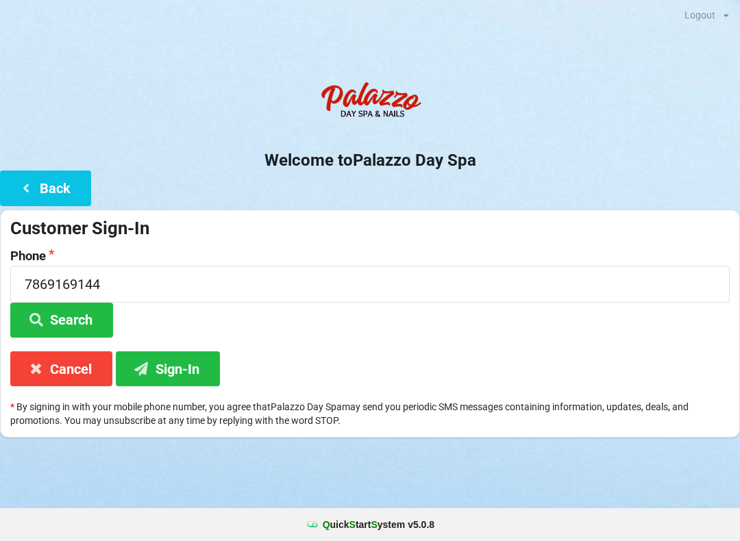
click at [78, 325] on button "Search" at bounding box center [61, 320] width 103 height 35
click at [185, 372] on button "Sign-In" at bounding box center [168, 368] width 104 height 35
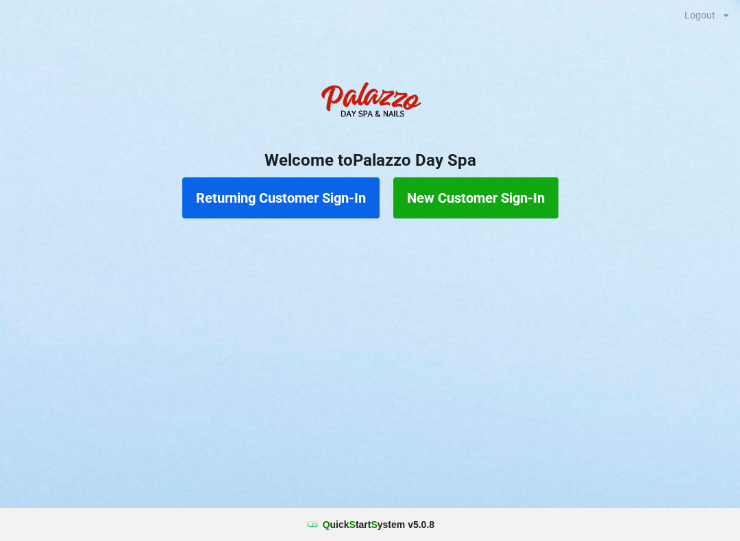
click at [273, 211] on button "Returning Customer Sign-In" at bounding box center [280, 197] width 197 height 41
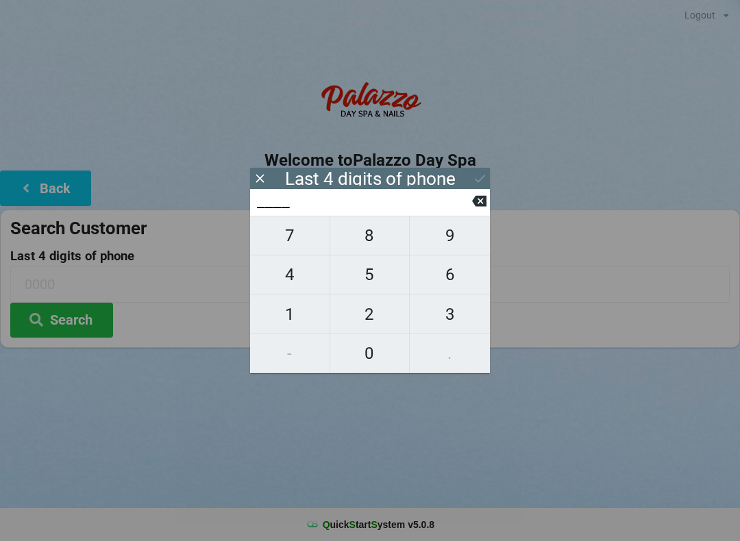
click at [302, 248] on span "7" at bounding box center [289, 235] width 79 height 29
click at [379, 288] on span "5" at bounding box center [369, 274] width 79 height 29
click at [375, 286] on span "5" at bounding box center [369, 274] width 79 height 29
click at [376, 351] on span "0" at bounding box center [369, 353] width 79 height 29
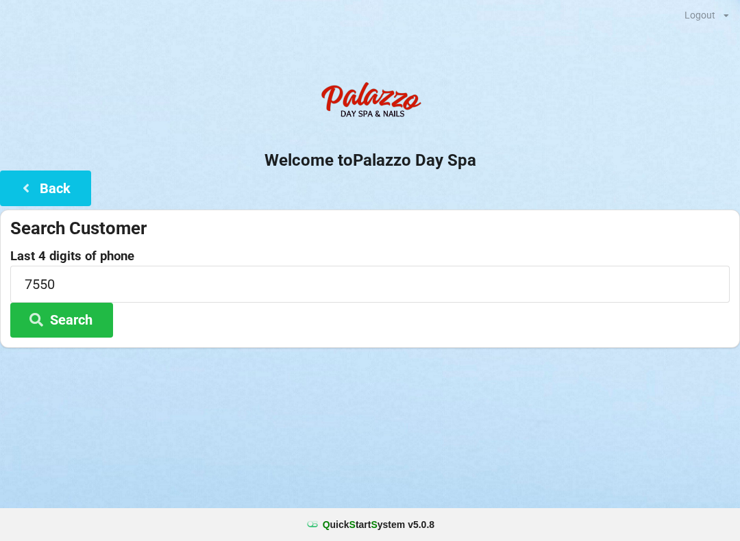
click at [101, 443] on div "Logout Logout Sign-In Welcome to Palazzo Day Spa Back Search Customer Last 4 di…" at bounding box center [370, 270] width 740 height 541
click at [82, 324] on button "Search" at bounding box center [61, 320] width 103 height 35
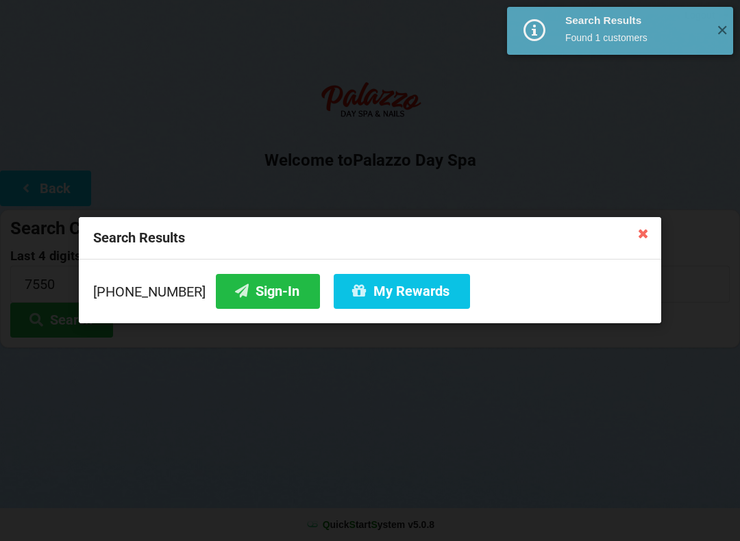
click at [240, 308] on button "Sign-In" at bounding box center [268, 291] width 104 height 35
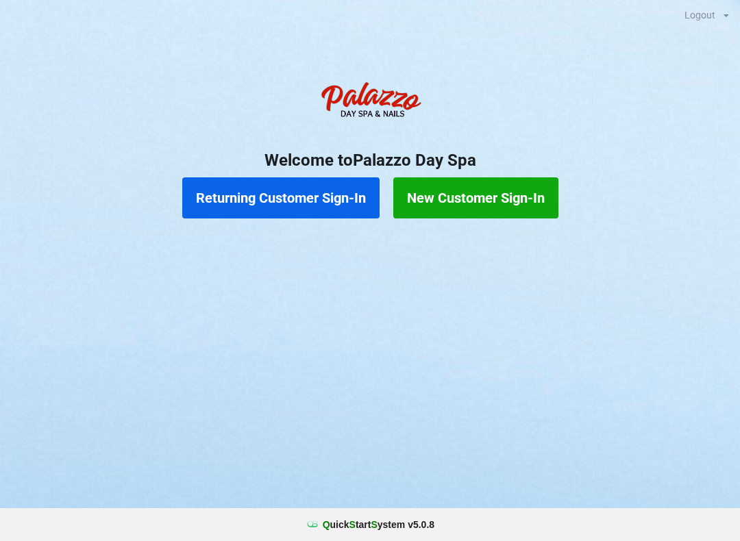
click at [288, 201] on button "Returning Customer Sign-In" at bounding box center [280, 197] width 197 height 41
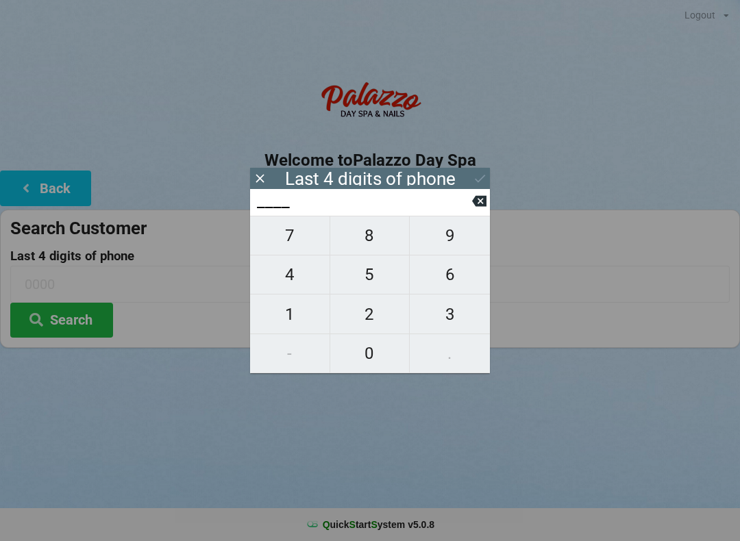
click at [289, 316] on span "1" at bounding box center [289, 314] width 79 height 29
click at [293, 282] on span "4" at bounding box center [289, 274] width 79 height 29
click at [453, 277] on span "6" at bounding box center [450, 274] width 80 height 29
click at [453, 312] on span "3" at bounding box center [450, 314] width 80 height 29
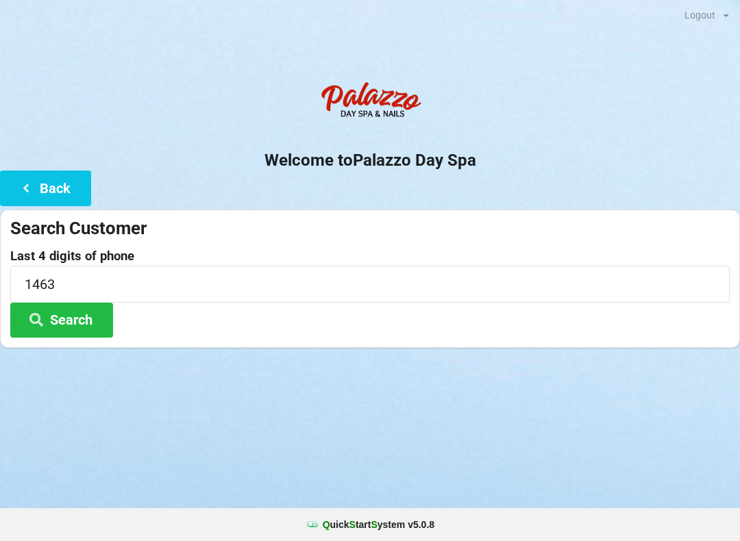
click at [471, 442] on div "Logout Logout Sign-In Welcome to Palazzo Day Spa Back Search Customer Last 4 di…" at bounding box center [370, 270] width 740 height 541
click at [71, 322] on button "Search" at bounding box center [61, 320] width 103 height 35
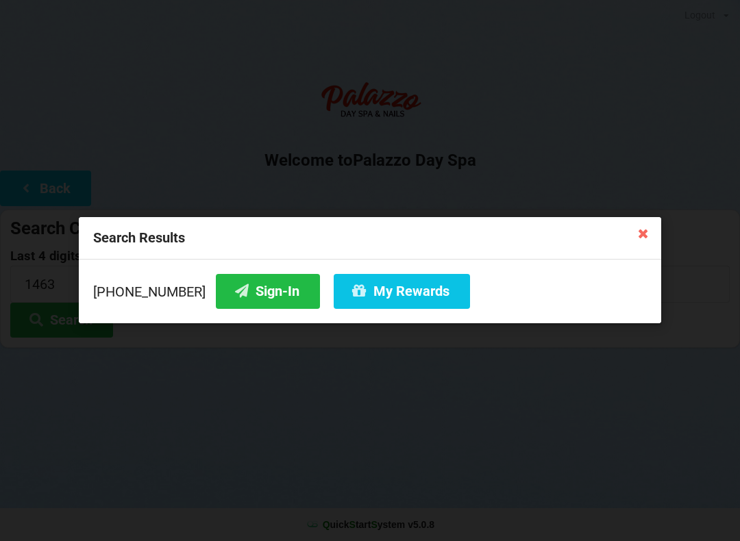
click at [259, 293] on button "Sign-In" at bounding box center [268, 291] width 104 height 35
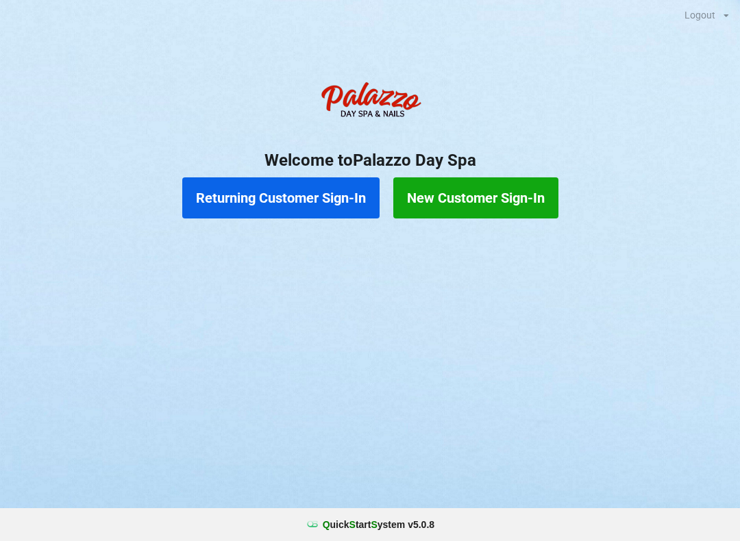
click at [287, 205] on button "Returning Customer Sign-In" at bounding box center [280, 197] width 197 height 41
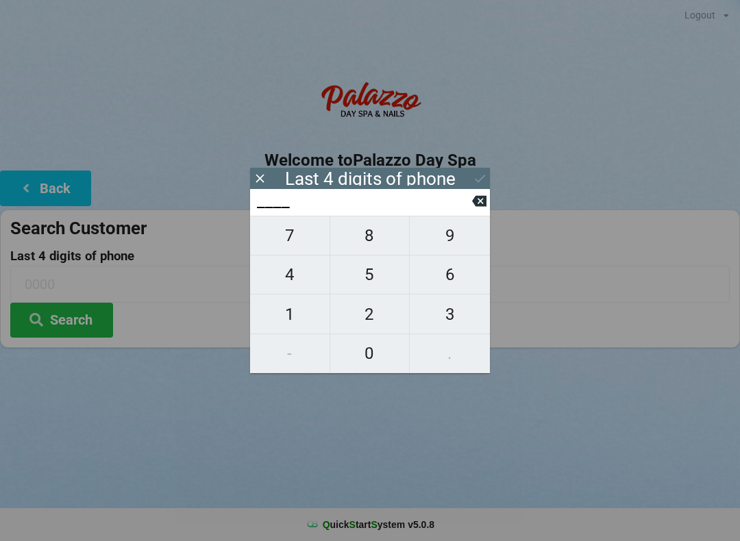
click at [380, 358] on span "0" at bounding box center [369, 353] width 79 height 29
click at [295, 241] on span "7" at bounding box center [289, 235] width 79 height 29
click at [287, 301] on button "1" at bounding box center [290, 314] width 80 height 39
click at [293, 264] on button "4" at bounding box center [290, 274] width 80 height 39
click at [482, 179] on icon at bounding box center [480, 178] width 14 height 14
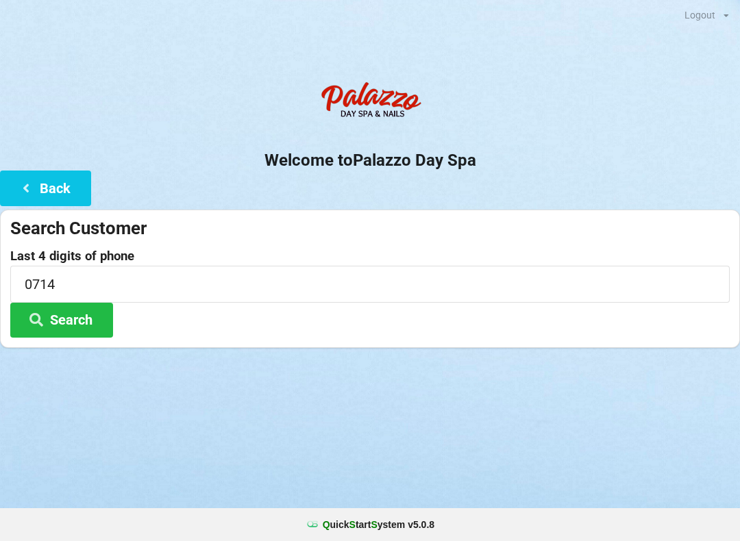
click at [68, 310] on button "Search" at bounding box center [61, 320] width 103 height 35
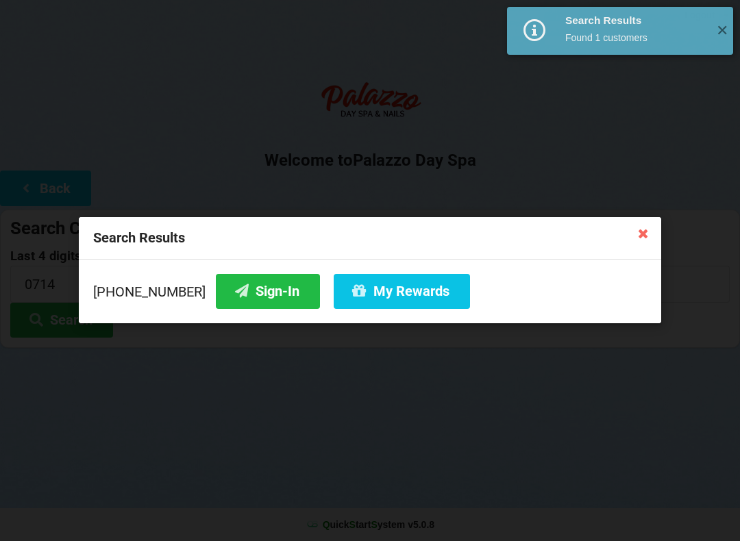
click at [251, 303] on button "Sign-In" at bounding box center [268, 291] width 104 height 35
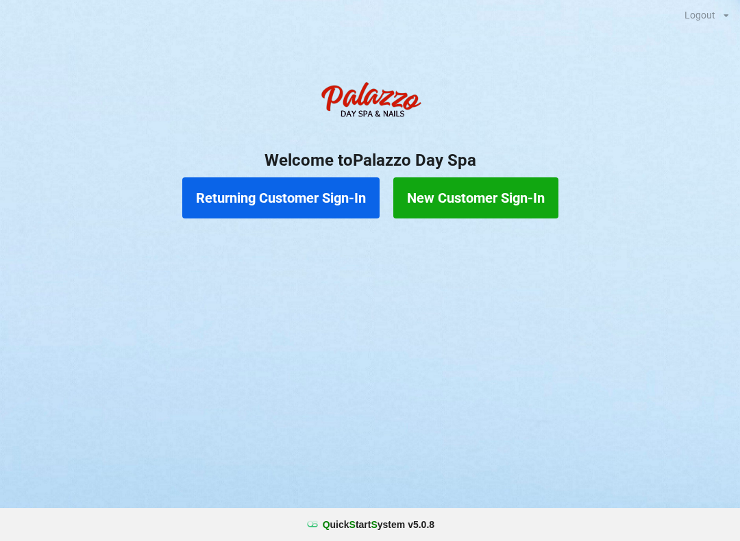
click at [299, 201] on button "Returning Customer Sign-In" at bounding box center [280, 197] width 197 height 41
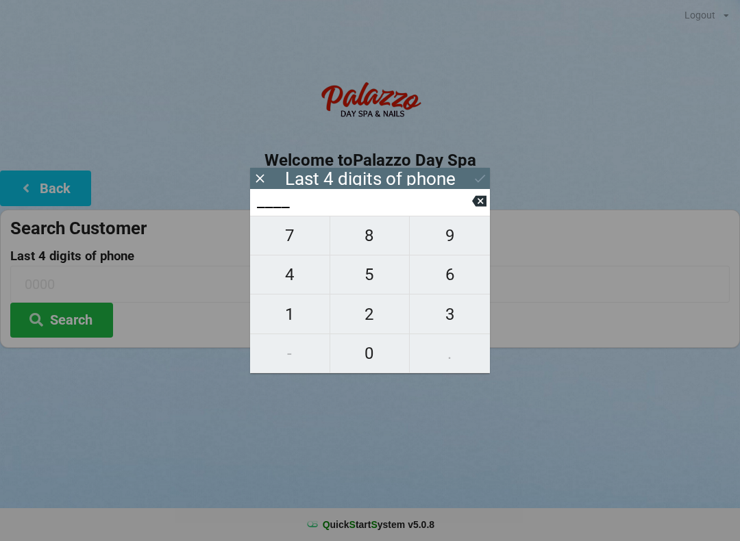
click at [451, 239] on span "9" at bounding box center [450, 235] width 80 height 29
click at [458, 320] on span "3" at bounding box center [450, 314] width 80 height 29
click at [301, 242] on span "7" at bounding box center [289, 235] width 79 height 29
click at [297, 277] on span "4" at bounding box center [289, 274] width 79 height 29
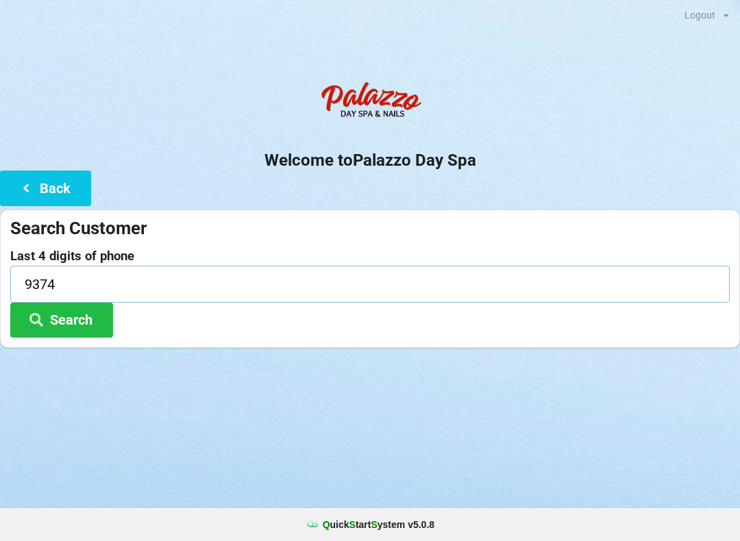
click at [549, 296] on input "9374" at bounding box center [369, 284] width 719 height 36
click at [131, 325] on div "Last 4 digits of phone 9374 Search" at bounding box center [369, 293] width 719 height 88
click at [69, 325] on button "Search" at bounding box center [61, 320] width 103 height 35
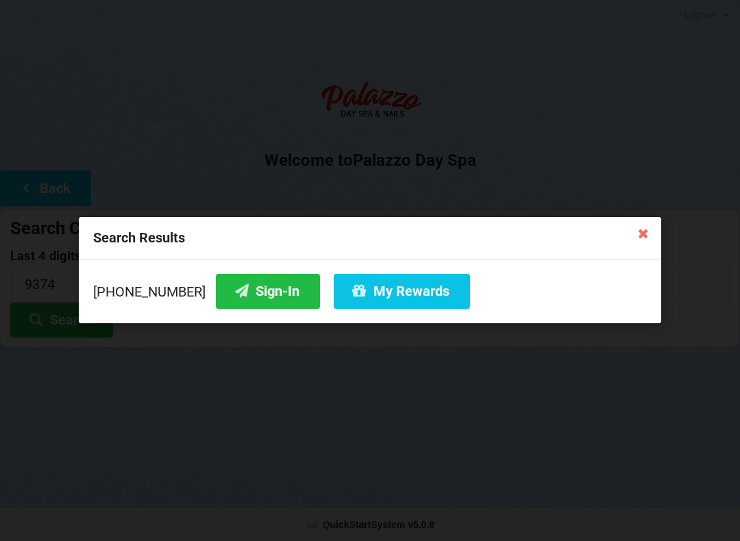
click at [253, 292] on button "Sign-In" at bounding box center [268, 291] width 104 height 35
